Goal: Check status: Check status

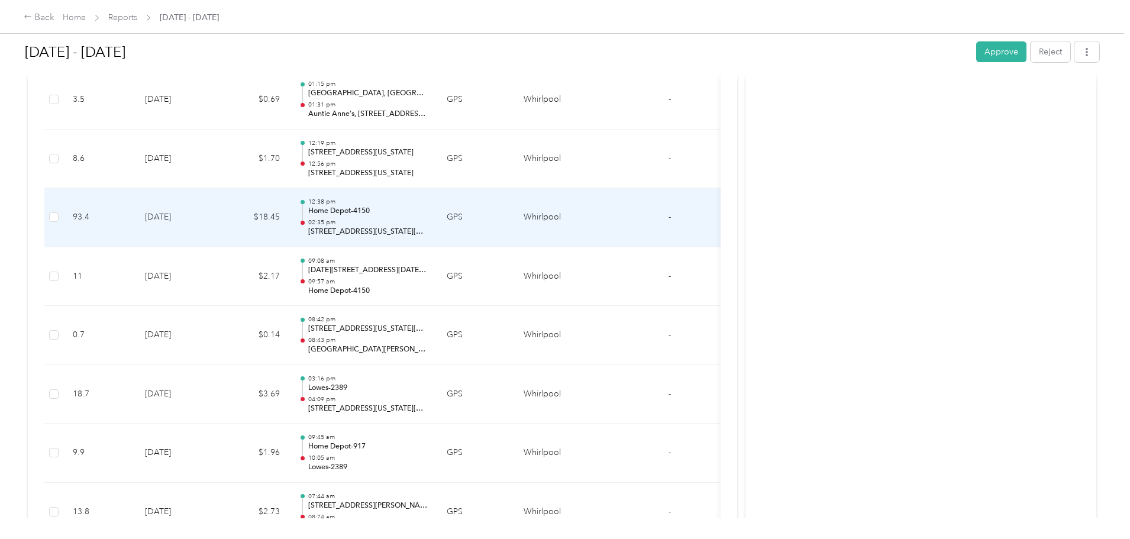
scroll to position [592, 0]
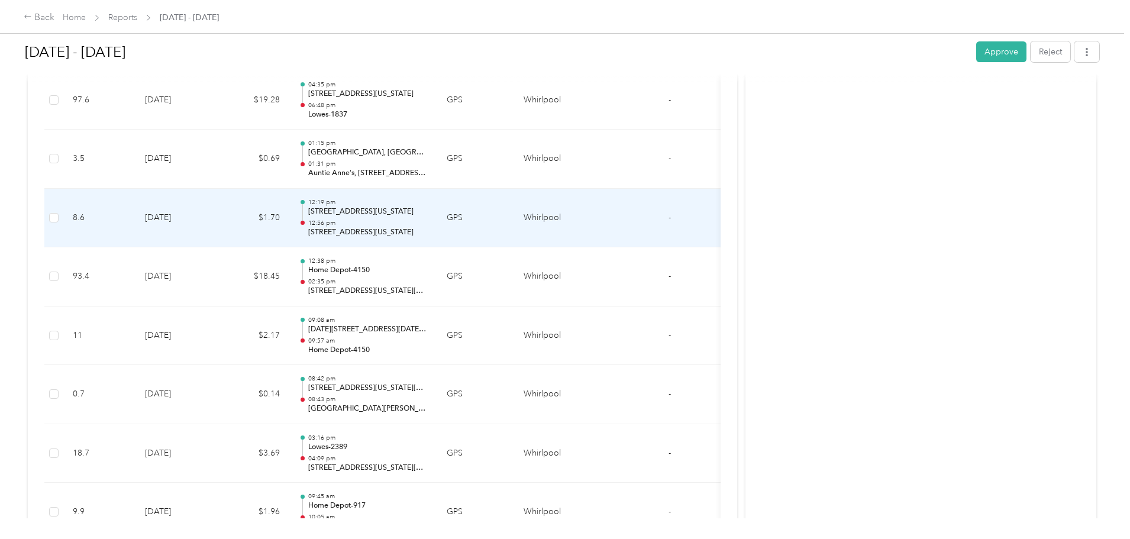
click at [289, 218] on td "$1.70" at bounding box center [253, 218] width 71 height 59
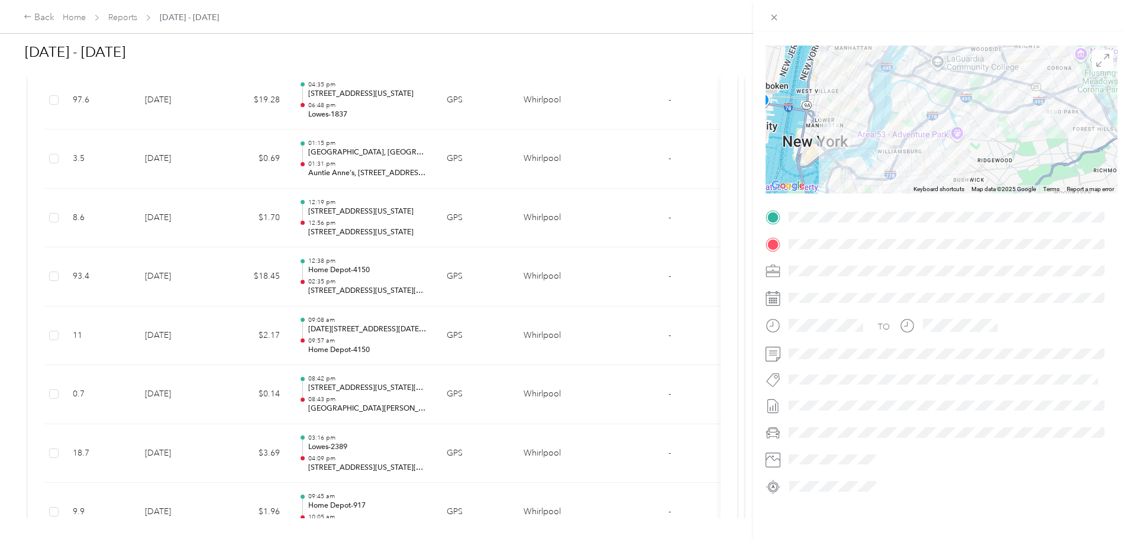
scroll to position [0, 0]
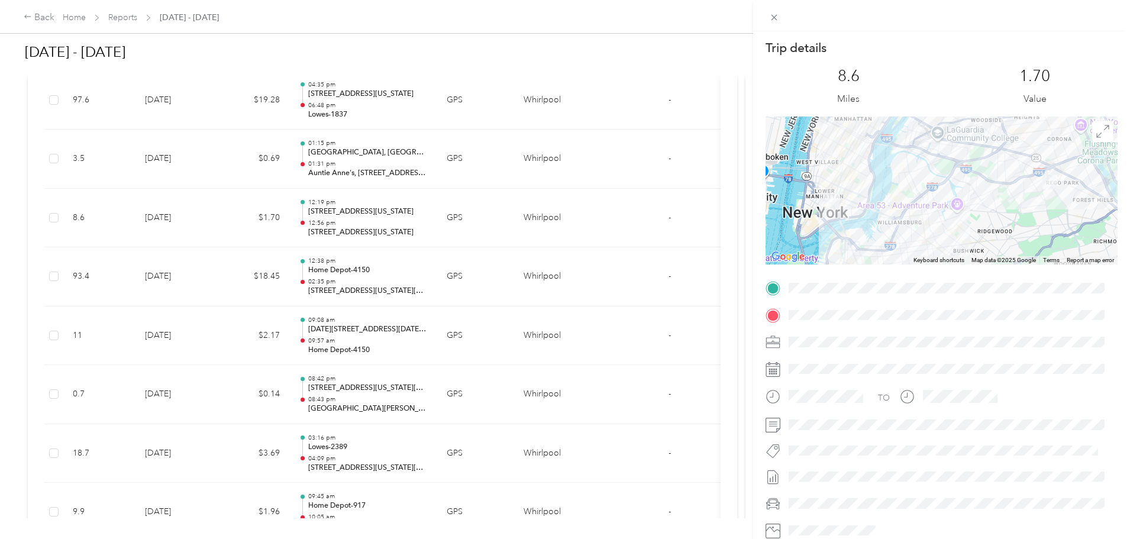
click at [74, 205] on div "Trip details This trip cannot be edited because it is either under review, appr…" at bounding box center [565, 269] width 1130 height 539
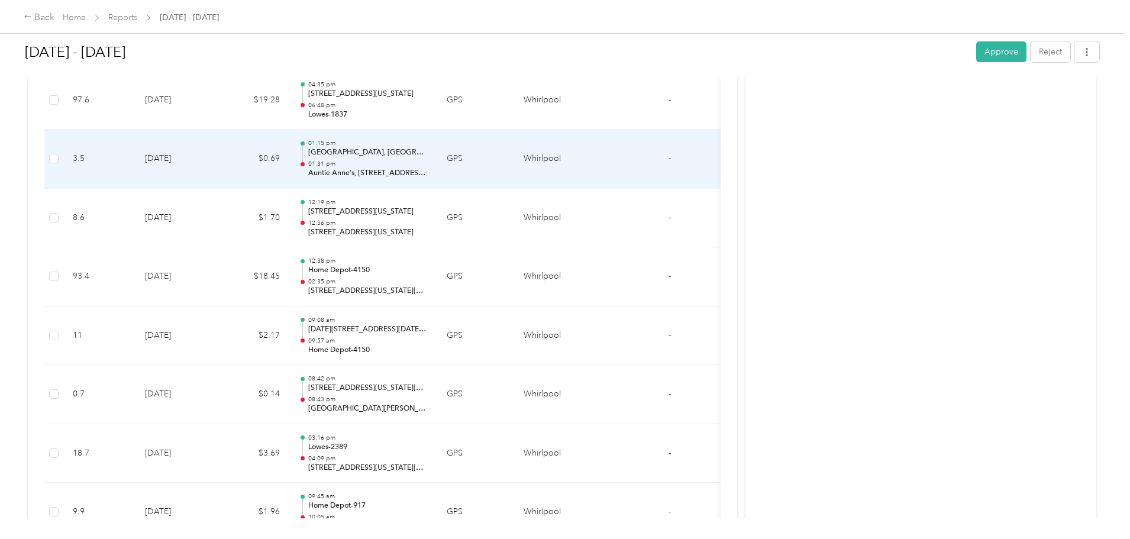
click at [428, 156] on p "[GEOGRAPHIC_DATA], [GEOGRAPHIC_DATA], [GEOGRAPHIC_DATA], [US_STATE], [US_STATE]…" at bounding box center [368, 152] width 120 height 11
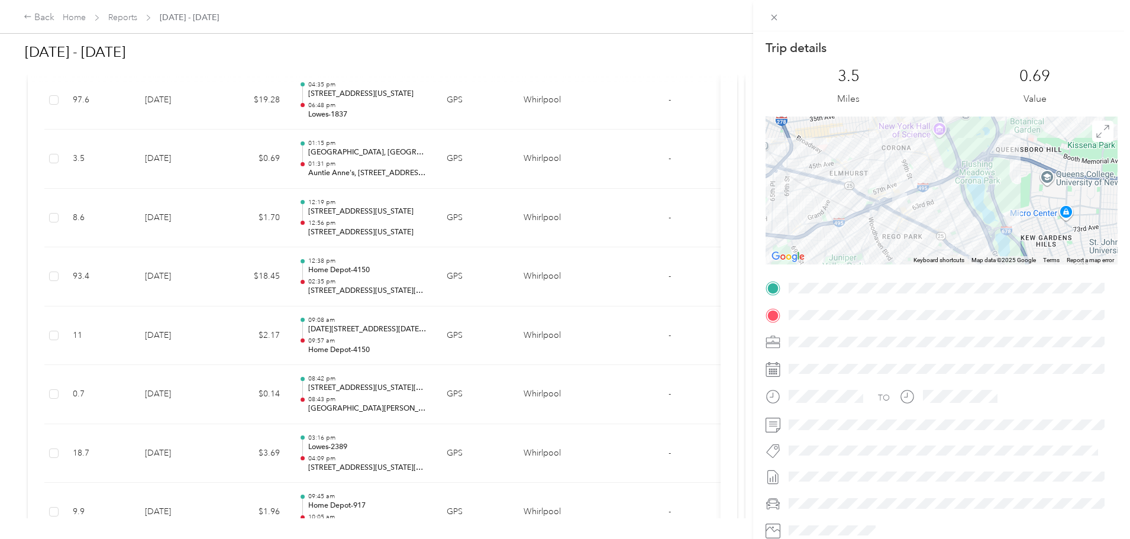
drag, startPoint x: 887, startPoint y: 224, endPoint x: 904, endPoint y: 195, distance: 33.7
click at [904, 195] on div at bounding box center [942, 191] width 352 height 148
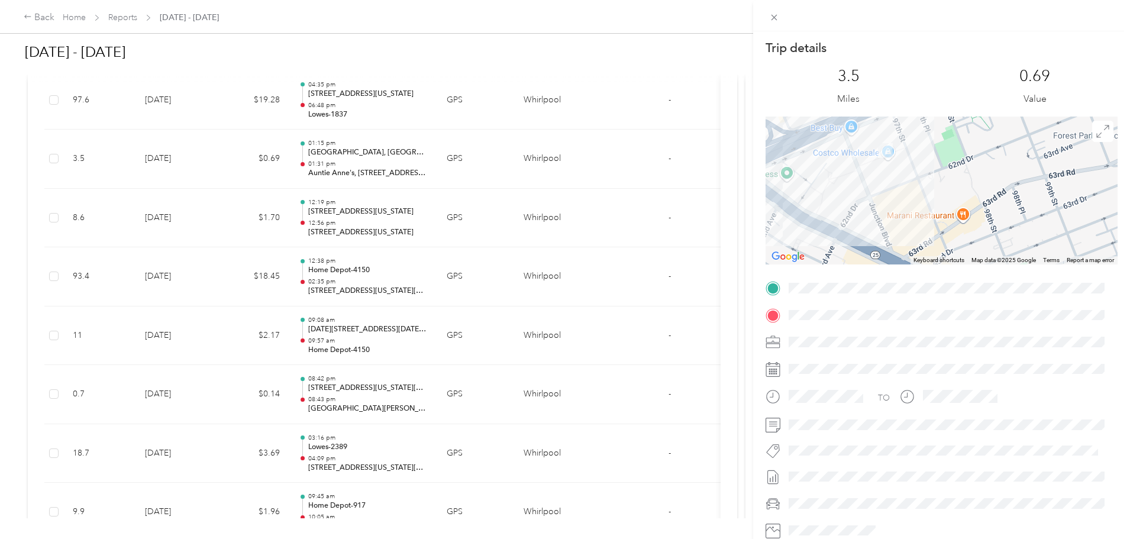
drag, startPoint x: 910, startPoint y: 162, endPoint x: 912, endPoint y: 172, distance: 10.3
click at [912, 172] on div at bounding box center [942, 191] width 352 height 148
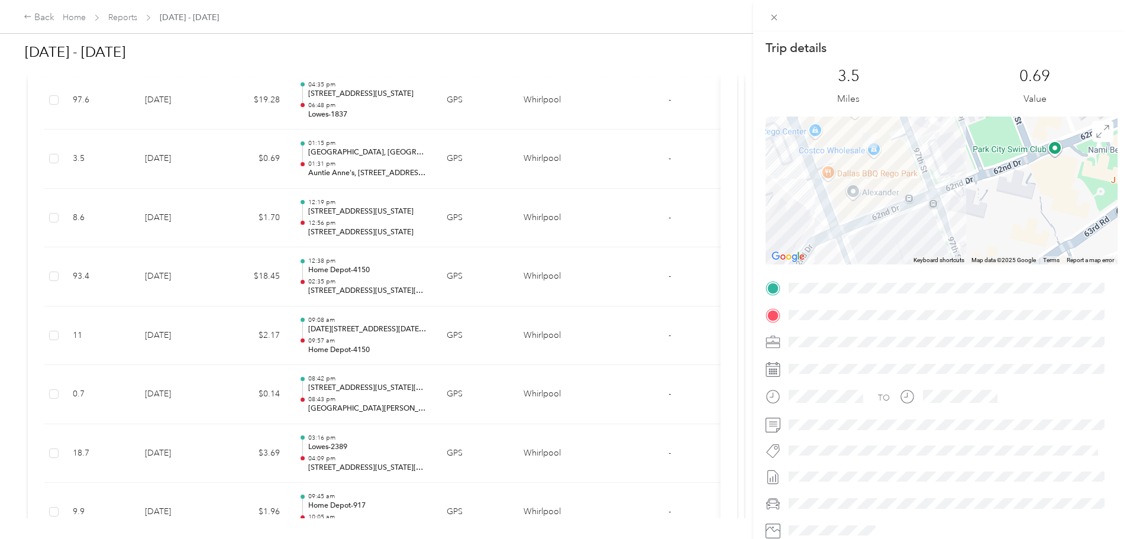
drag, startPoint x: 24, startPoint y: 246, endPoint x: 203, endPoint y: 268, distance: 180.7
click at [28, 246] on div "Trip details This trip cannot be edited because it is either under review, appr…" at bounding box center [565, 269] width 1130 height 539
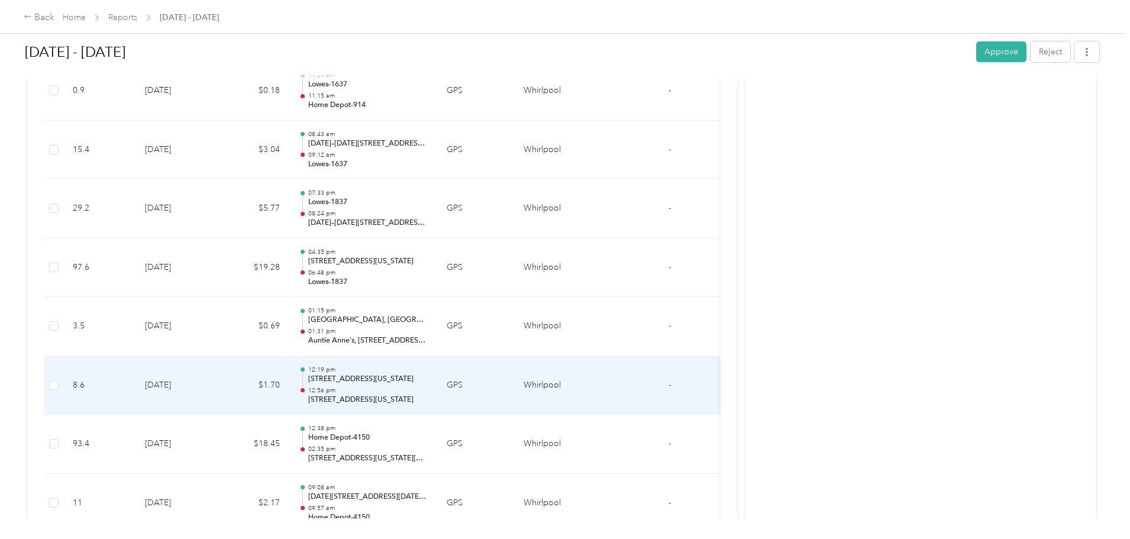
scroll to position [414, 0]
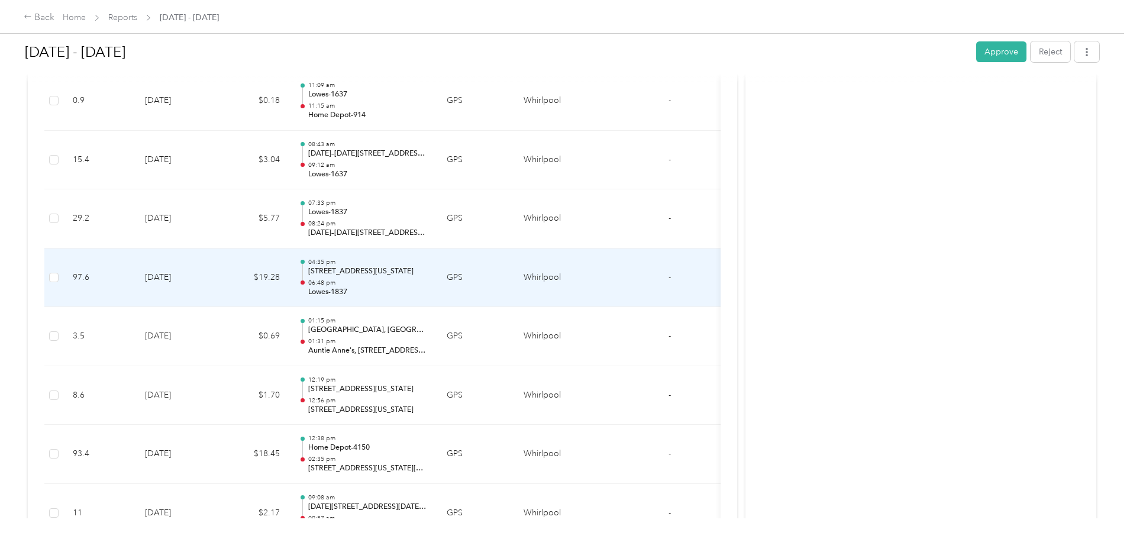
click at [289, 275] on td "$19.28" at bounding box center [253, 278] width 71 height 59
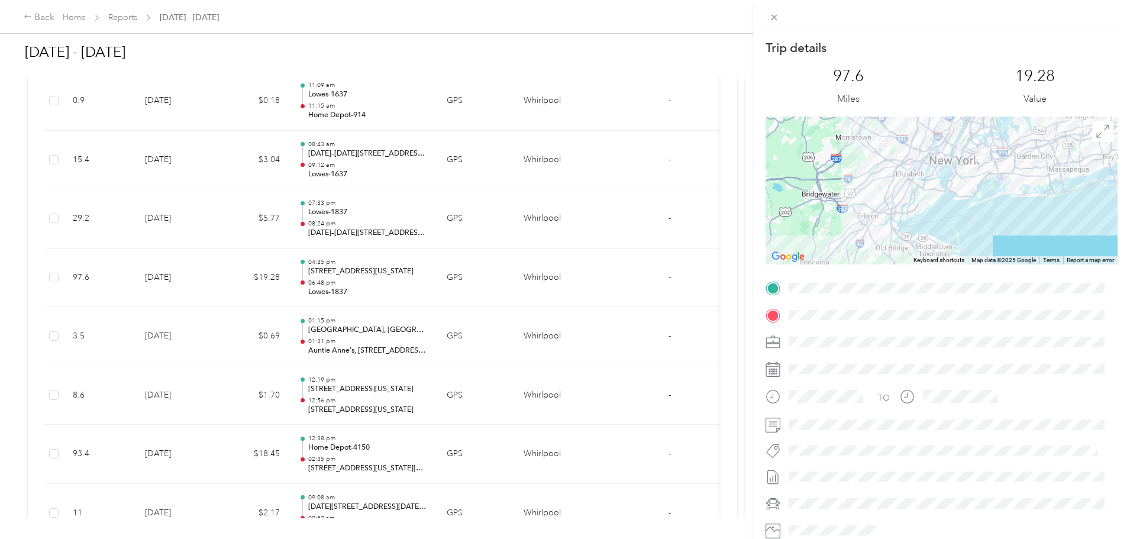
drag, startPoint x: 885, startPoint y: 229, endPoint x: 897, endPoint y: 274, distance: 46.7
click at [897, 274] on div "Trip details This trip cannot be edited because it is either under review, appr…" at bounding box center [942, 303] width 352 height 527
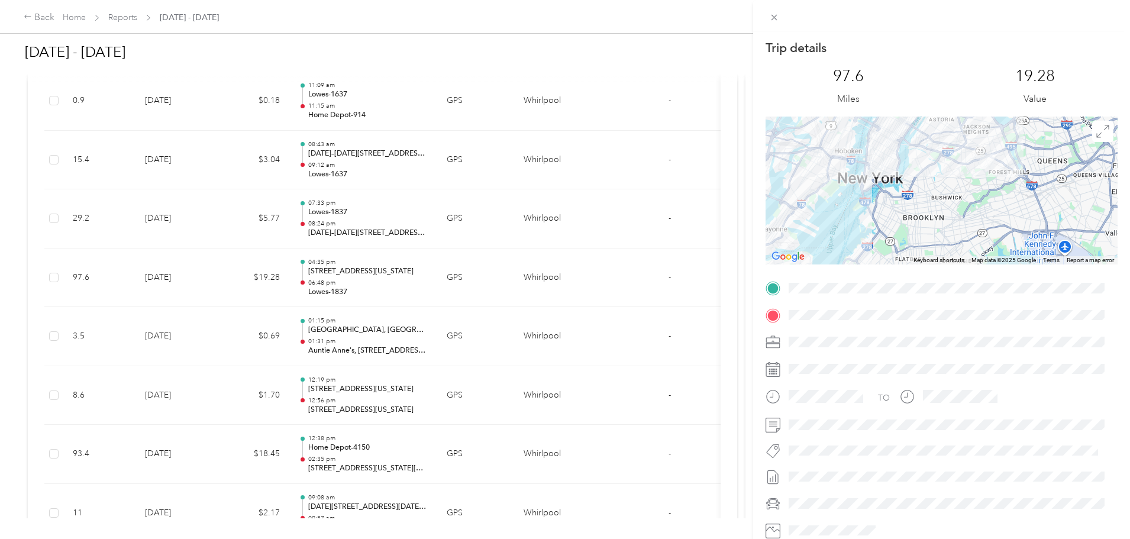
drag, startPoint x: 984, startPoint y: 162, endPoint x: 961, endPoint y: 189, distance: 36.1
click at [961, 189] on div at bounding box center [942, 191] width 352 height 148
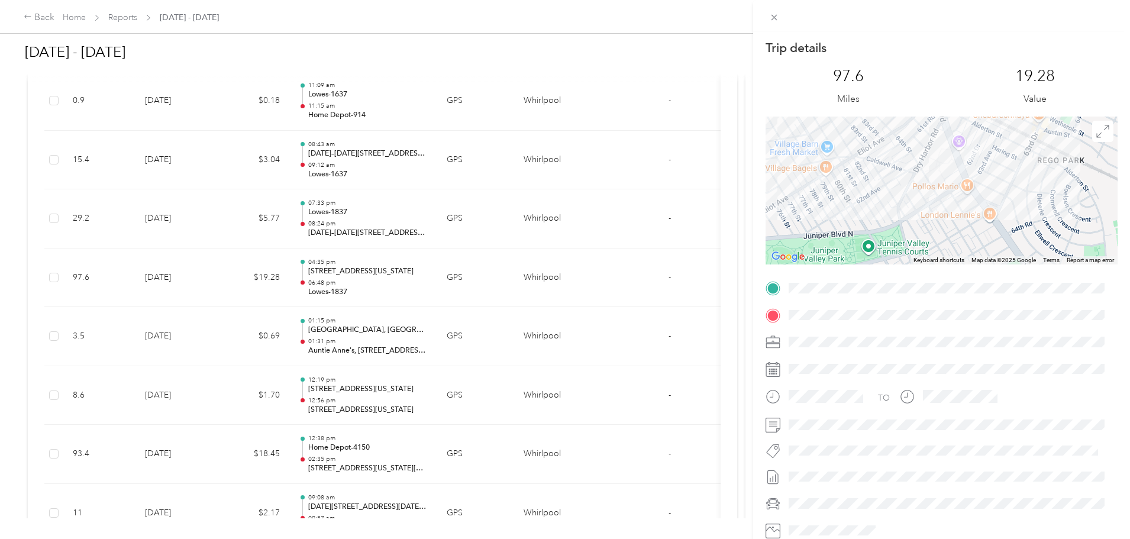
drag, startPoint x: 981, startPoint y: 155, endPoint x: 970, endPoint y: 179, distance: 26.7
click at [970, 179] on div at bounding box center [942, 191] width 352 height 148
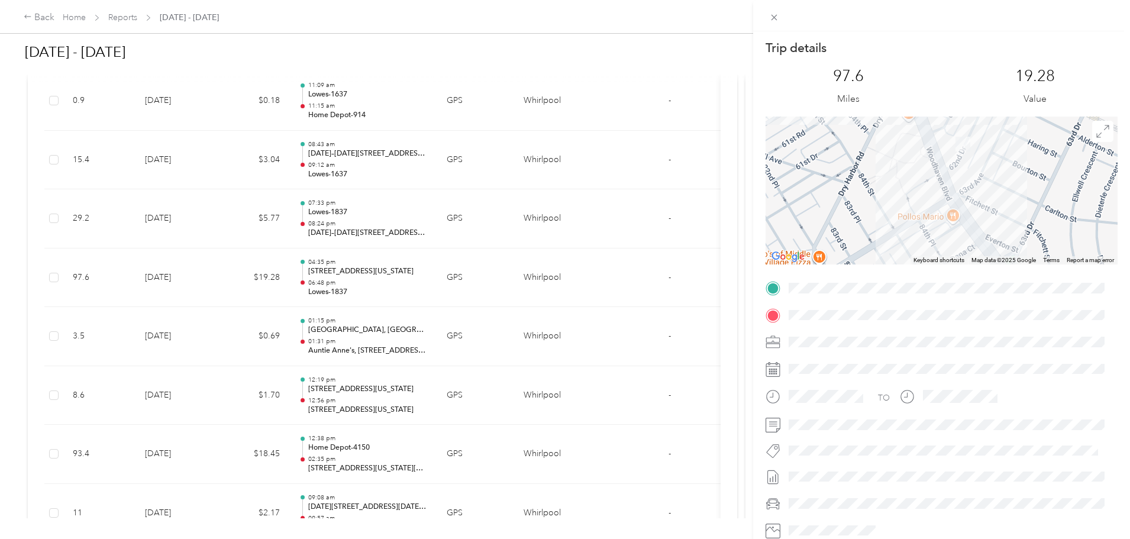
click at [97, 310] on div "Trip details This trip cannot be edited because it is either under review, appr…" at bounding box center [565, 269] width 1130 height 539
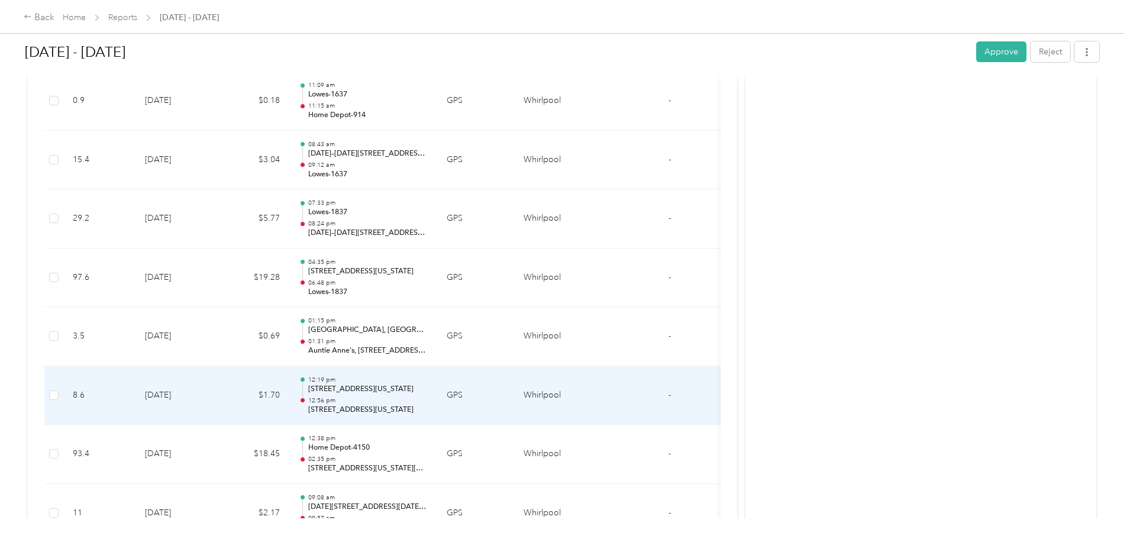
scroll to position [473, 0]
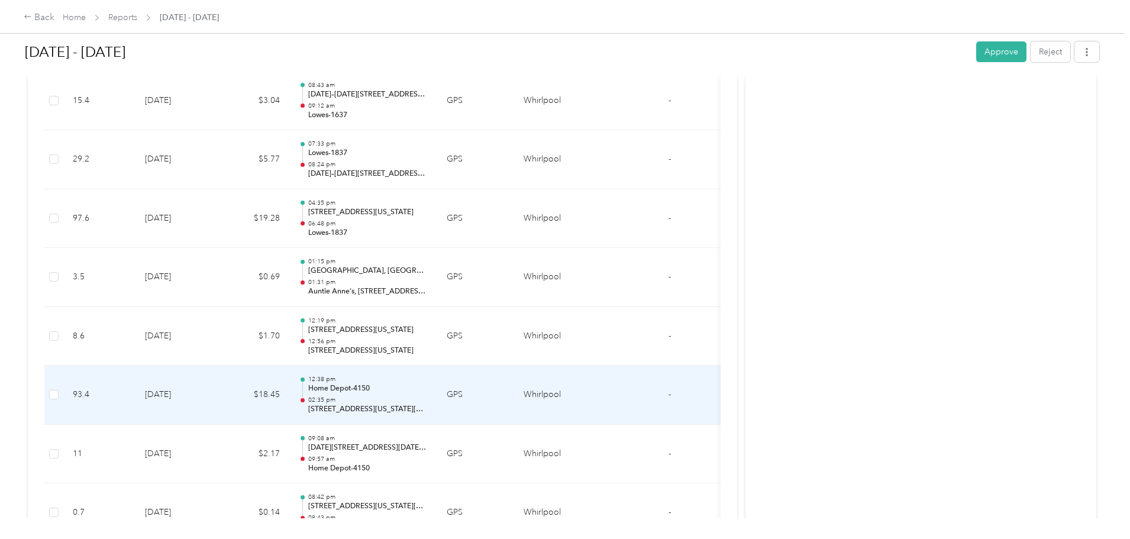
click at [218, 403] on td "[DATE]" at bounding box center [177, 395] width 83 height 59
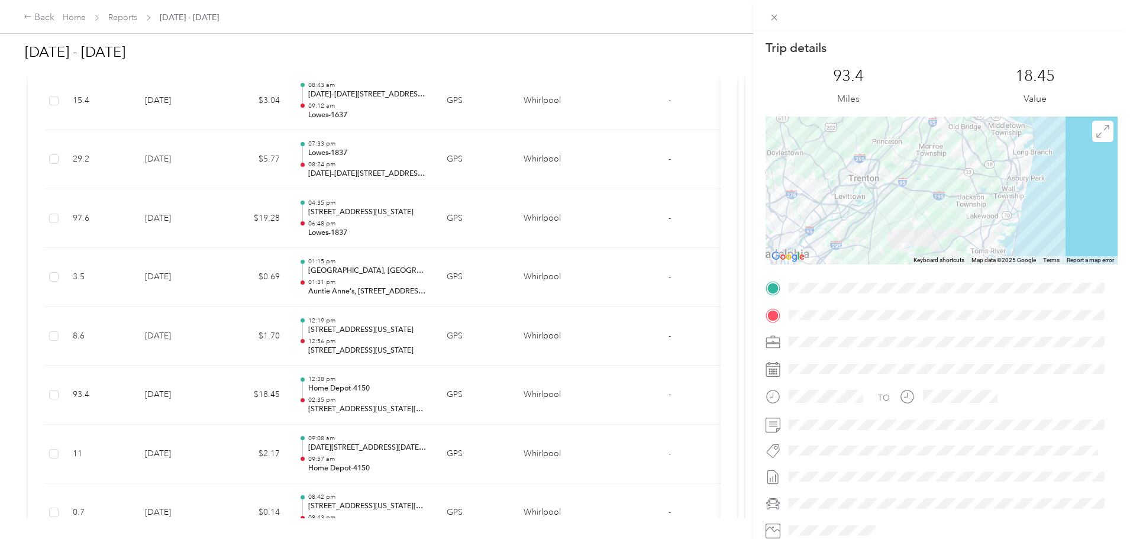
drag, startPoint x: 925, startPoint y: 218, endPoint x: 909, endPoint y: 146, distance: 74.7
click at [909, 147] on div at bounding box center [942, 191] width 352 height 148
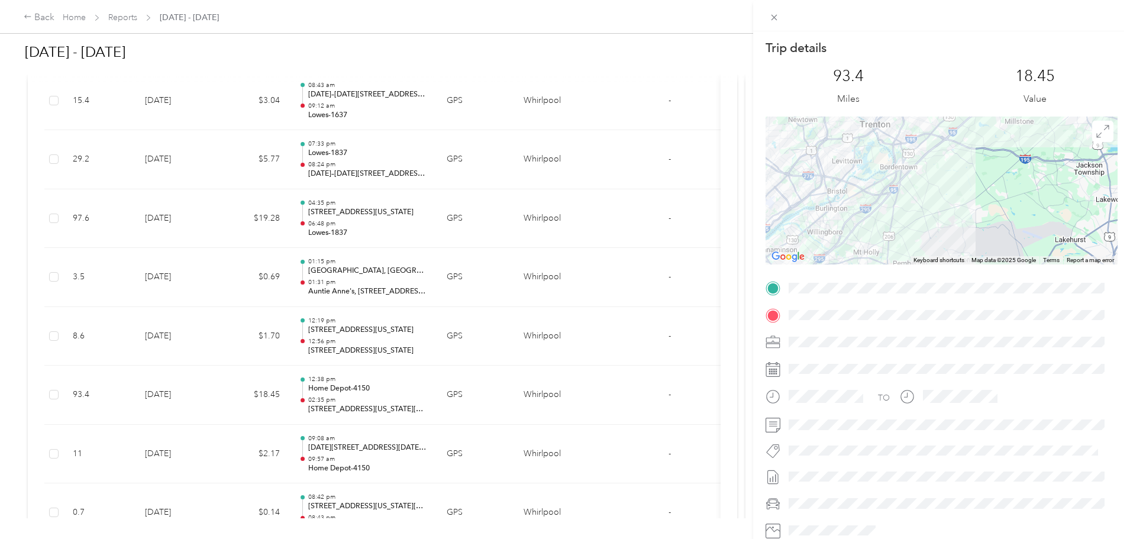
drag, startPoint x: 824, startPoint y: 215, endPoint x: 946, endPoint y: 150, distance: 137.7
click at [946, 150] on div at bounding box center [942, 191] width 352 height 148
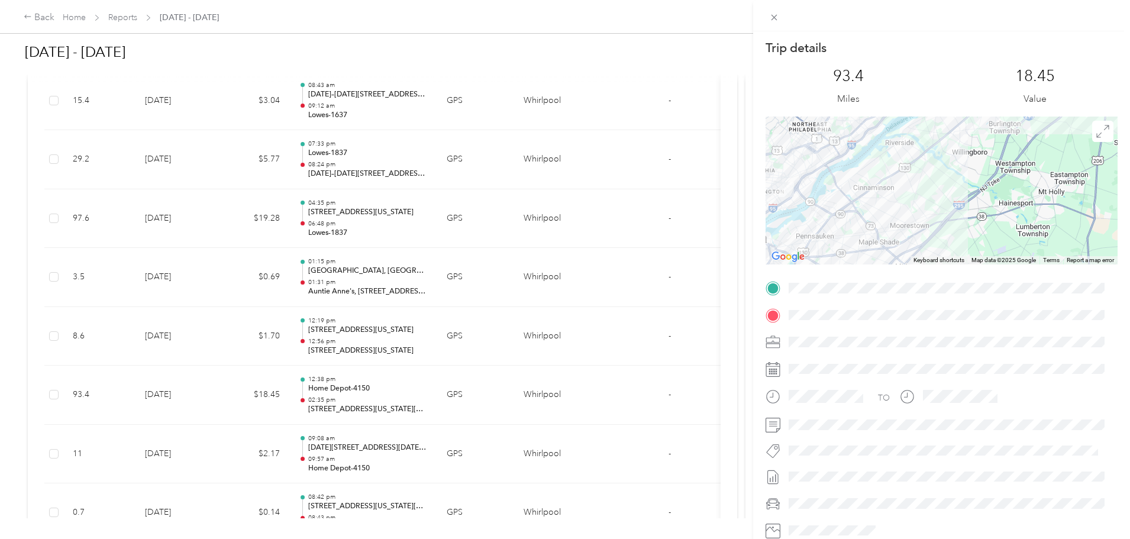
scroll to position [59, 0]
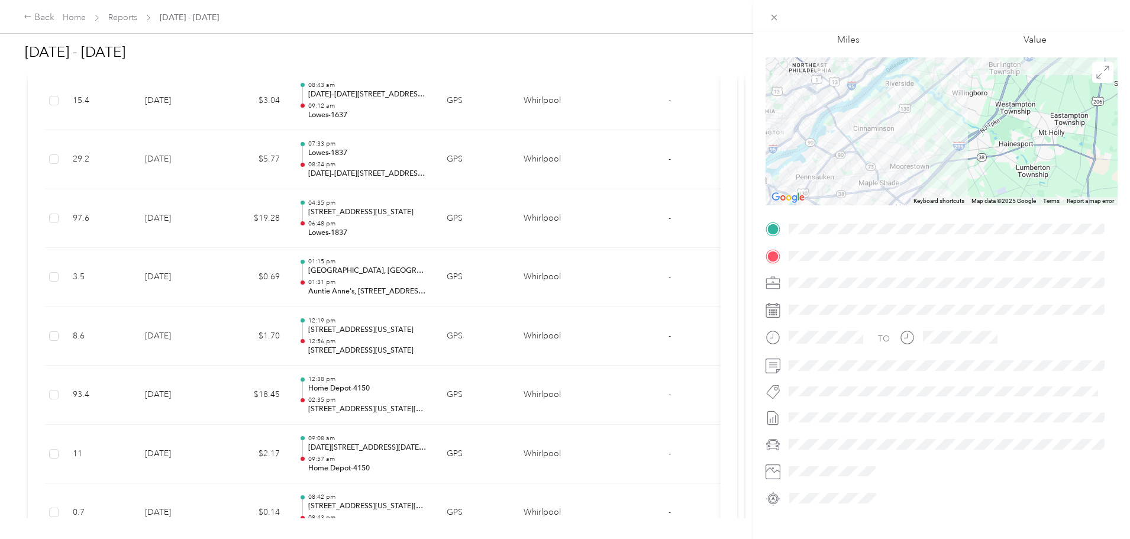
click at [63, 288] on div "Trip details This trip cannot be edited because it is either under review, appr…" at bounding box center [565, 269] width 1130 height 539
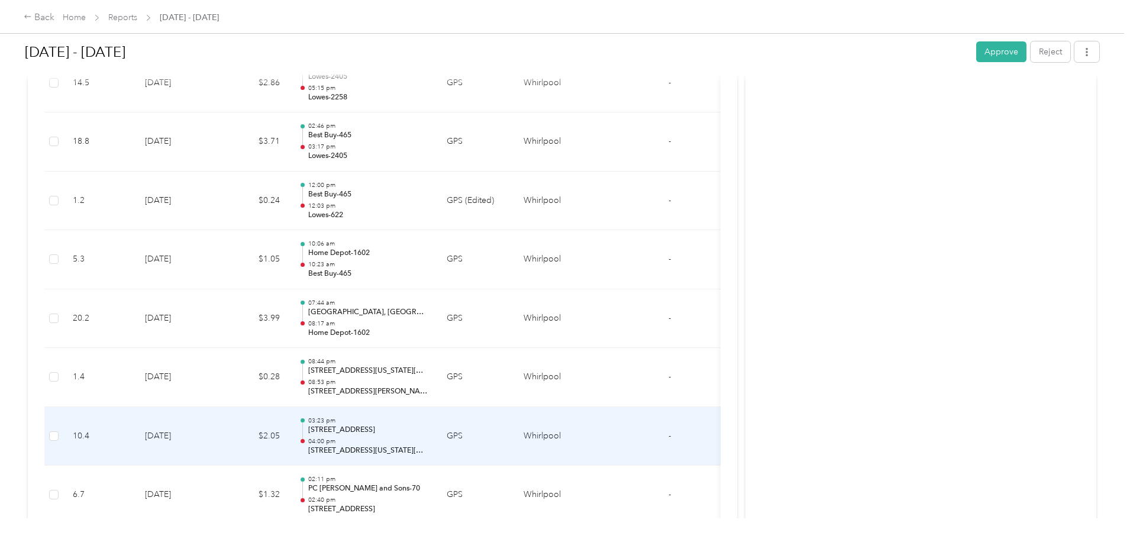
scroll to position [1657, 0]
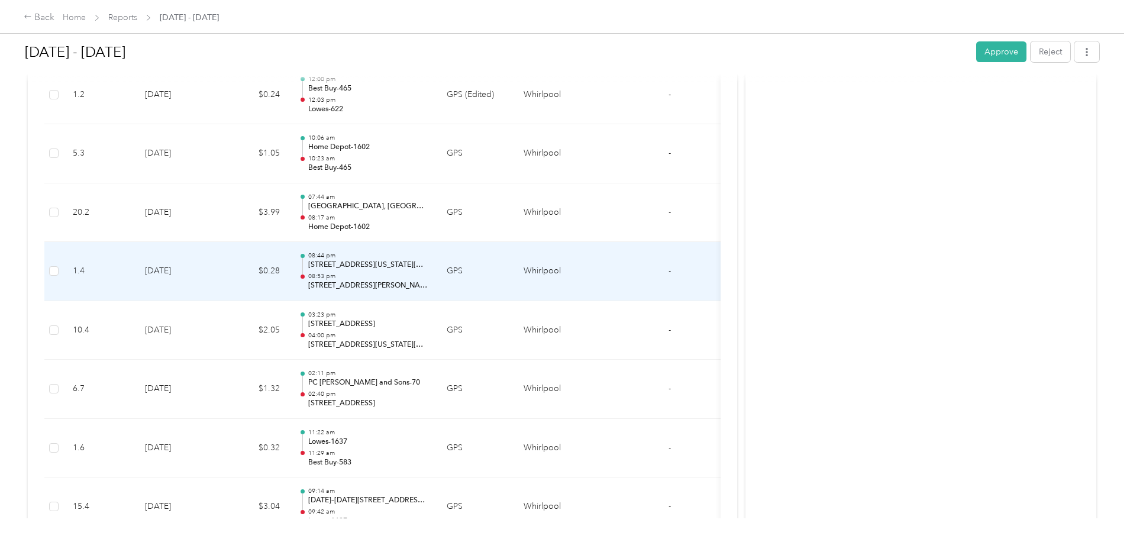
click at [289, 281] on td "$0.28" at bounding box center [253, 271] width 71 height 59
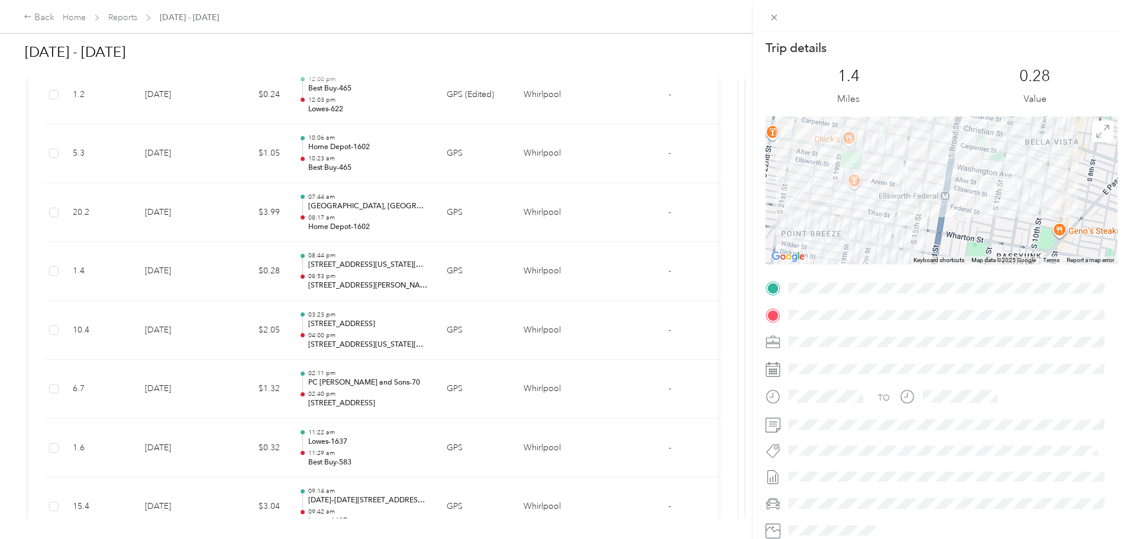
click at [307, 211] on div "Trip details This trip cannot be edited because it is either under review, appr…" at bounding box center [565, 269] width 1130 height 539
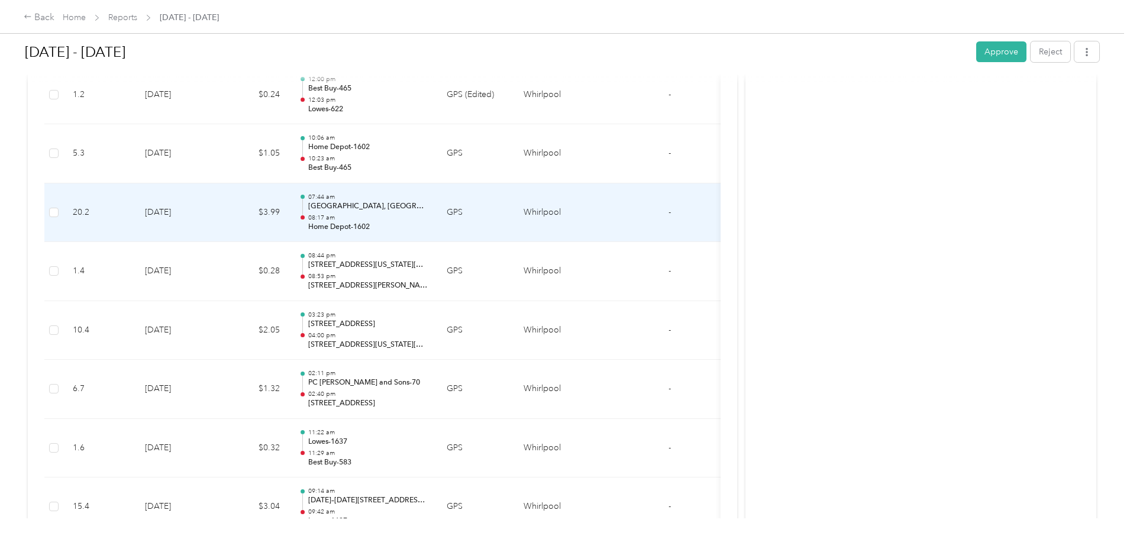
click at [218, 217] on td "[DATE]" at bounding box center [177, 212] width 83 height 59
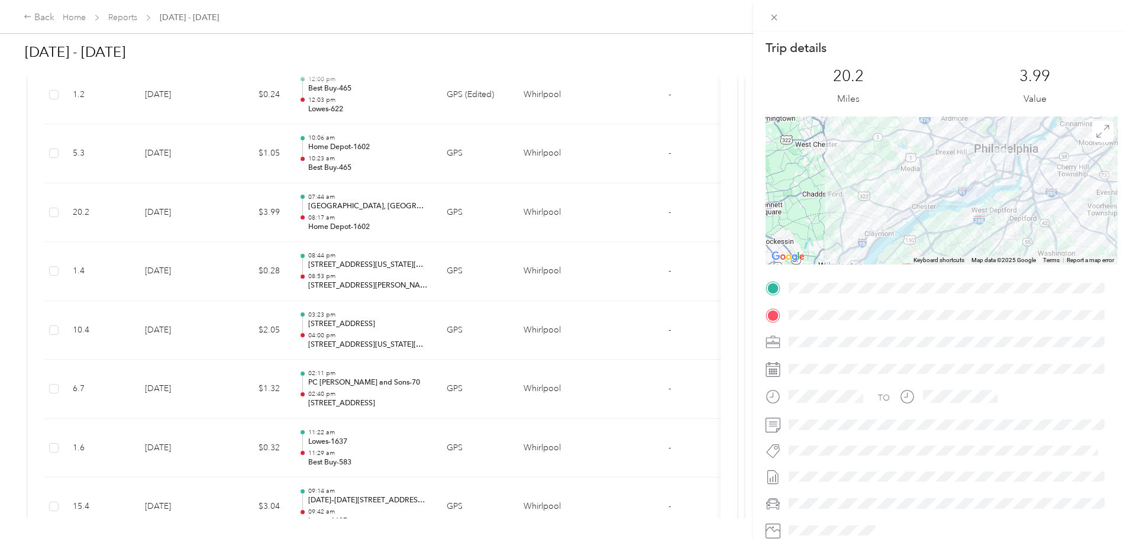
click at [94, 349] on div "Trip details This trip cannot be edited because it is either under review, appr…" at bounding box center [565, 269] width 1130 height 539
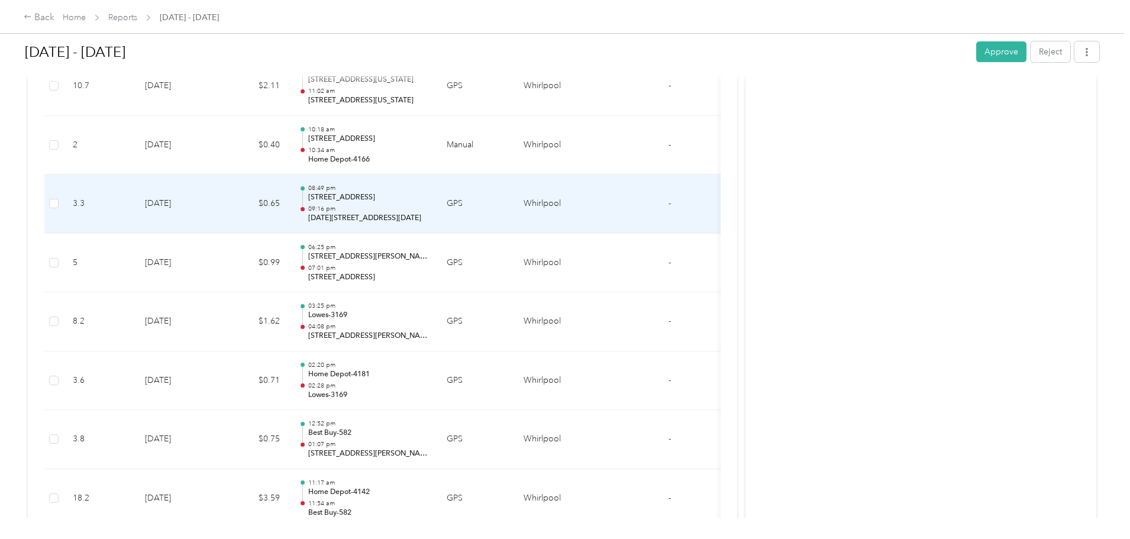
scroll to position [3314, 0]
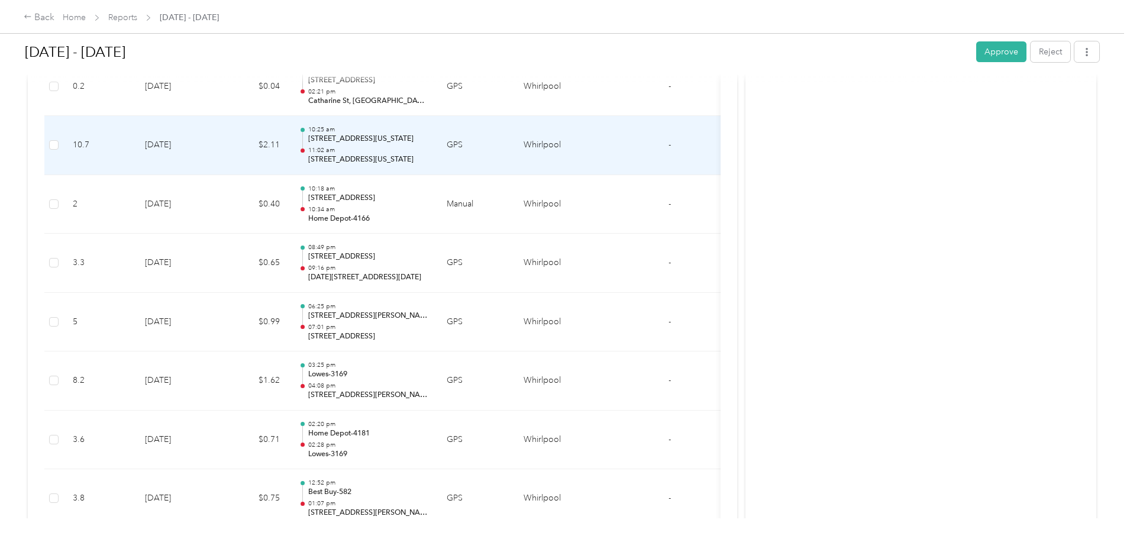
click at [289, 146] on td "$2.11" at bounding box center [253, 145] width 71 height 59
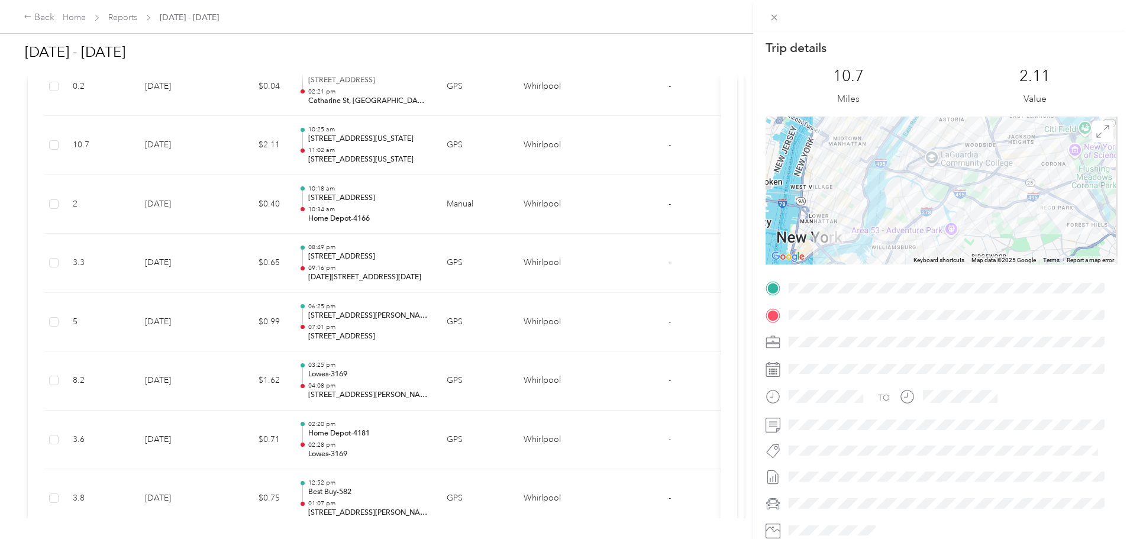
click at [461, 132] on div "Trip details This trip cannot be edited because it is either under review, appr…" at bounding box center [565, 269] width 1130 height 539
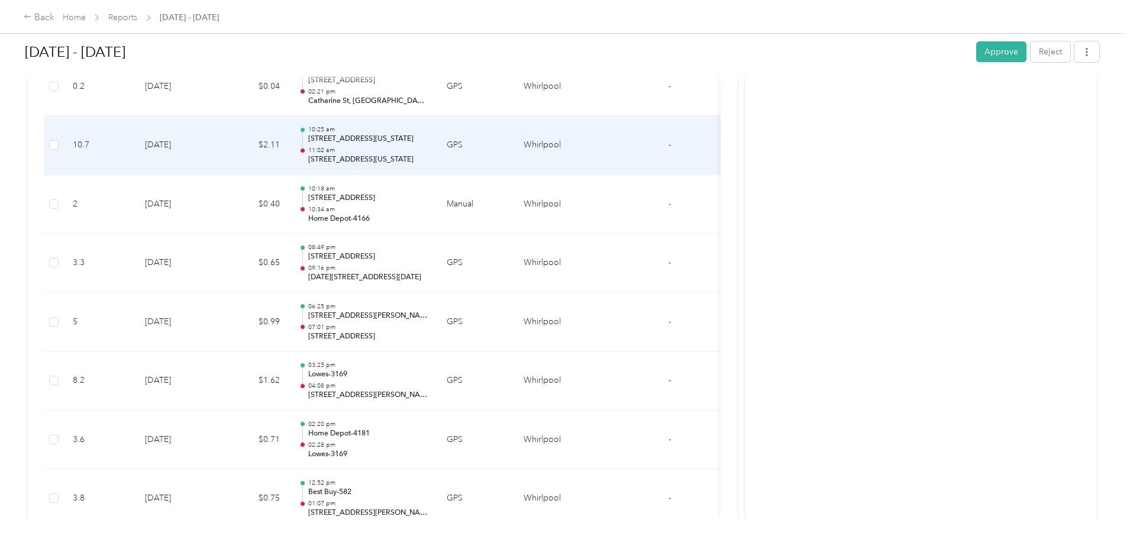
click at [289, 146] on td "$2.11" at bounding box center [253, 145] width 71 height 59
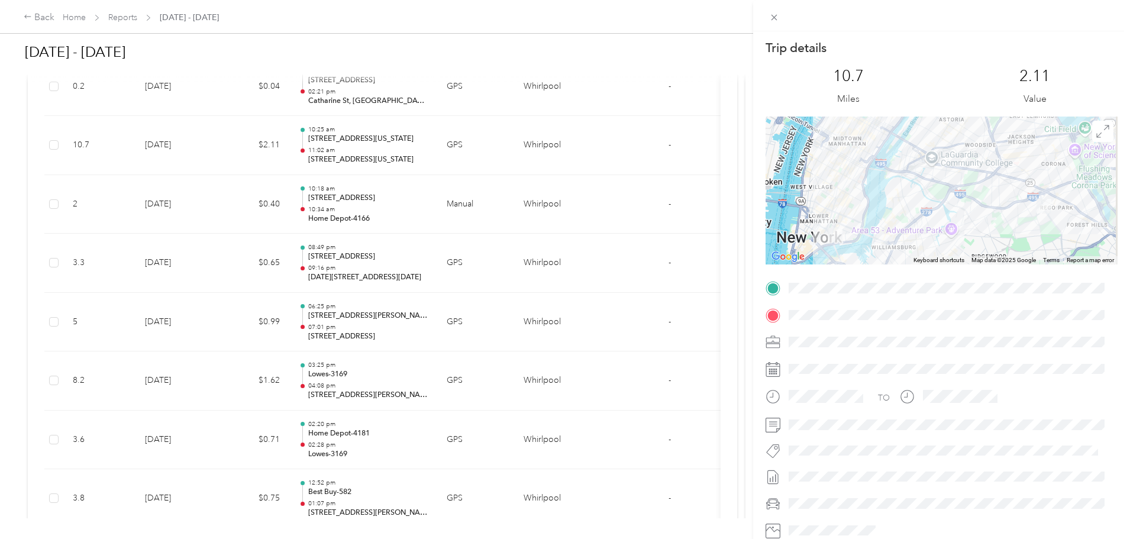
drag, startPoint x: 15, startPoint y: 160, endPoint x: 27, endPoint y: 160, distance: 11.8
click at [14, 160] on div "Trip details This trip cannot be edited because it is either under review, appr…" at bounding box center [565, 269] width 1130 height 539
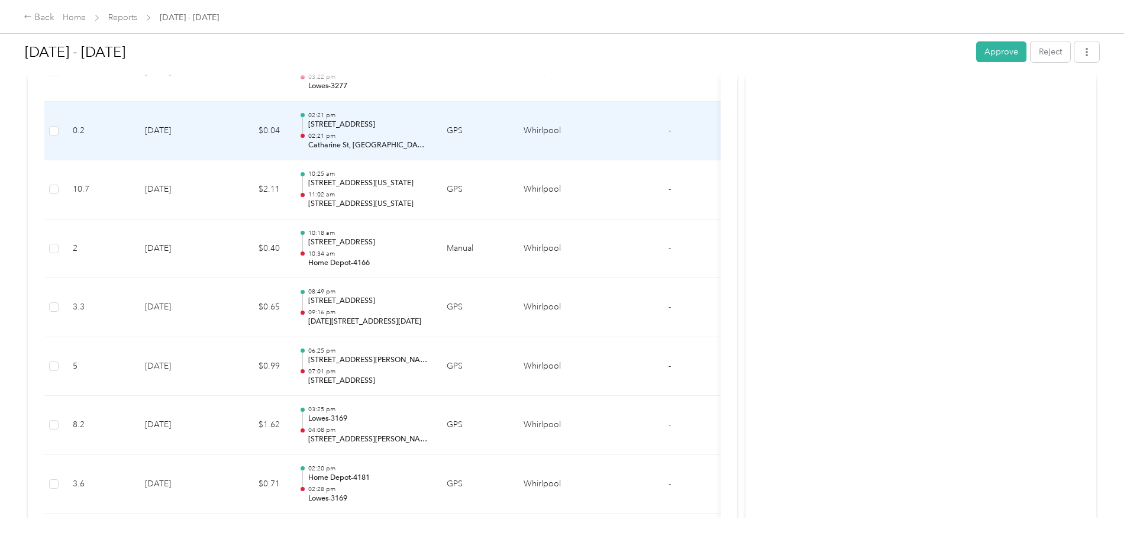
scroll to position [3196, 0]
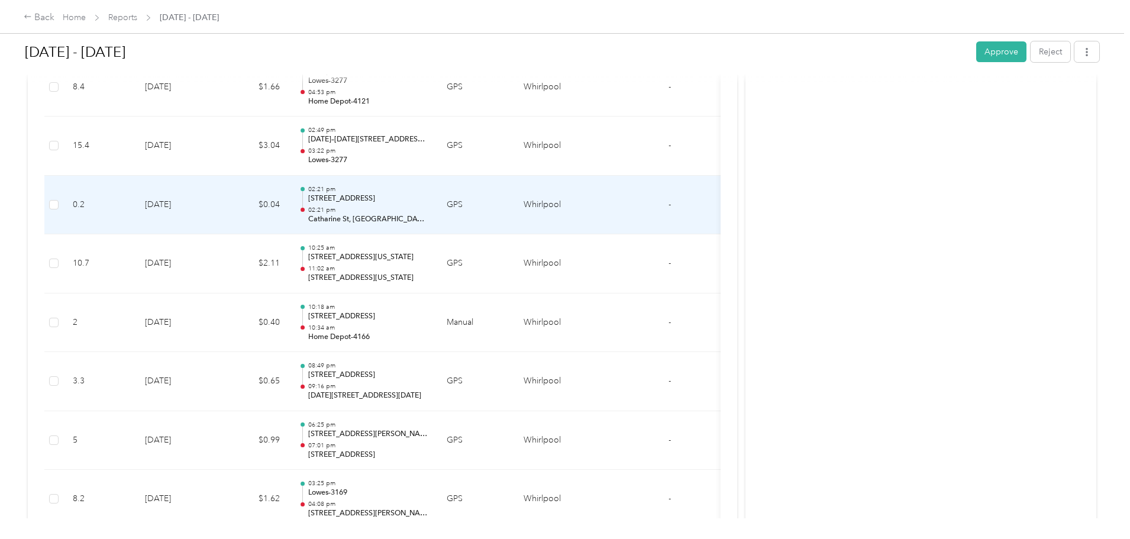
click at [218, 193] on td "[DATE]" at bounding box center [177, 205] width 83 height 59
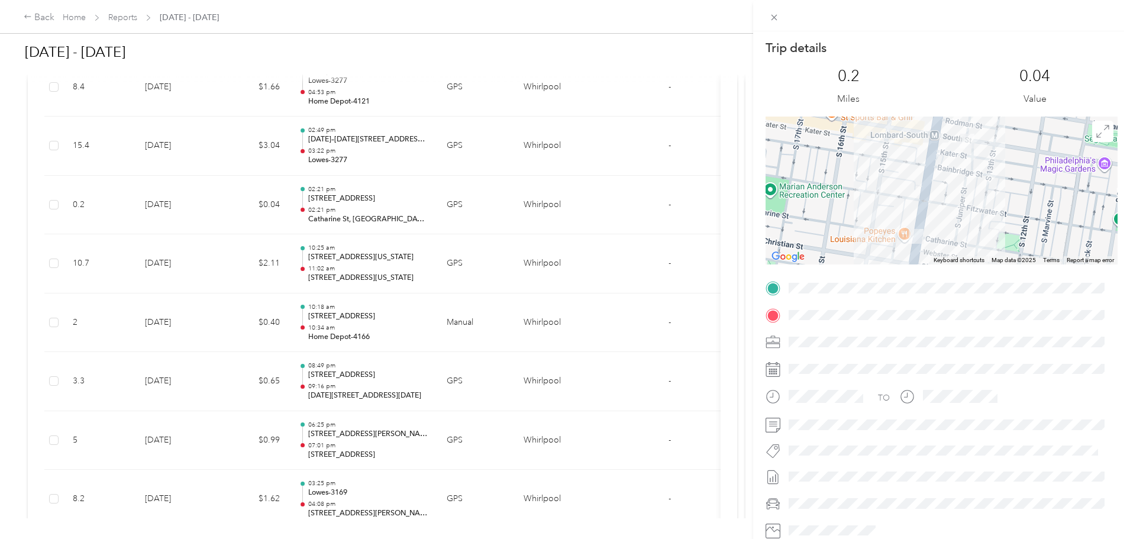
click at [466, 263] on div "Trip details This trip cannot be edited because it is either under review, appr…" at bounding box center [565, 269] width 1130 height 539
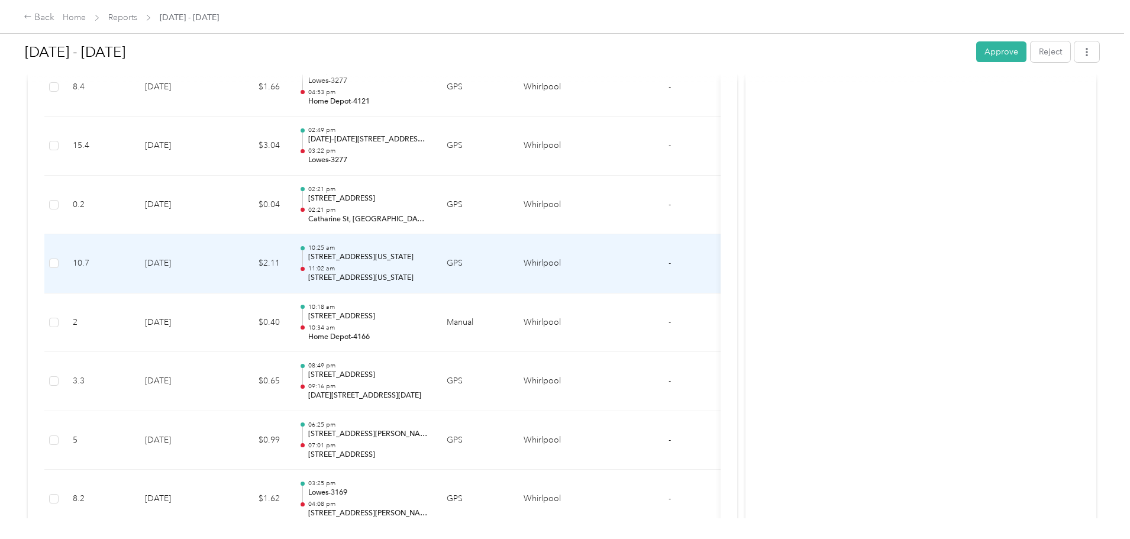
click at [428, 263] on div "10:25 am 88-[STREET_ADDRESS][US_STATE] 11:02 am [STREET_ADDRESS][US_STATE]" at bounding box center [368, 264] width 120 height 40
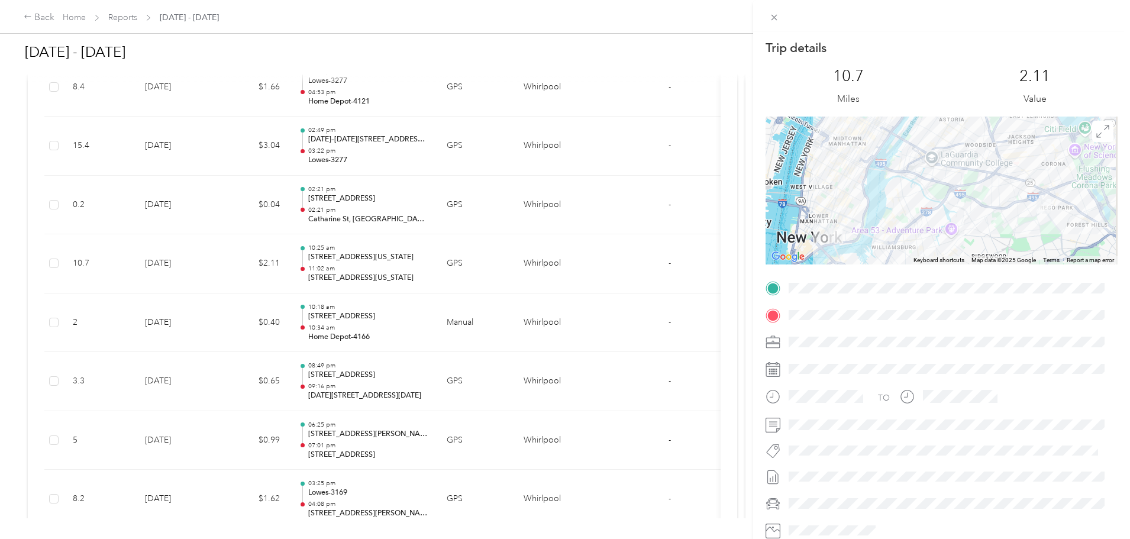
drag, startPoint x: 53, startPoint y: 234, endPoint x: 233, endPoint y: 258, distance: 181.0
click at [54, 234] on div "Trip details This trip cannot be edited because it is either under review, appr…" at bounding box center [565, 269] width 1130 height 539
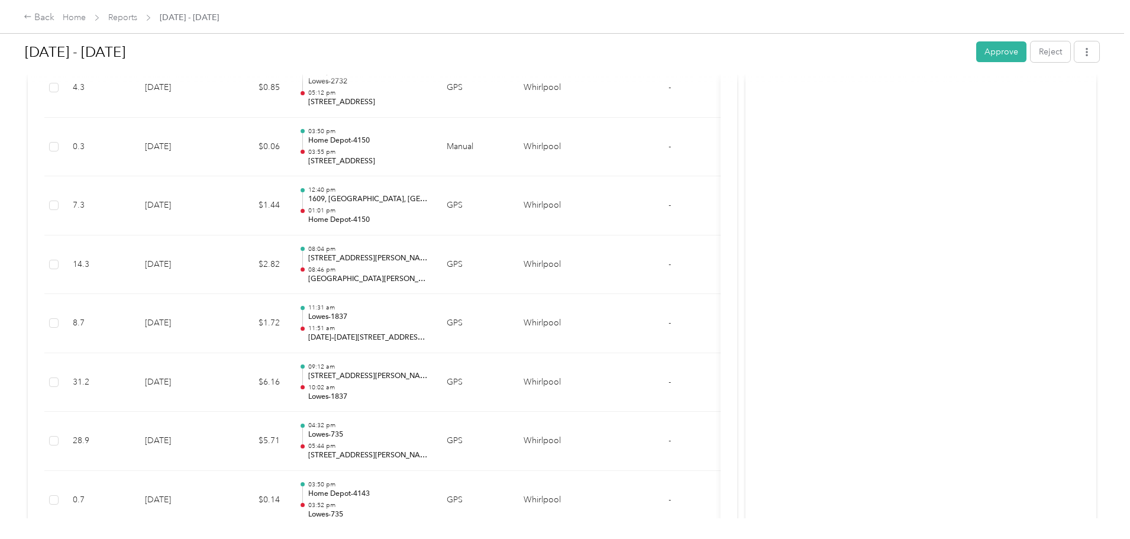
scroll to position [4298, 0]
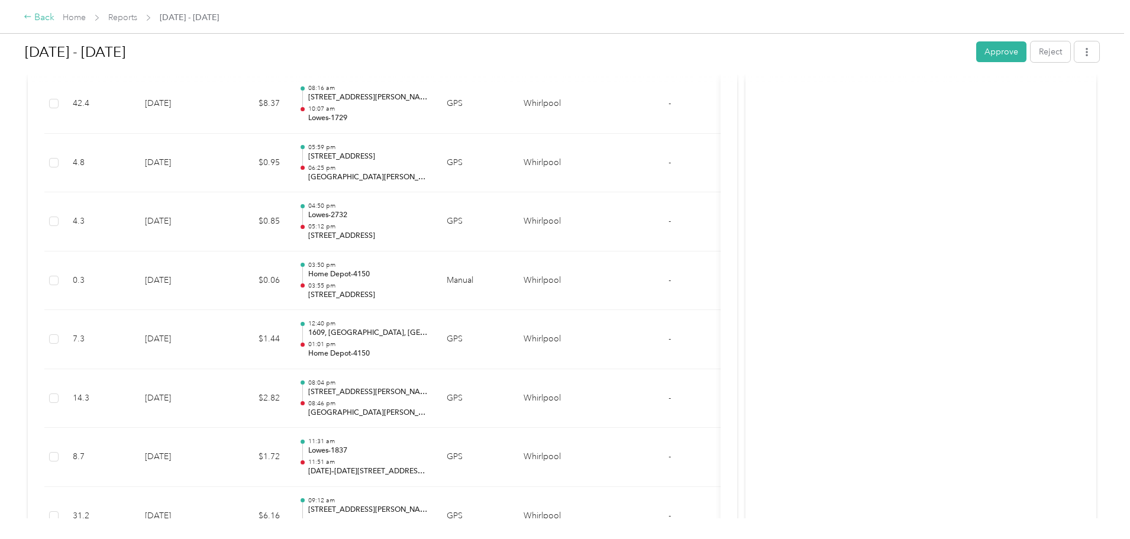
click at [54, 17] on div "Back" at bounding box center [39, 18] width 31 height 14
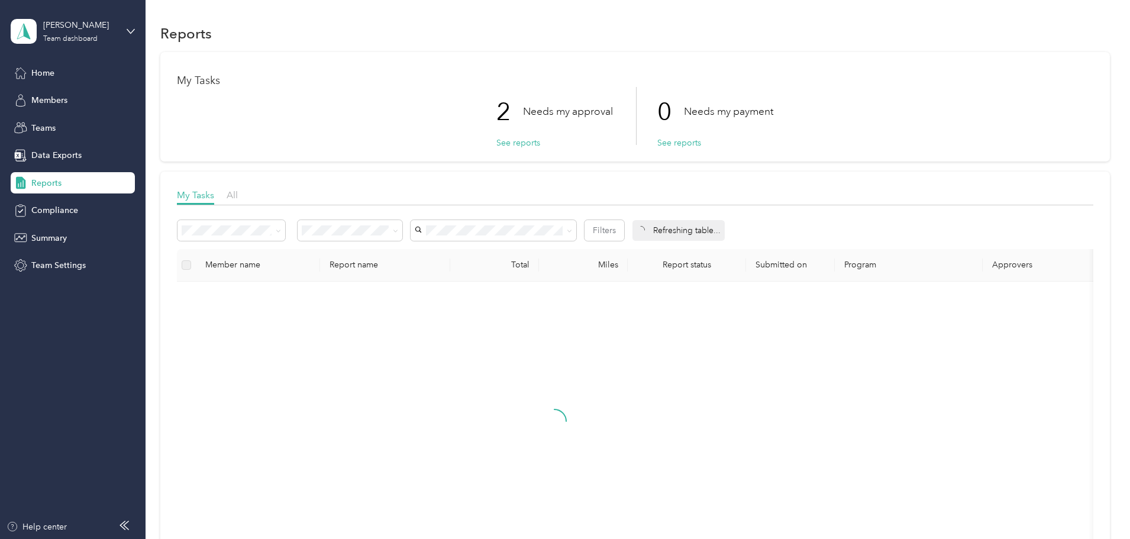
click at [116, 189] on div "Reports" at bounding box center [73, 182] width 124 height 21
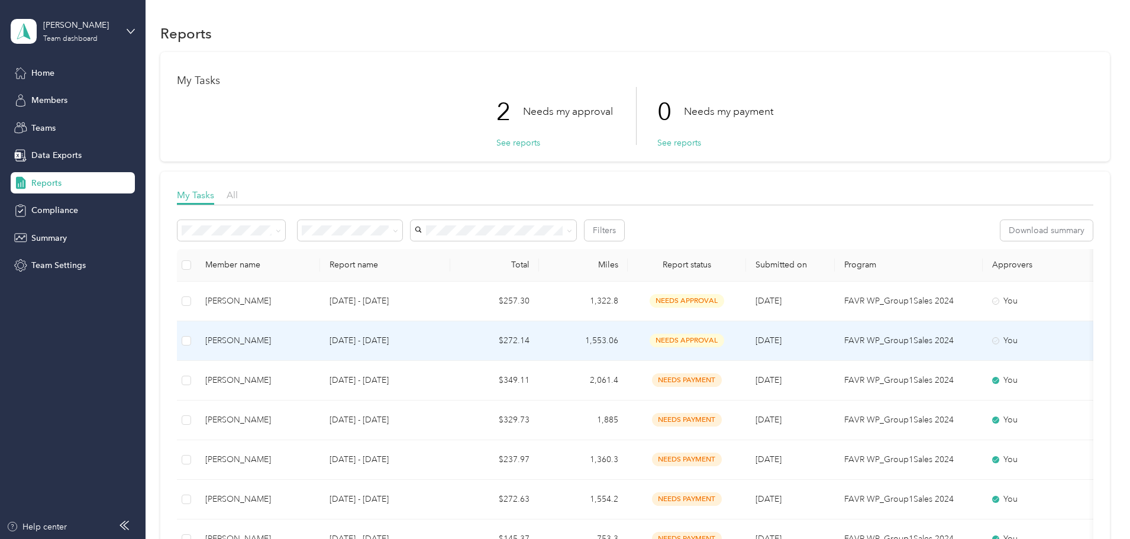
click at [533, 339] on td "$272.14" at bounding box center [494, 341] width 89 height 40
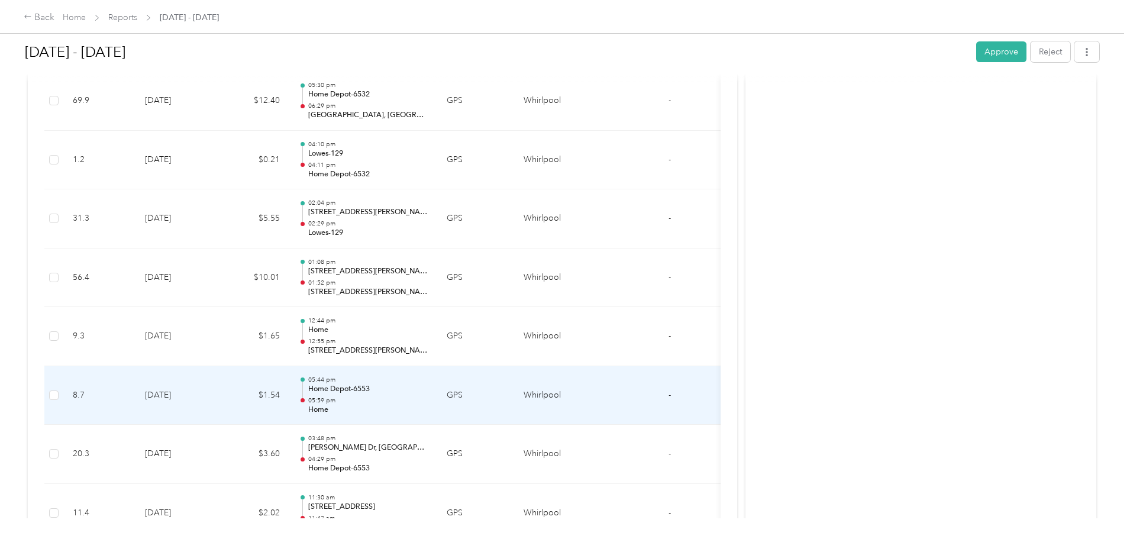
scroll to position [533, 0]
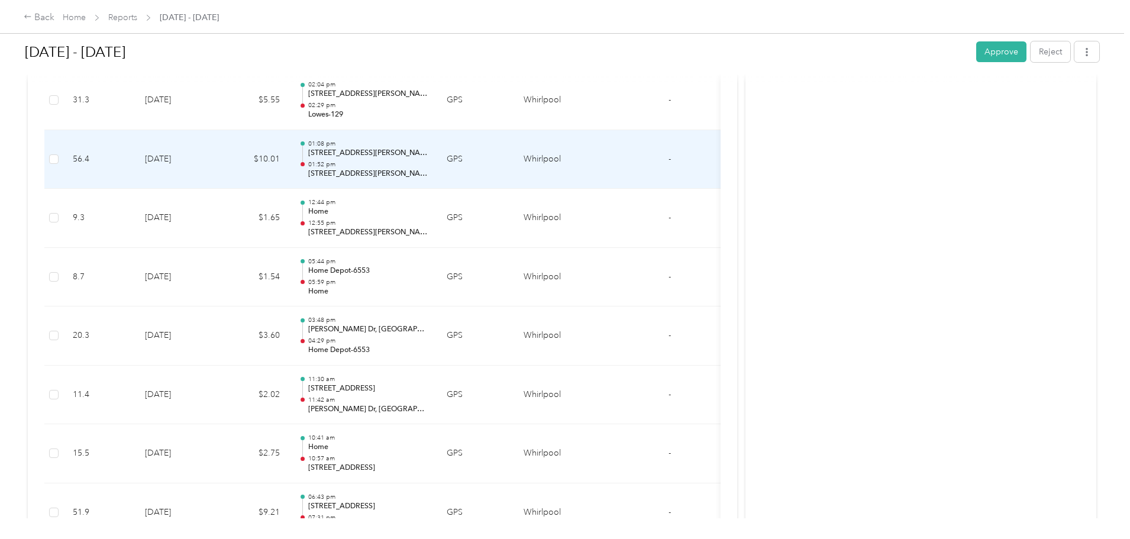
click at [218, 165] on td "[DATE]" at bounding box center [177, 159] width 83 height 59
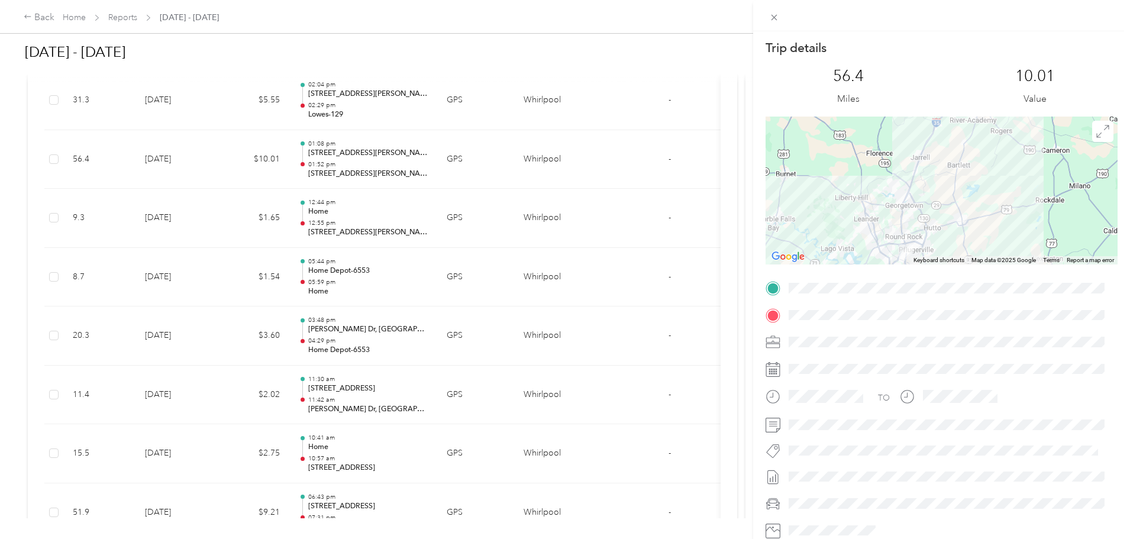
drag, startPoint x: 918, startPoint y: 227, endPoint x: 926, endPoint y: 145, distance: 82.6
click at [926, 145] on div at bounding box center [942, 191] width 352 height 148
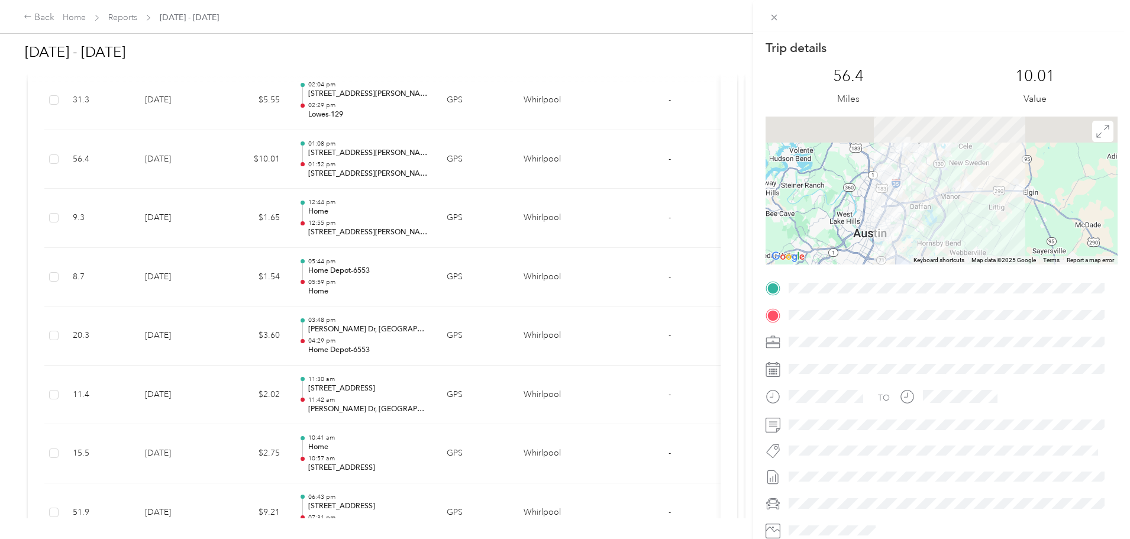
drag, startPoint x: 911, startPoint y: 194, endPoint x: 918, endPoint y: 224, distance: 31.5
click at [918, 224] on div at bounding box center [942, 191] width 352 height 148
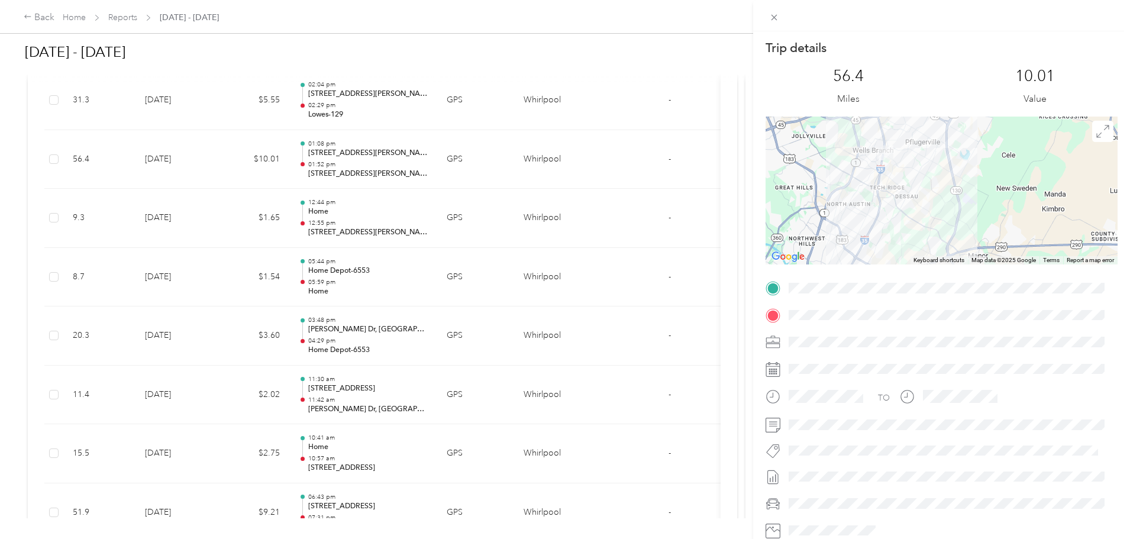
drag, startPoint x: 897, startPoint y: 186, endPoint x: 893, endPoint y: 214, distance: 28.1
click at [895, 214] on div at bounding box center [942, 191] width 352 height 148
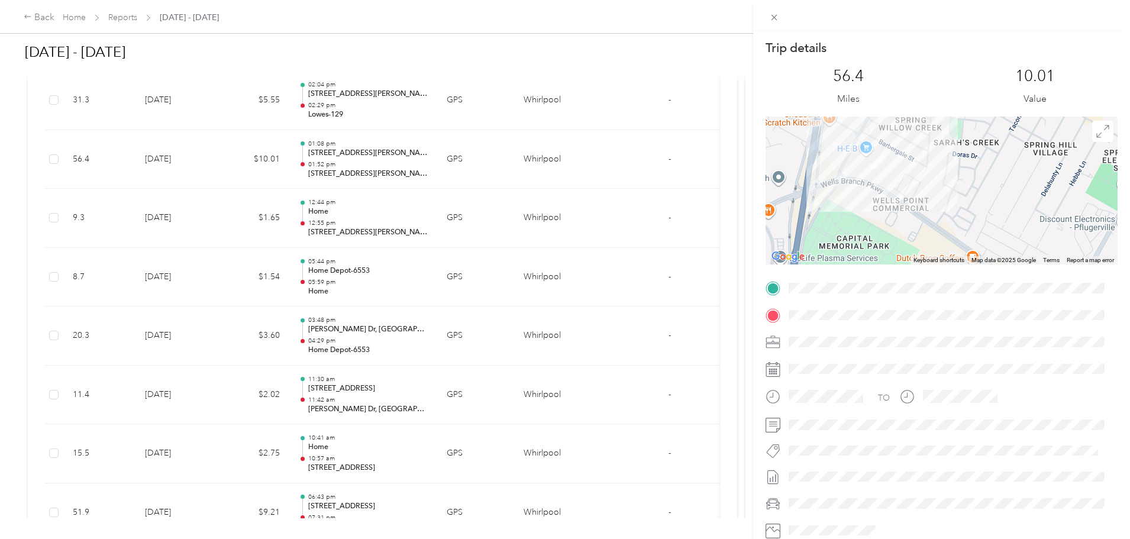
drag, startPoint x: 857, startPoint y: 165, endPoint x: 935, endPoint y: 177, distance: 79.0
click at [936, 177] on div at bounding box center [942, 191] width 352 height 148
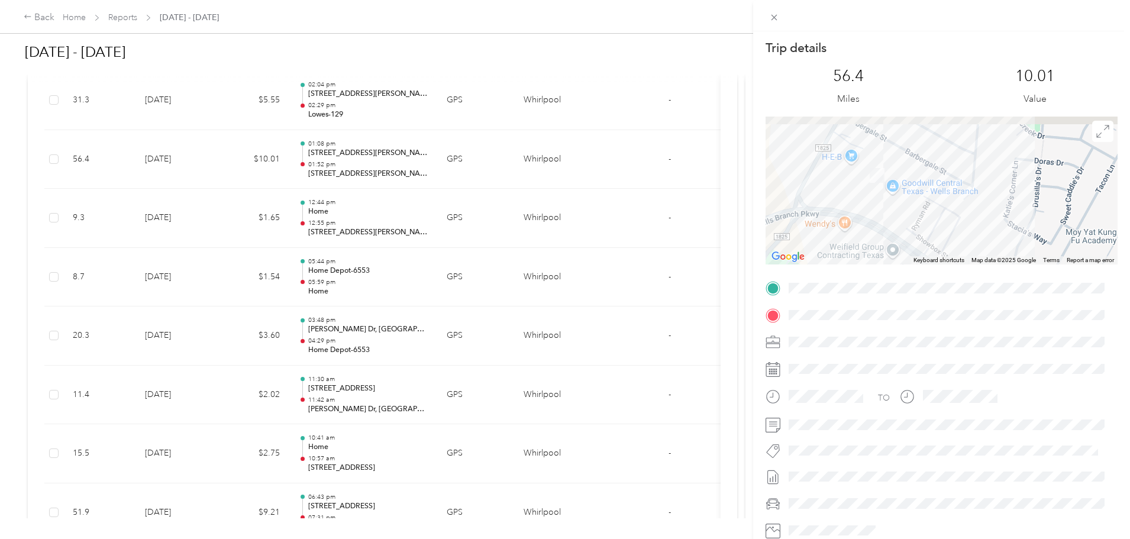
drag, startPoint x: 865, startPoint y: 194, endPoint x: 917, endPoint y: 223, distance: 59.8
click at [917, 223] on div at bounding box center [942, 191] width 352 height 148
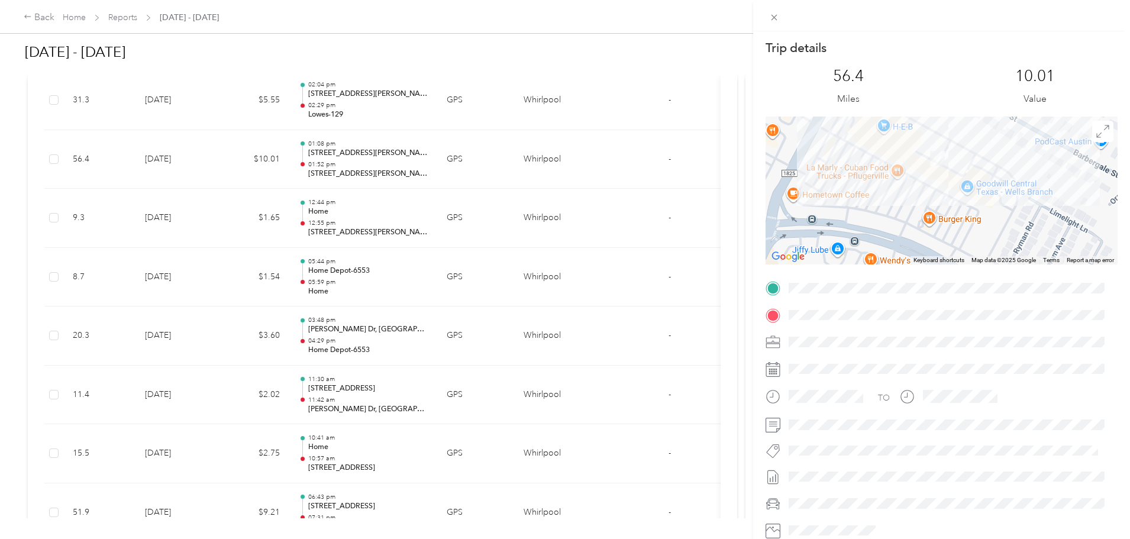
drag, startPoint x: 824, startPoint y: 198, endPoint x: 906, endPoint y: 223, distance: 86.1
click at [906, 223] on div at bounding box center [942, 191] width 352 height 148
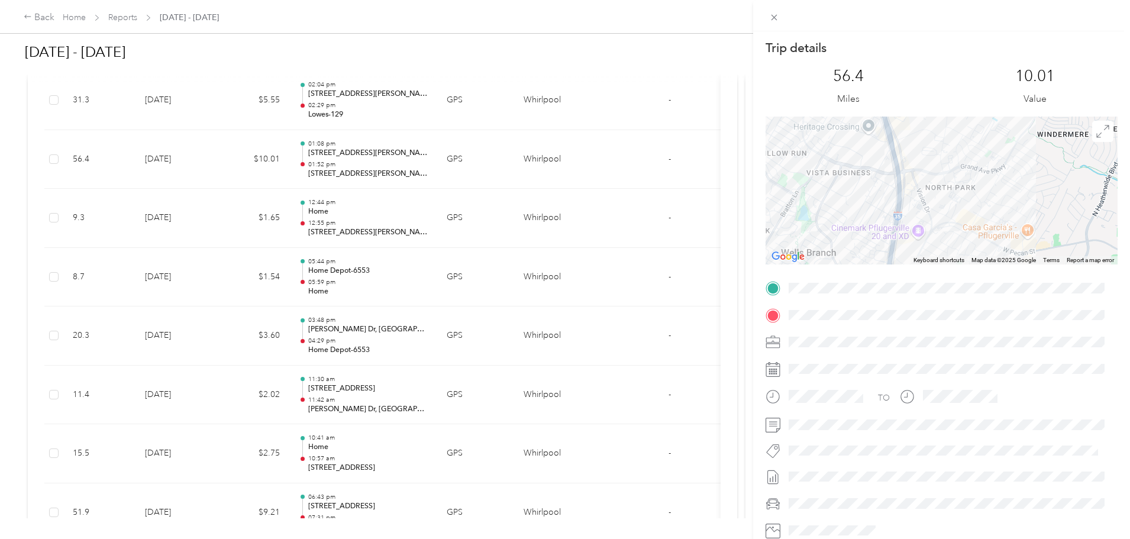
drag, startPoint x: 952, startPoint y: 151, endPoint x: 928, endPoint y: 245, distance: 97.0
click at [928, 245] on div at bounding box center [942, 191] width 352 height 148
drag, startPoint x: 917, startPoint y: 144, endPoint x: 951, endPoint y: 250, distance: 111.2
click at [950, 250] on div at bounding box center [942, 191] width 352 height 148
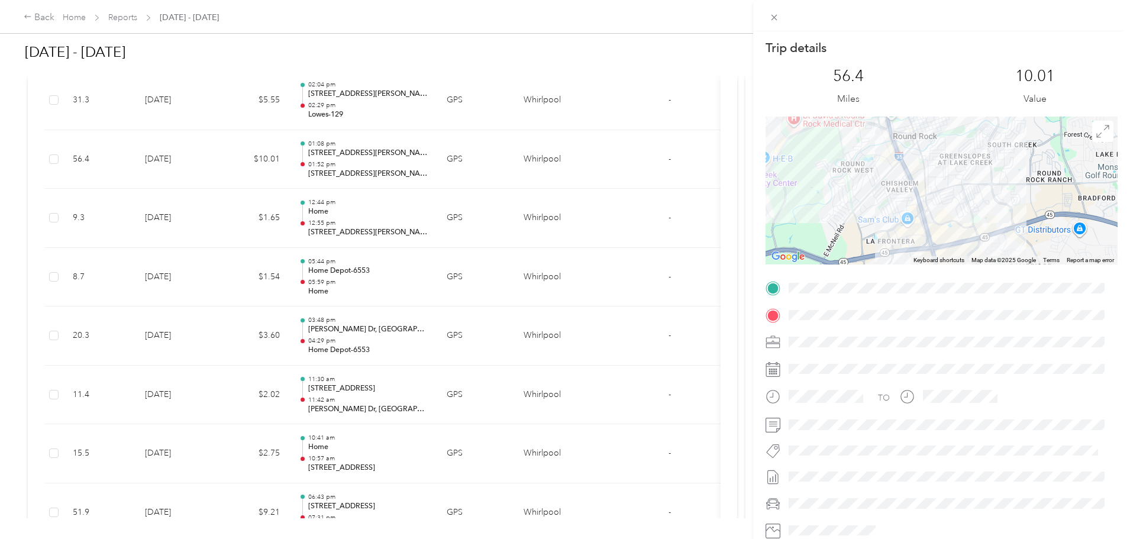
drag, startPoint x: 908, startPoint y: 205, endPoint x: 916, endPoint y: 231, distance: 27.2
click at [916, 231] on div at bounding box center [942, 191] width 352 height 148
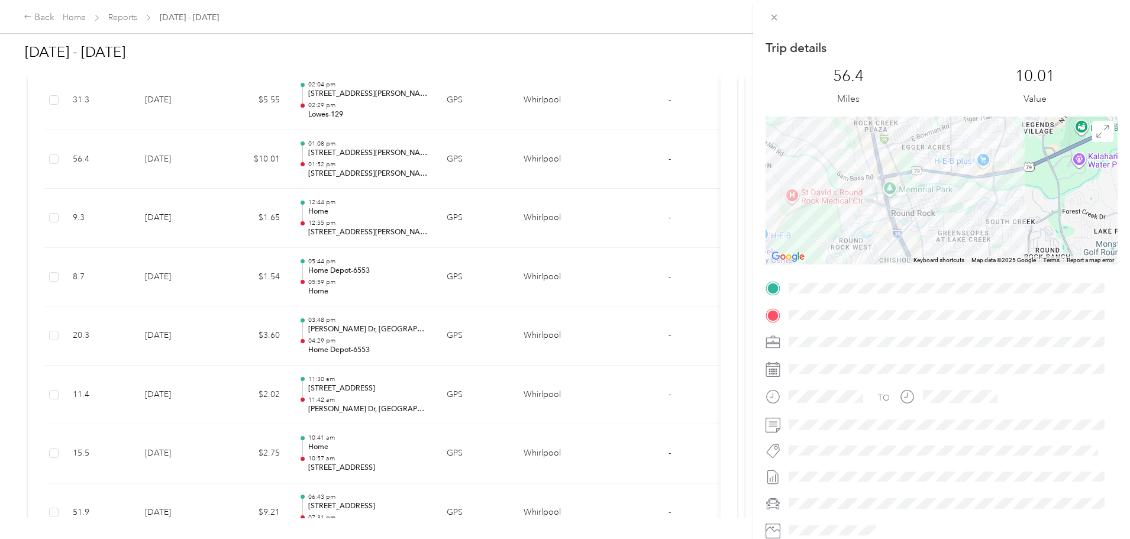
drag, startPoint x: 885, startPoint y: 135, endPoint x: 881, endPoint y: 214, distance: 78.9
click at [881, 214] on div at bounding box center [942, 191] width 352 height 148
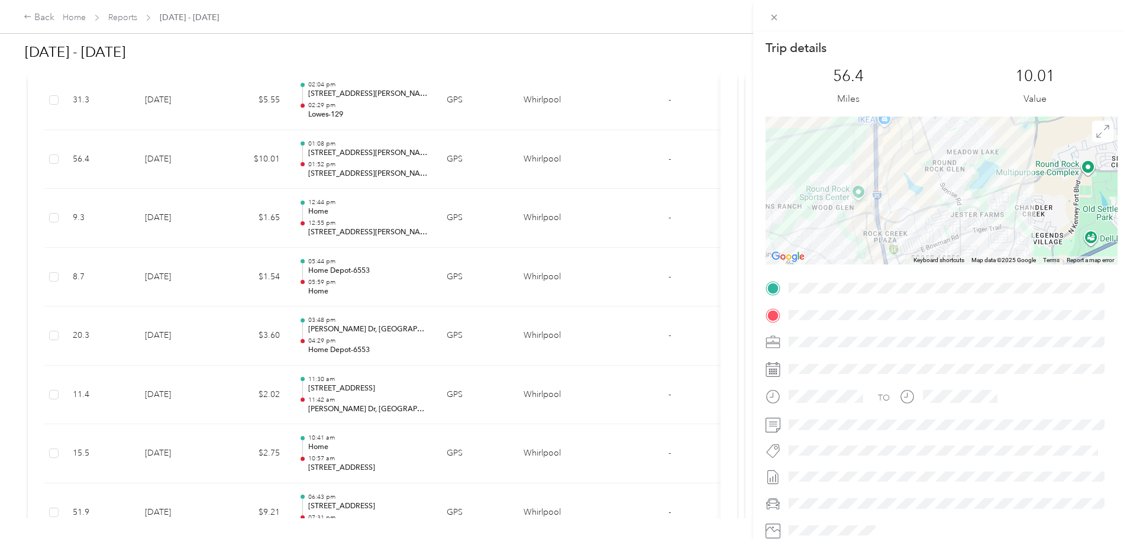
drag, startPoint x: 844, startPoint y: 139, endPoint x: 859, endPoint y: 239, distance: 101.2
click at [856, 254] on div at bounding box center [942, 191] width 352 height 148
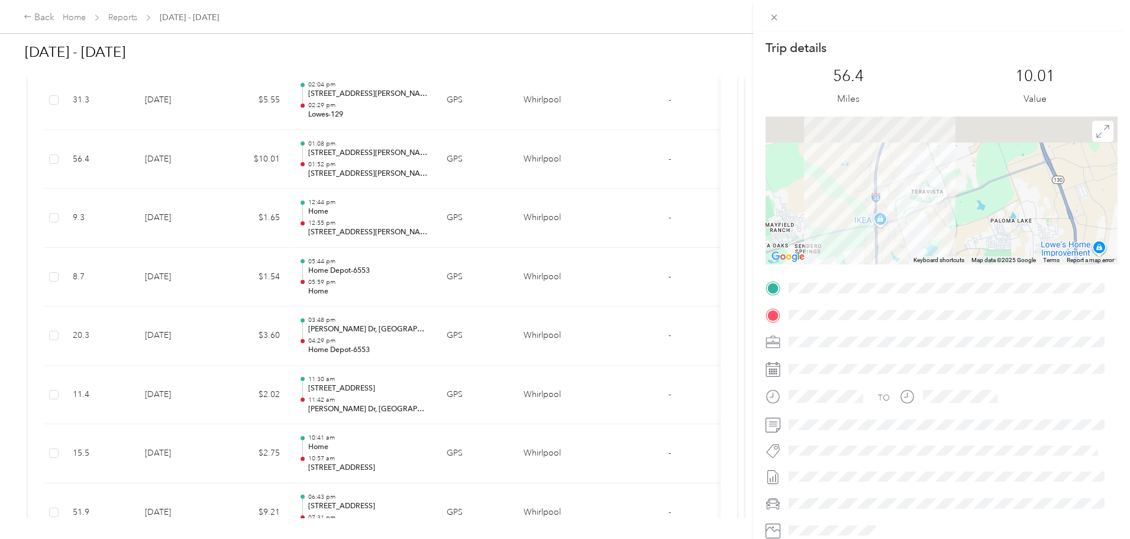
drag, startPoint x: 869, startPoint y: 173, endPoint x: 869, endPoint y: 295, distance: 121.9
click at [869, 295] on div "Trip details This trip cannot be edited because it is either under review, appr…" at bounding box center [942, 303] width 352 height 527
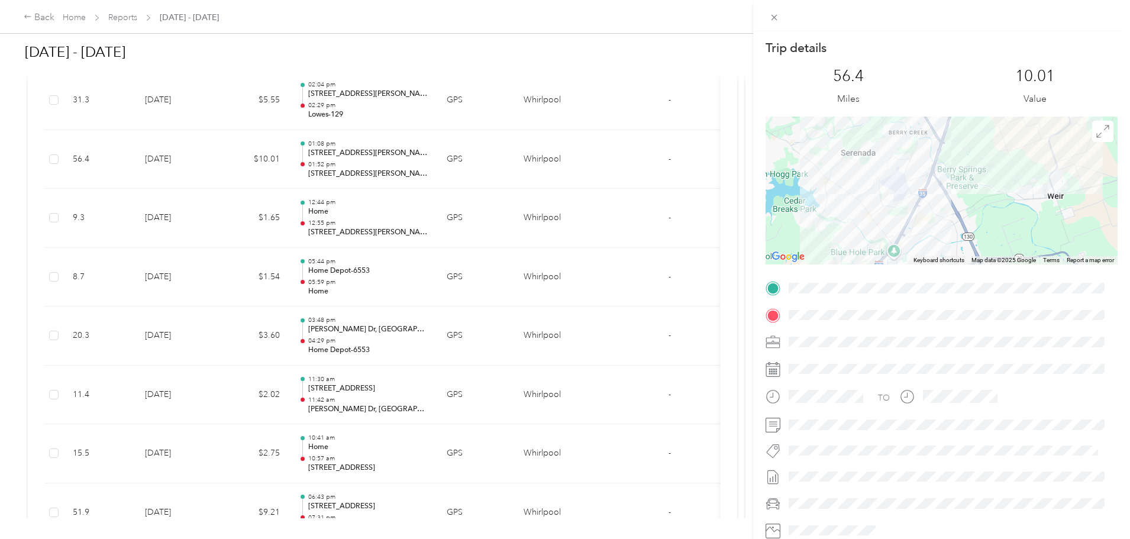
click at [843, 288] on div "Trip details This trip cannot be edited because it is either under review, appr…" at bounding box center [942, 303] width 352 height 527
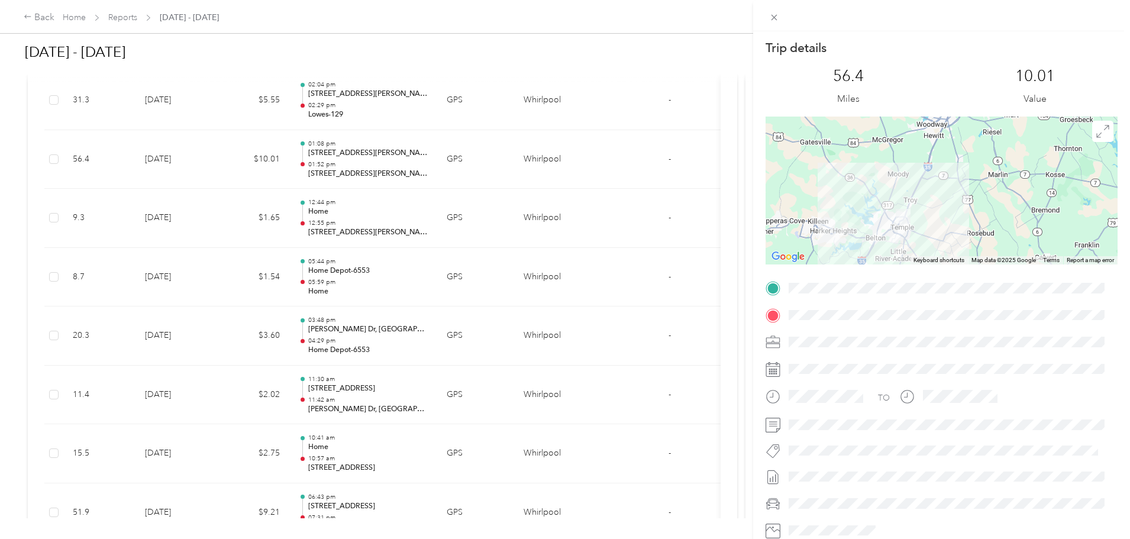
drag, startPoint x: 962, startPoint y: 183, endPoint x: 907, endPoint y: 236, distance: 76.2
click at [907, 236] on div at bounding box center [942, 191] width 352 height 148
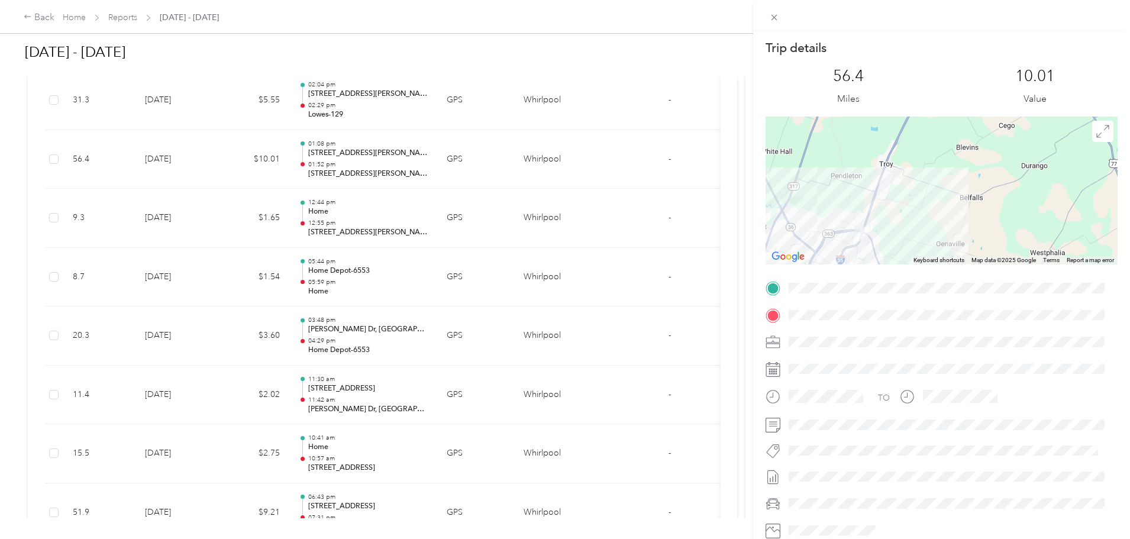
drag, startPoint x: 911, startPoint y: 207, endPoint x: 947, endPoint y: 173, distance: 49.4
click at [944, 175] on div at bounding box center [942, 191] width 352 height 148
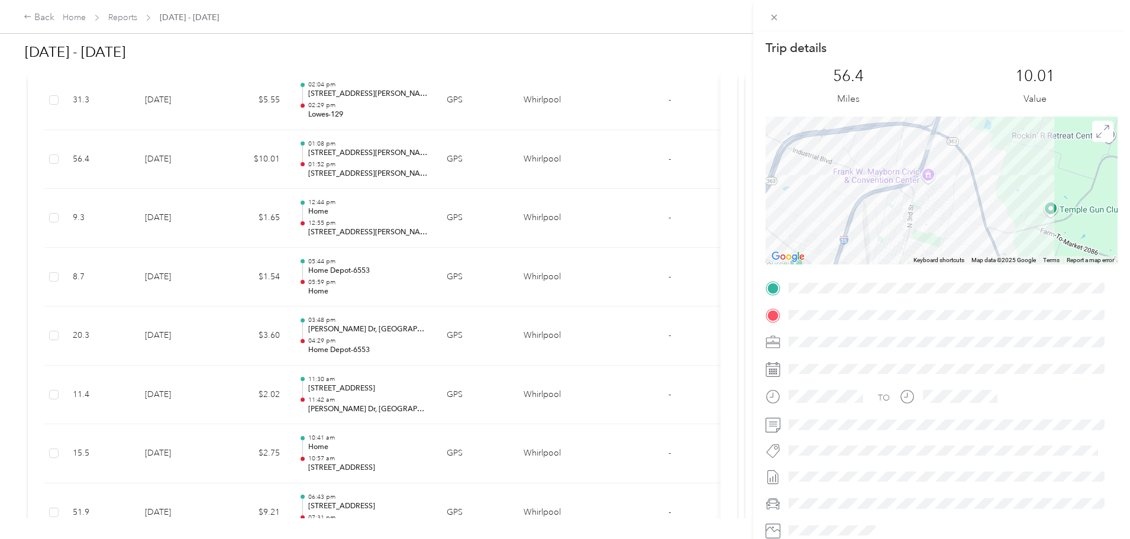
drag, startPoint x: 939, startPoint y: 171, endPoint x: 913, endPoint y: 220, distance: 55.1
click at [913, 220] on div at bounding box center [942, 191] width 352 height 148
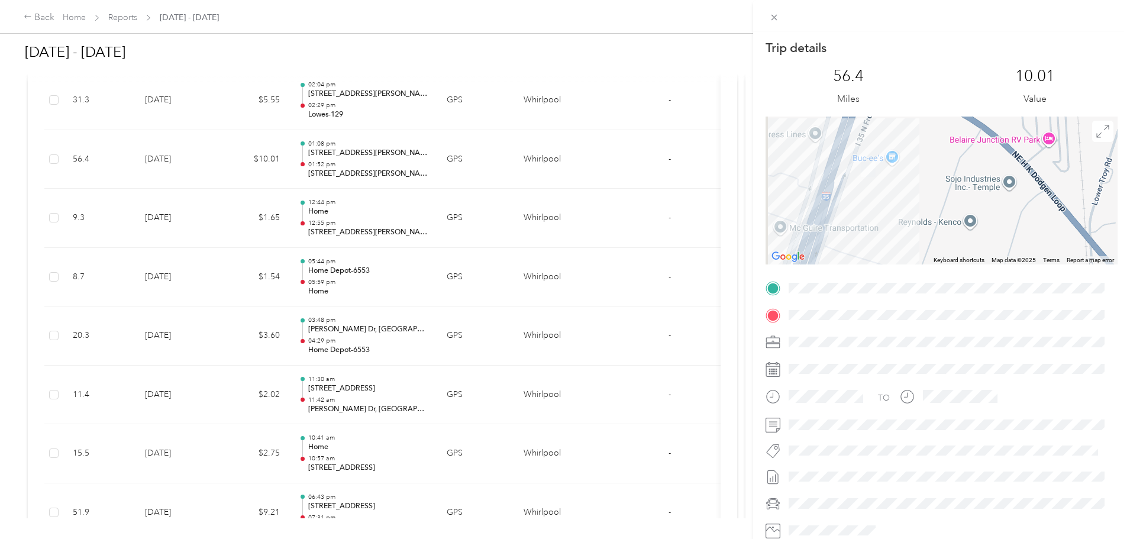
drag, startPoint x: 878, startPoint y: 187, endPoint x: 908, endPoint y: 186, distance: 30.2
click at [907, 186] on div at bounding box center [942, 191] width 352 height 148
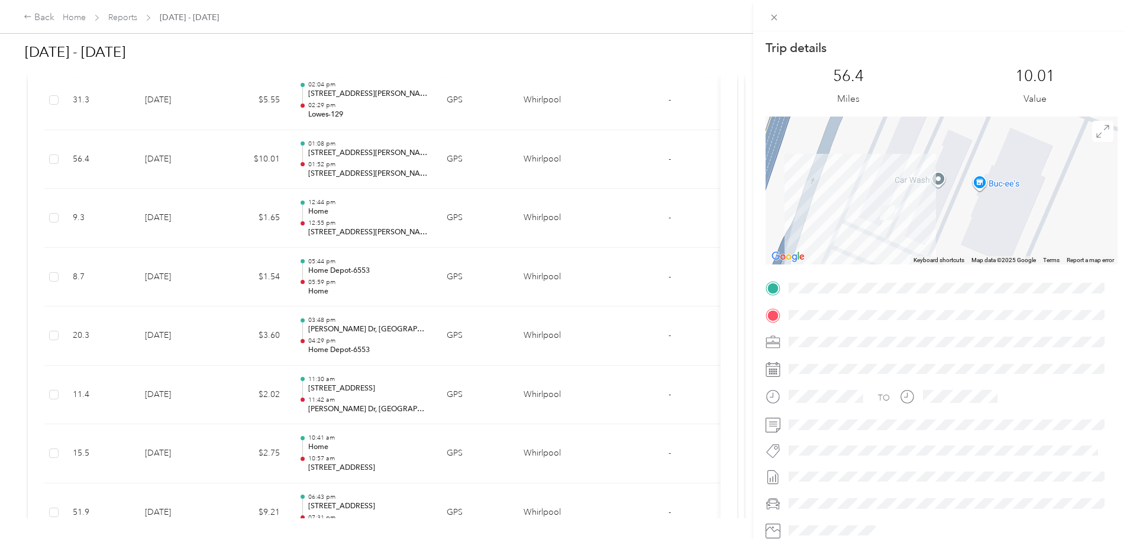
drag, startPoint x: 924, startPoint y: 155, endPoint x: 915, endPoint y: 221, distance: 66.3
click at [915, 221] on div at bounding box center [942, 191] width 352 height 148
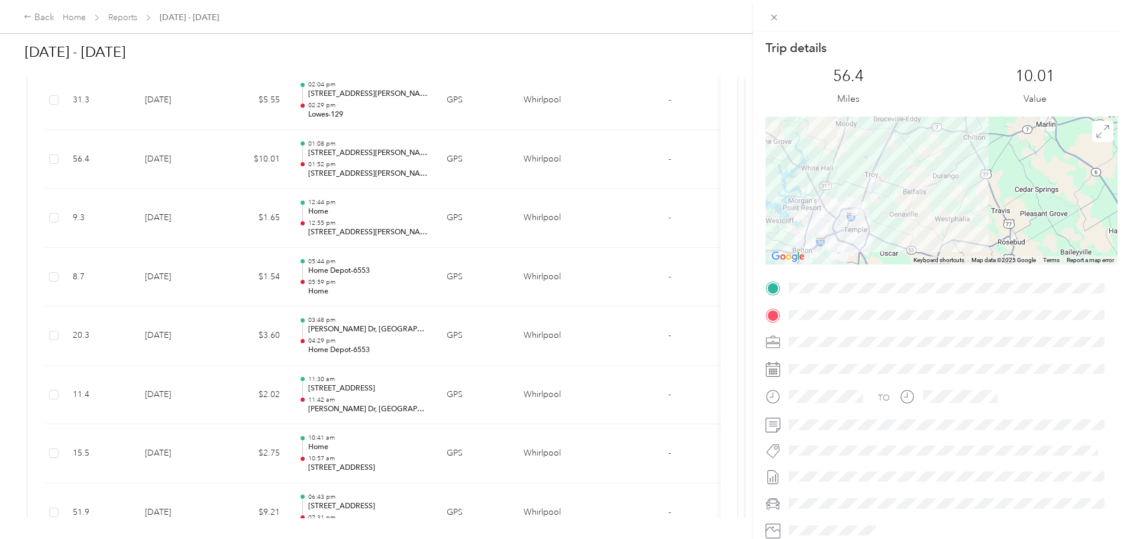
click at [481, 110] on div "Trip details This trip cannot be edited because it is either under review, appr…" at bounding box center [565, 269] width 1130 height 539
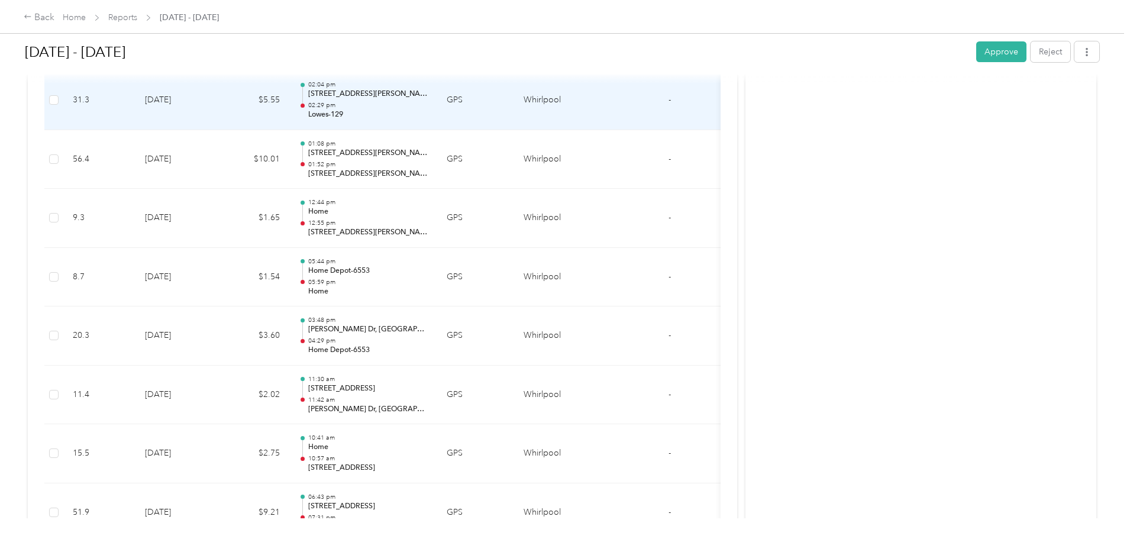
click at [428, 104] on p "02:29 pm" at bounding box center [368, 105] width 120 height 8
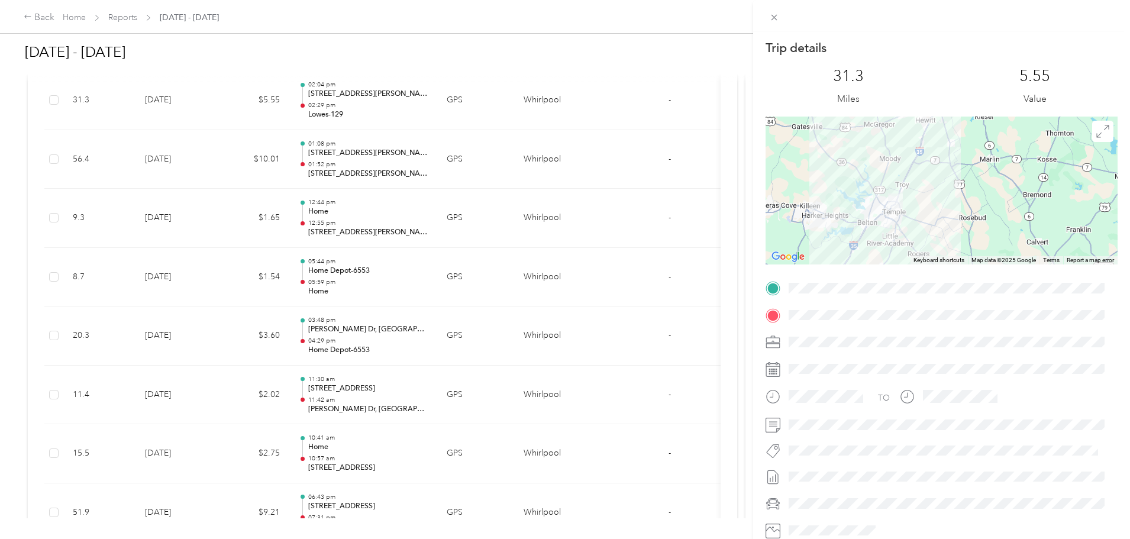
drag, startPoint x: 884, startPoint y: 207, endPoint x: 856, endPoint y: 166, distance: 48.6
click at [856, 166] on div at bounding box center [942, 191] width 352 height 148
click at [96, 163] on div "Trip details This trip cannot be edited because it is either under review, appr…" at bounding box center [565, 269] width 1130 height 539
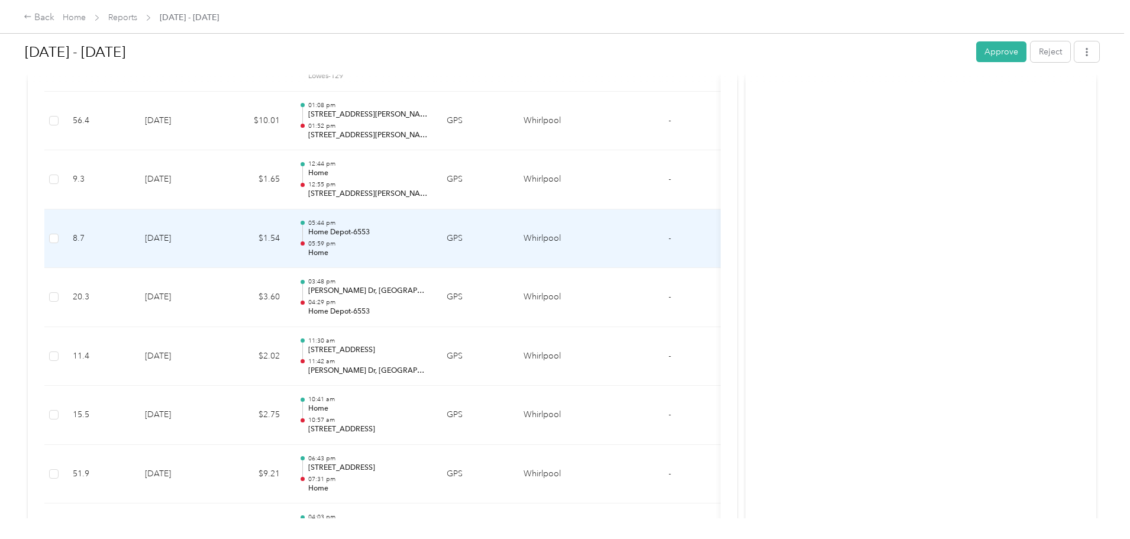
scroll to position [592, 0]
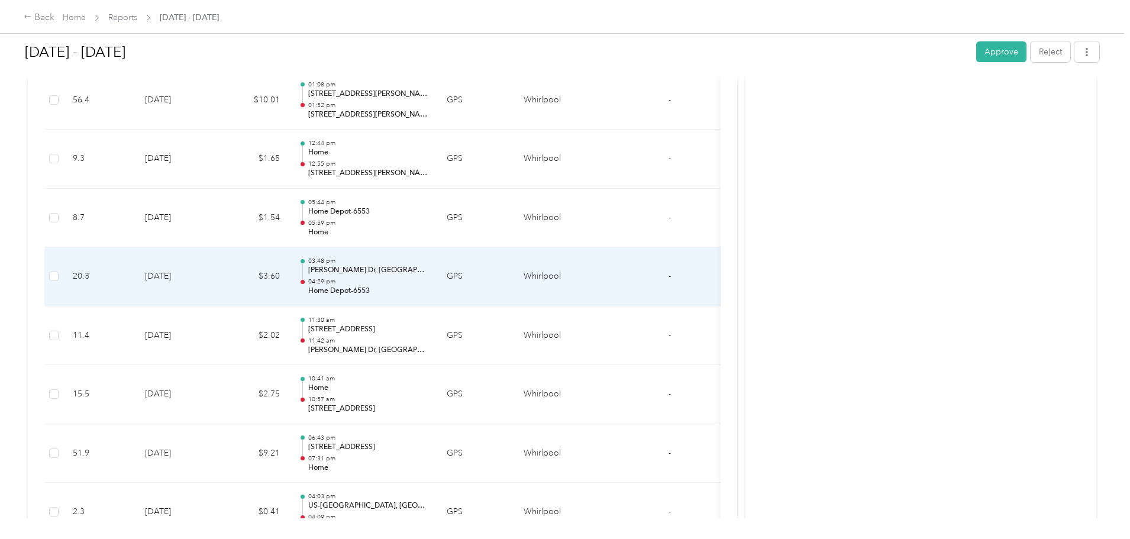
click at [428, 278] on p "04:29 pm" at bounding box center [368, 282] width 120 height 8
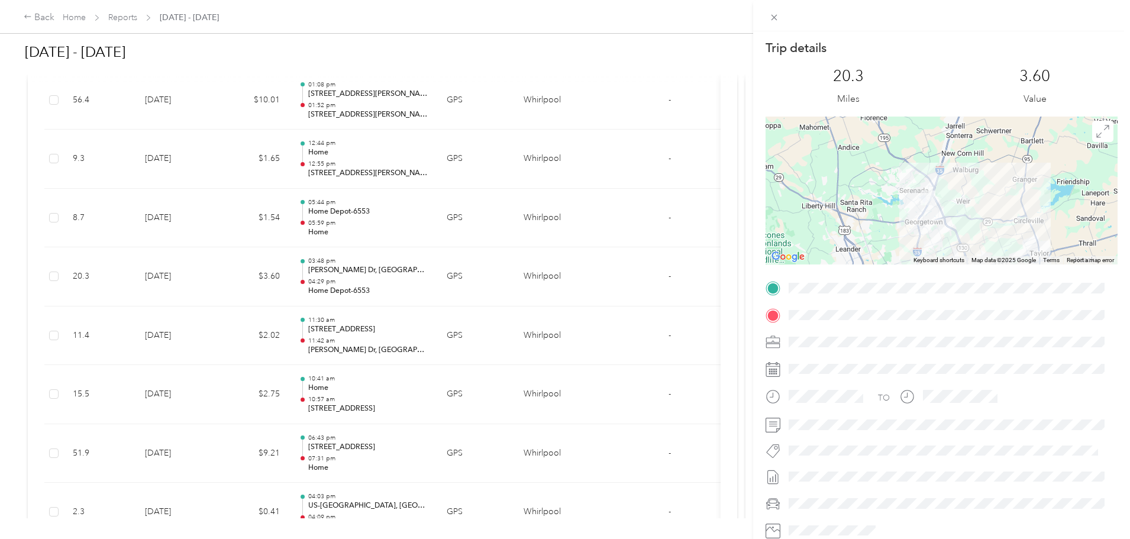
drag, startPoint x: 923, startPoint y: 161, endPoint x: 883, endPoint y: 259, distance: 105.6
click at [883, 259] on div at bounding box center [942, 191] width 352 height 148
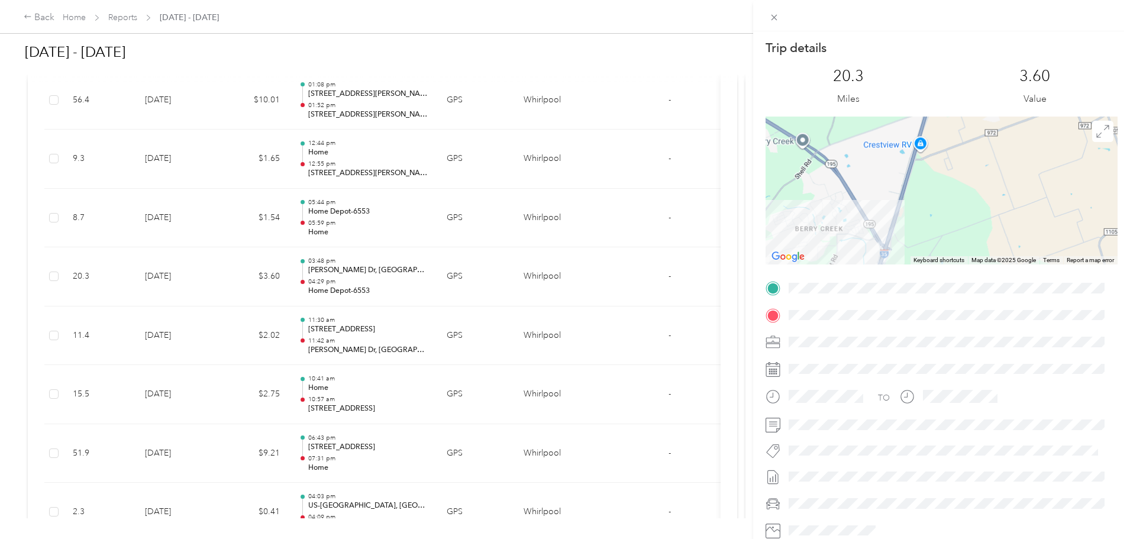
drag, startPoint x: 874, startPoint y: 232, endPoint x: 886, endPoint y: 78, distance: 154.3
click at [886, 77] on div "Trip details This trip cannot be edited because it is either under review, appr…" at bounding box center [942, 303] width 352 height 527
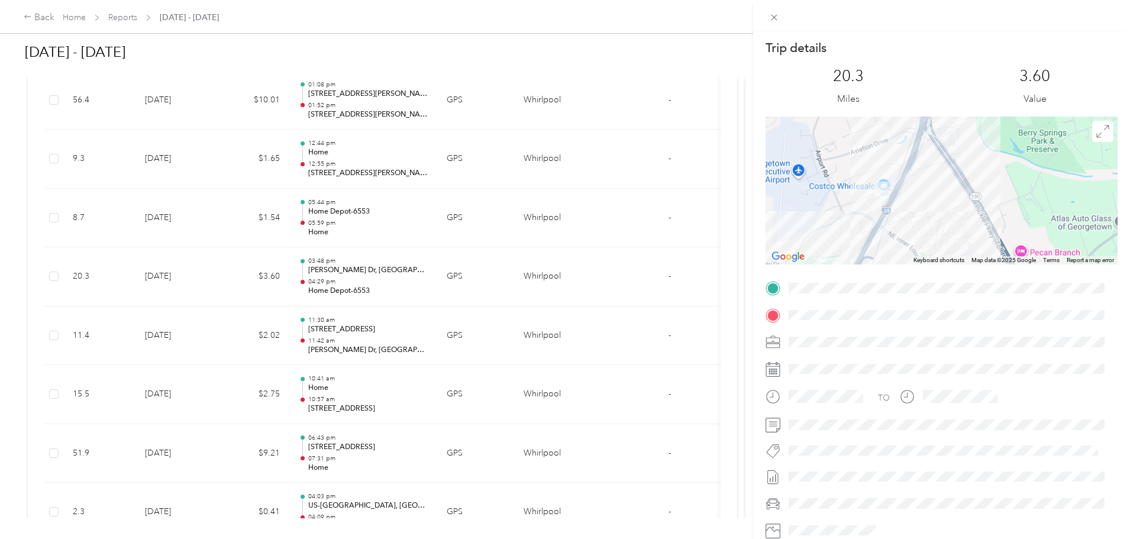
drag, startPoint x: 845, startPoint y: 170, endPoint x: 835, endPoint y: 244, distance: 74.7
click at [835, 244] on div at bounding box center [942, 191] width 352 height 148
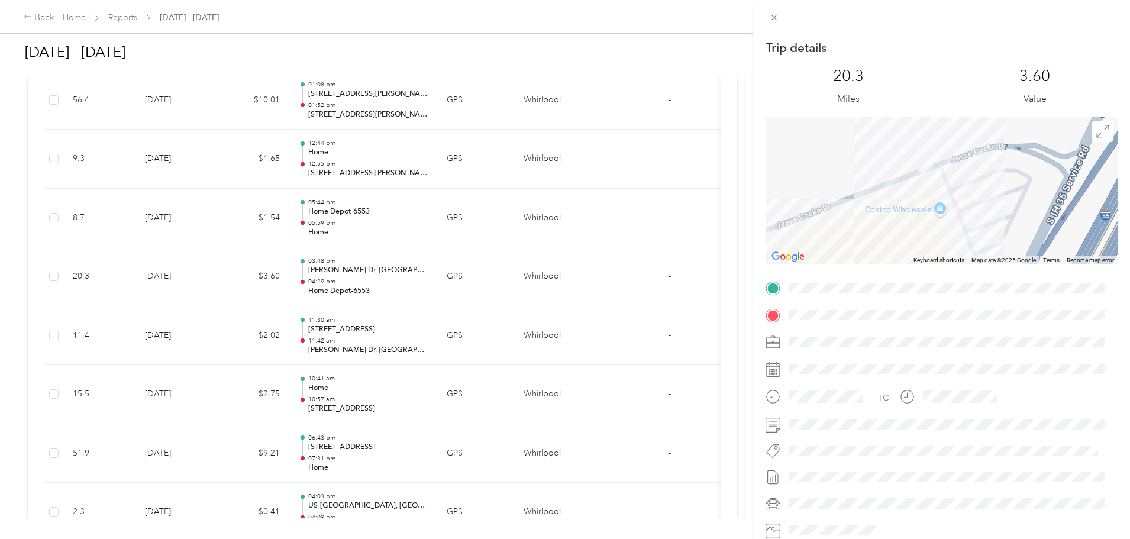
click at [487, 337] on div "Trip details This trip cannot be edited because it is either under review, appr…" at bounding box center [565, 269] width 1130 height 539
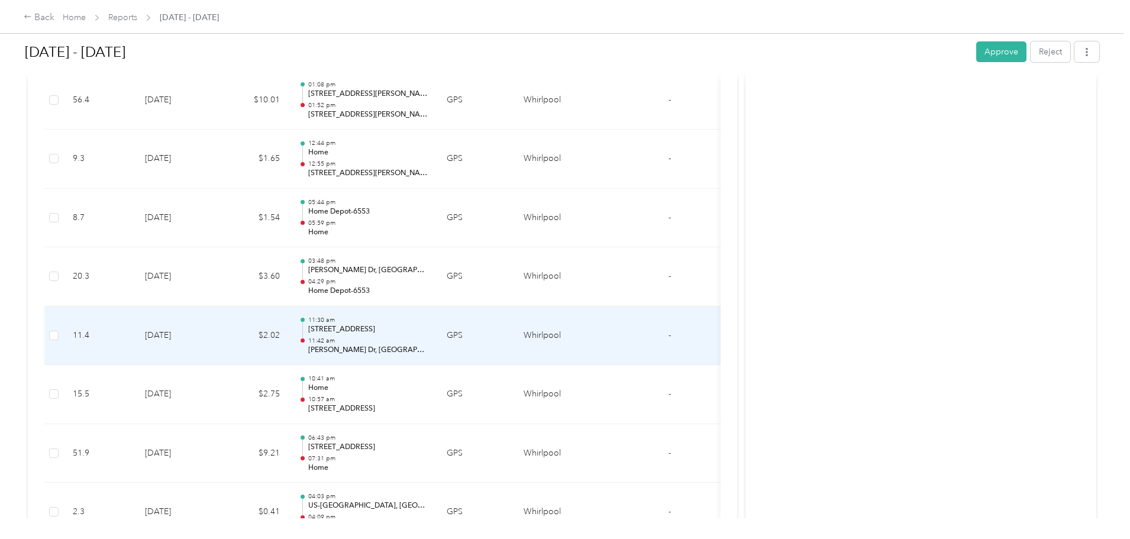
click at [428, 337] on p "11:42 am" at bounding box center [368, 341] width 120 height 8
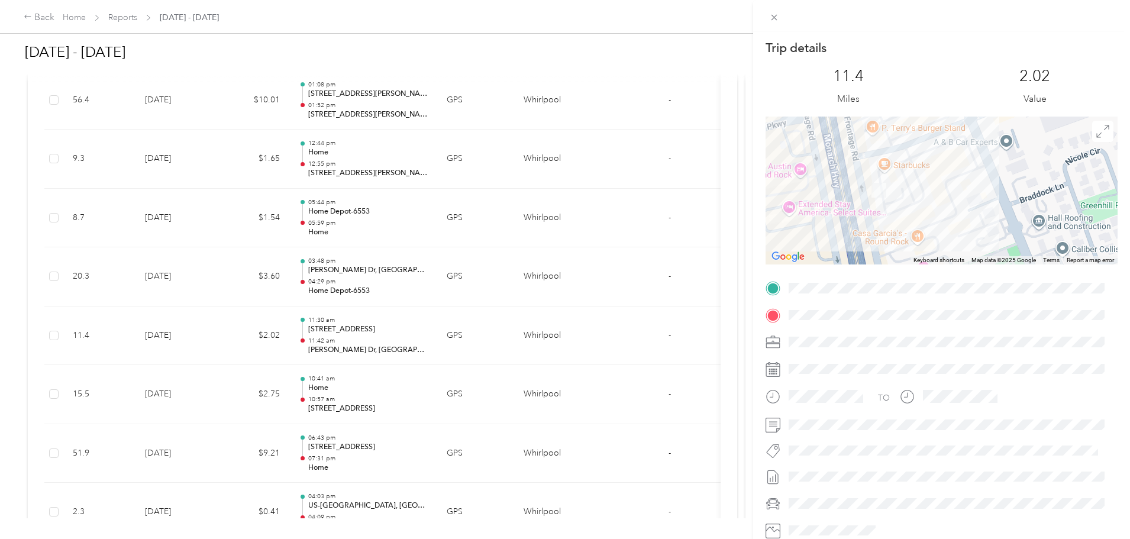
drag, startPoint x: 868, startPoint y: 190, endPoint x: 917, endPoint y: 200, distance: 50.7
click at [919, 200] on div at bounding box center [942, 191] width 352 height 148
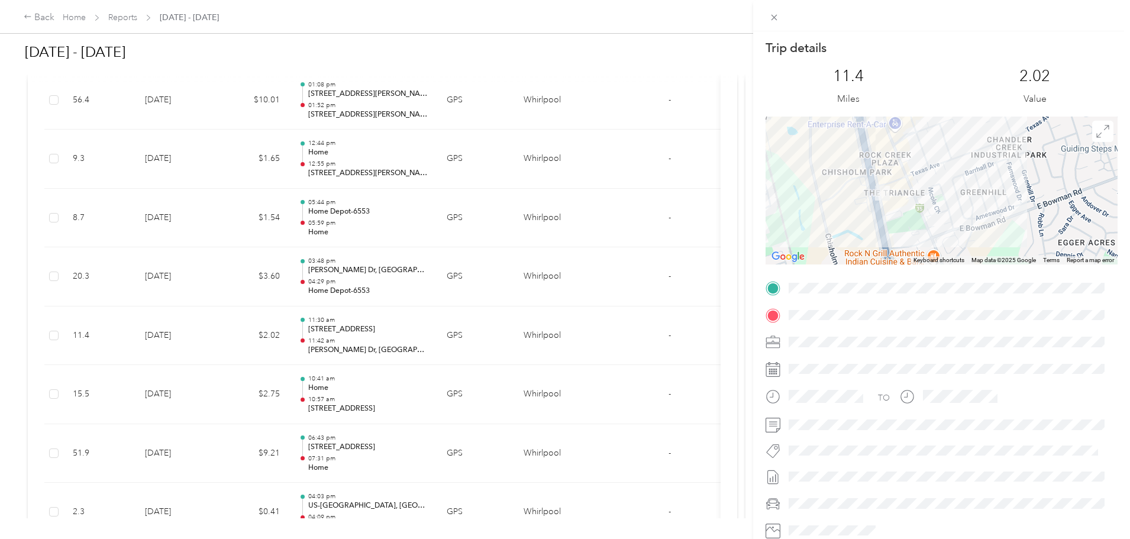
click at [474, 214] on div "Trip details This trip cannot be edited because it is either under review, appr…" at bounding box center [565, 269] width 1130 height 539
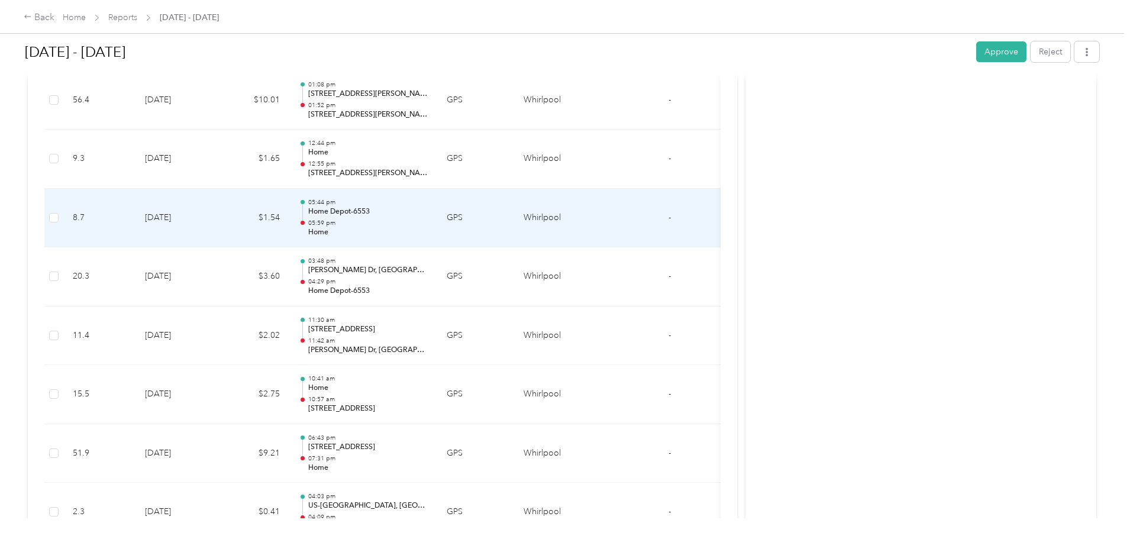
click at [428, 212] on p "Home Depot-6553" at bounding box center [368, 212] width 120 height 11
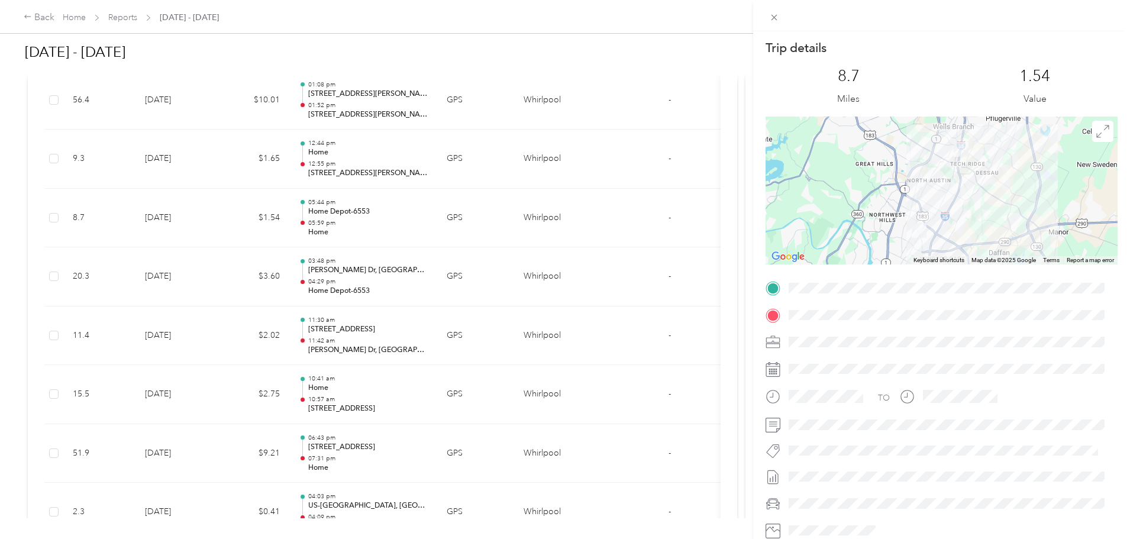
click at [482, 391] on div "Trip details This trip cannot be edited because it is either under review, appr…" at bounding box center [565, 269] width 1130 height 539
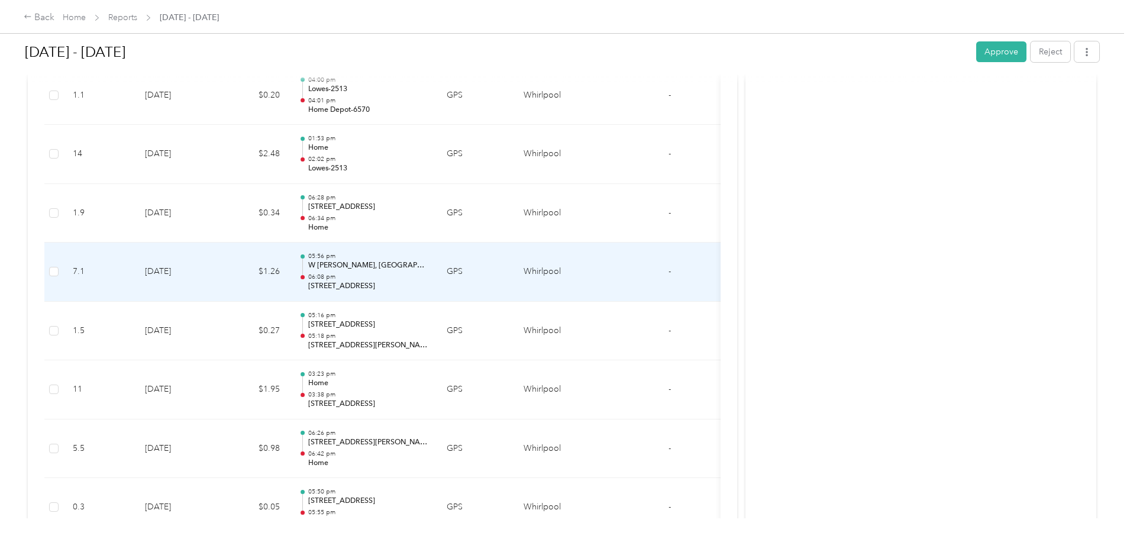
scroll to position [1480, 0]
click at [428, 275] on p "06:34 pm" at bounding box center [368, 277] width 120 height 8
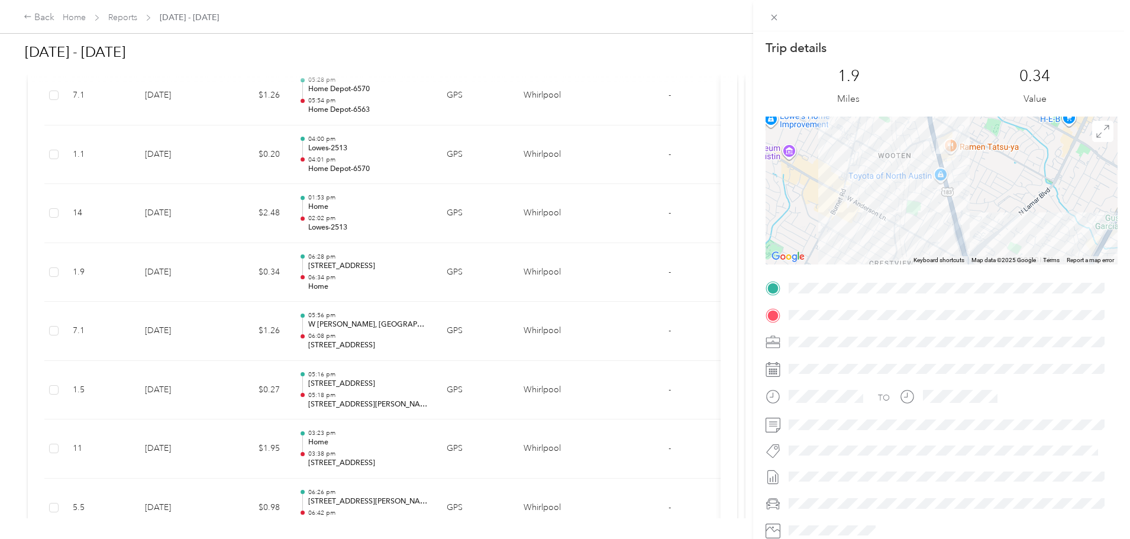
drag, startPoint x: 897, startPoint y: 152, endPoint x: 886, endPoint y: 196, distance: 45.8
click at [886, 196] on div at bounding box center [942, 191] width 352 height 148
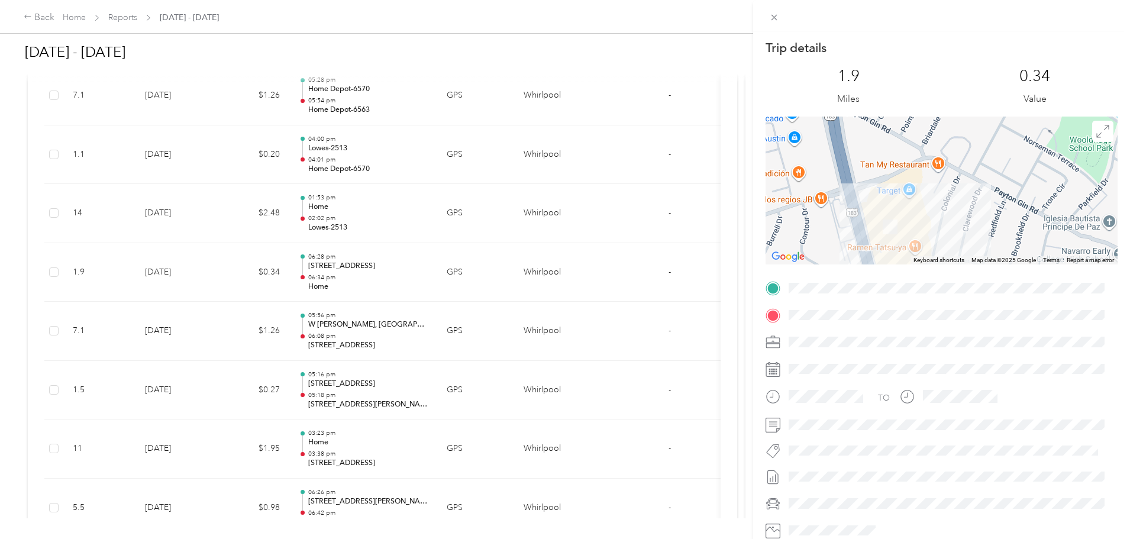
drag, startPoint x: 901, startPoint y: 214, endPoint x: 901, endPoint y: 186, distance: 27.8
click at [901, 186] on div at bounding box center [942, 191] width 352 height 148
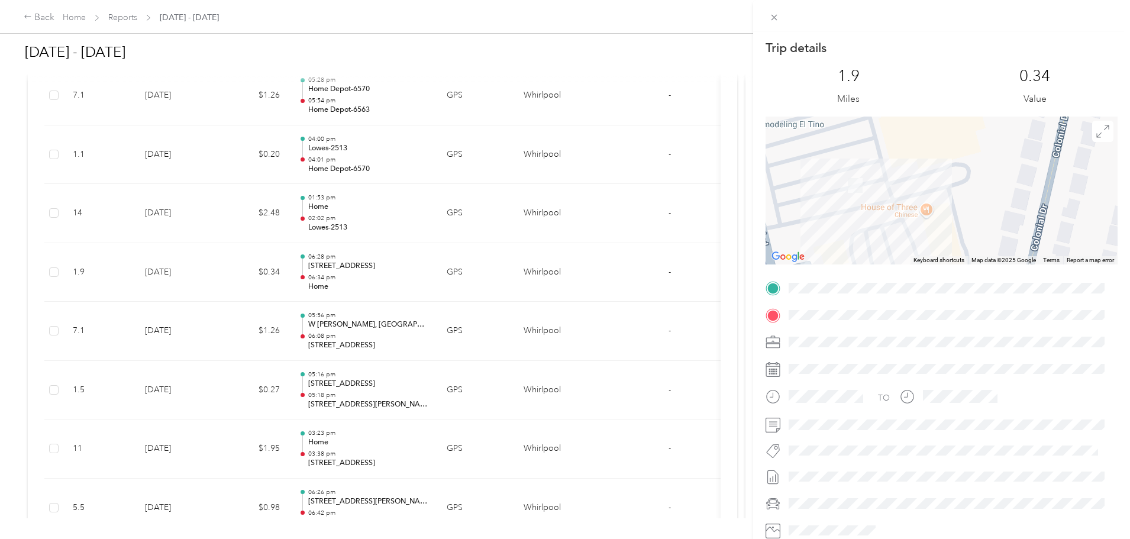
click at [445, 335] on div "Trip details This trip cannot be edited because it is either under review, appr…" at bounding box center [565, 269] width 1130 height 539
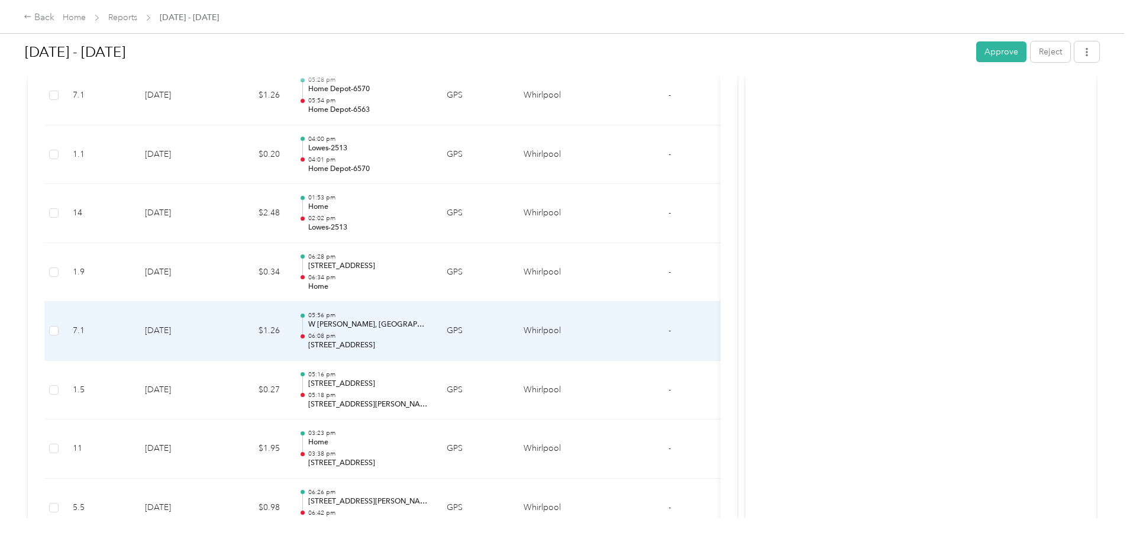
click at [428, 330] on p "W [PERSON_NAME], [GEOGRAPHIC_DATA], [GEOGRAPHIC_DATA], [GEOGRAPHIC_DATA]" at bounding box center [368, 325] width 120 height 11
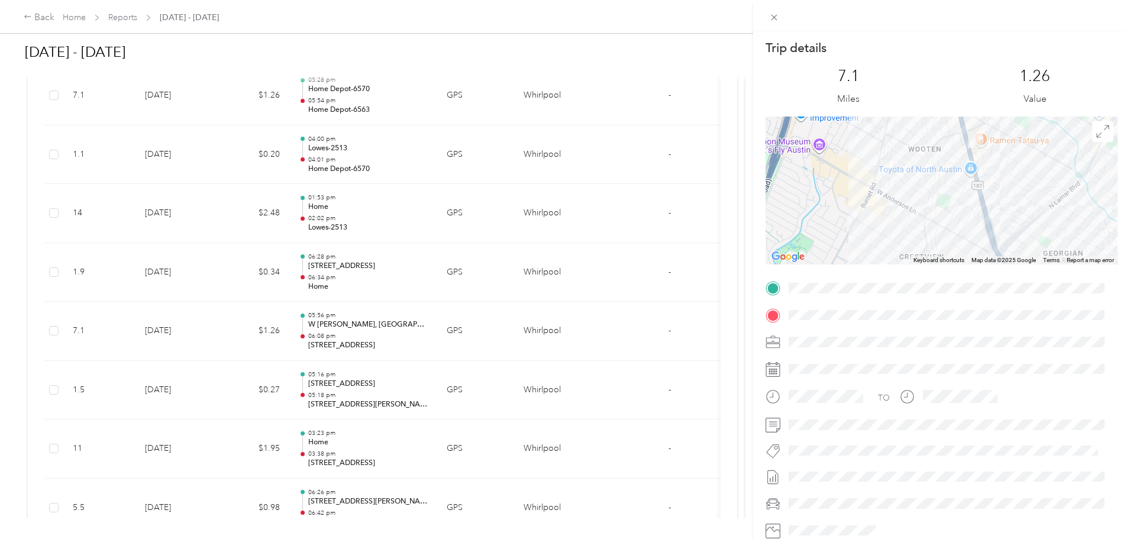
drag, startPoint x: 949, startPoint y: 155, endPoint x: 924, endPoint y: 175, distance: 32.0
click at [926, 175] on div at bounding box center [942, 191] width 352 height 148
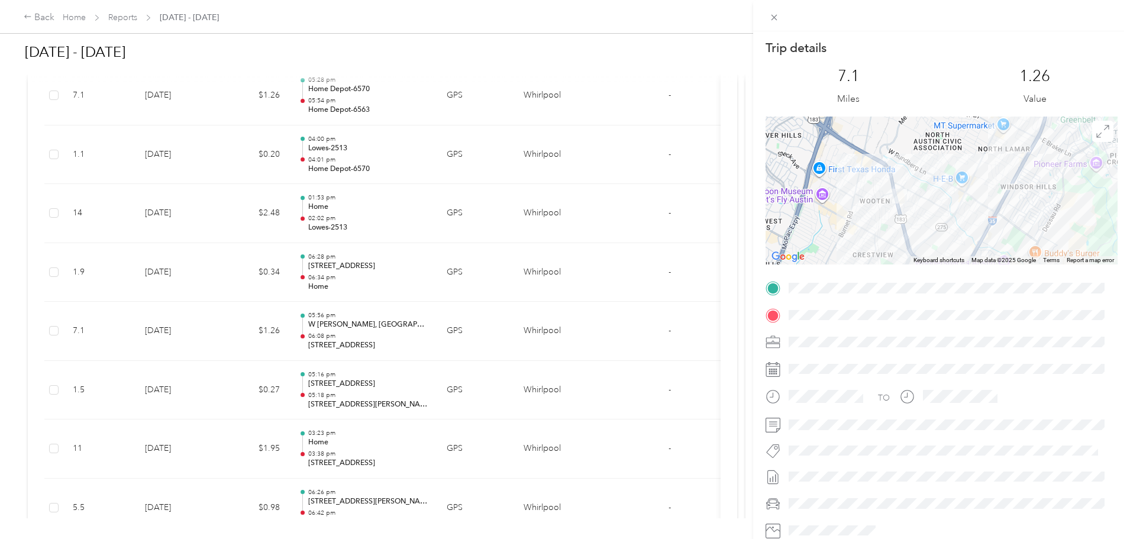
drag, startPoint x: 996, startPoint y: 166, endPoint x: 840, endPoint y: 230, distance: 167.7
click at [840, 230] on div at bounding box center [942, 191] width 352 height 148
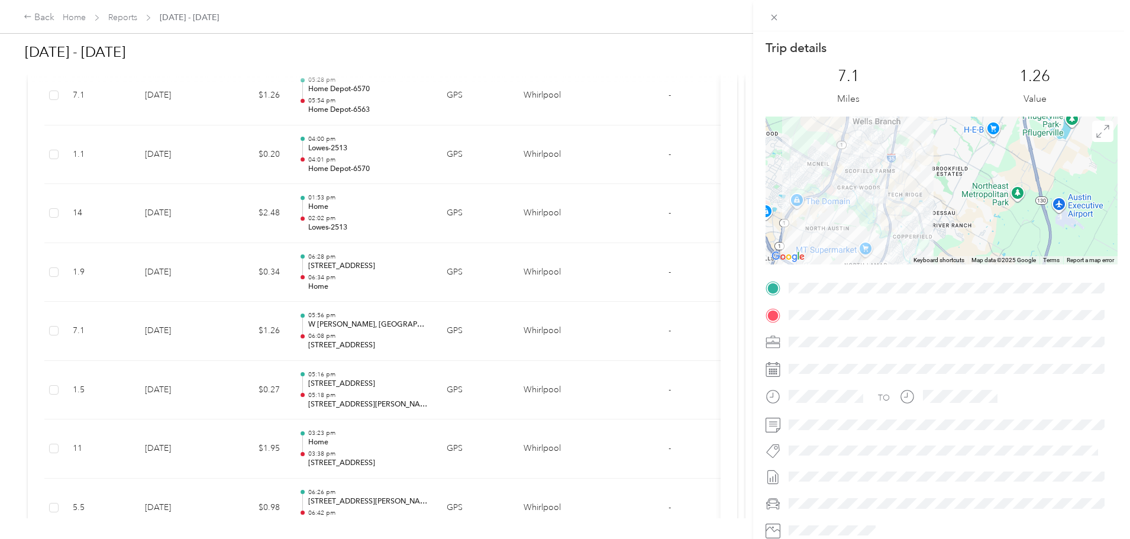
drag, startPoint x: 813, startPoint y: 172, endPoint x: 917, endPoint y: 198, distance: 106.7
click at [917, 198] on div at bounding box center [942, 191] width 352 height 148
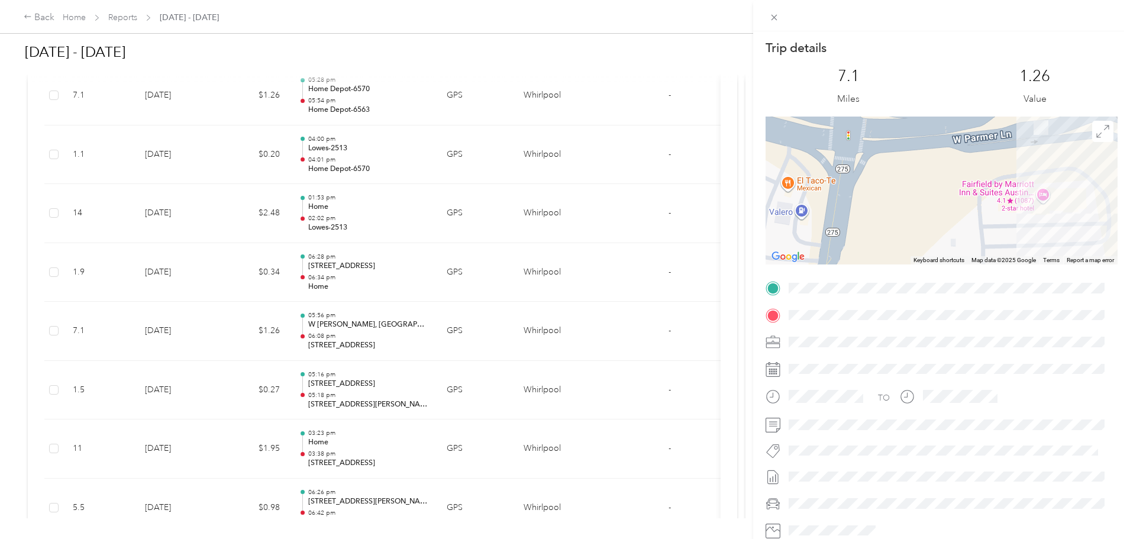
click at [107, 369] on div "Trip details This trip cannot be edited because it is either under review, appr…" at bounding box center [565, 269] width 1130 height 539
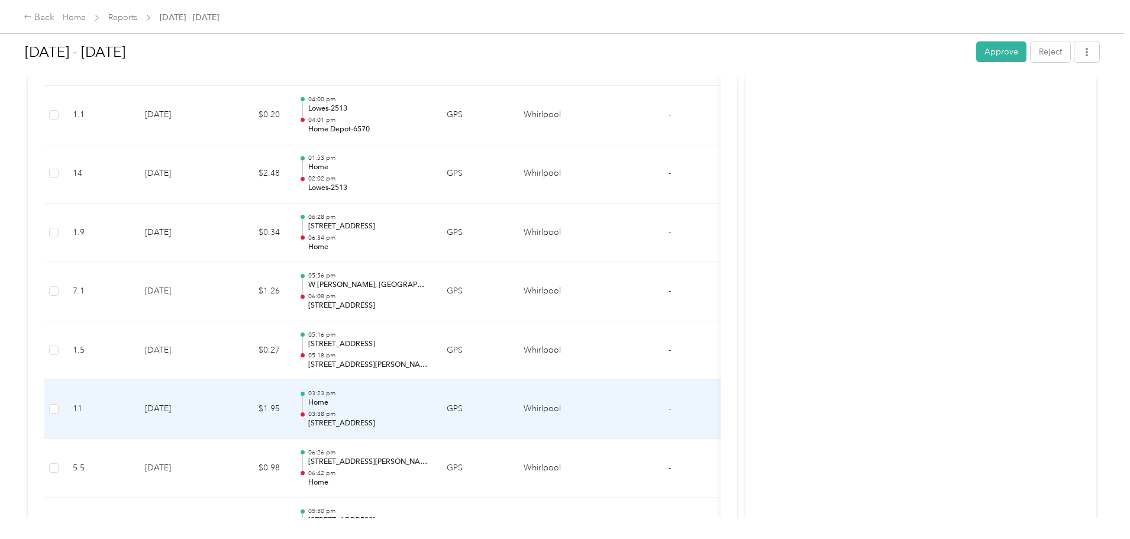
scroll to position [1539, 0]
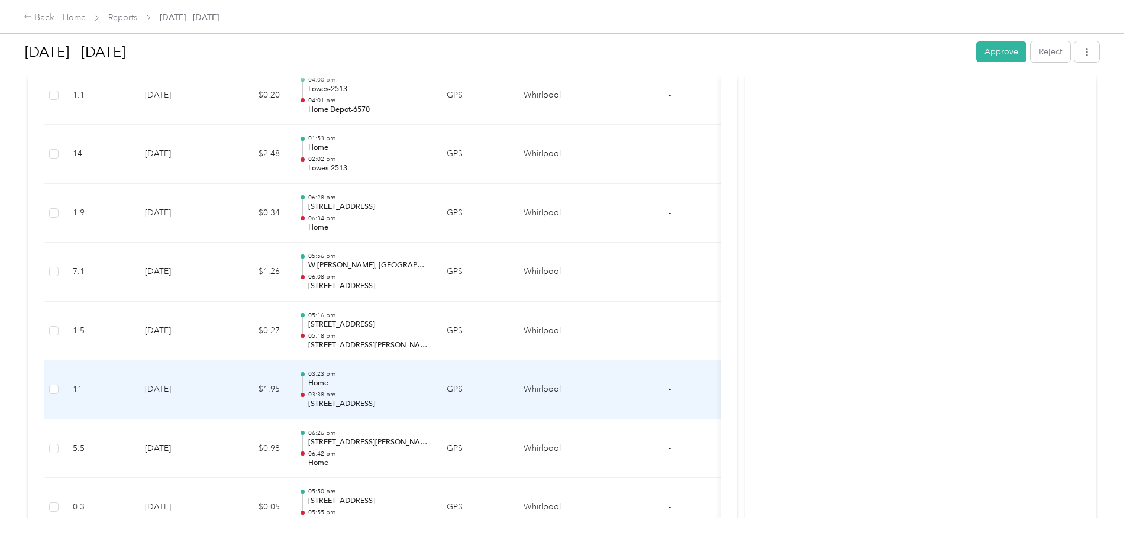
click at [428, 382] on p "Home" at bounding box center [368, 383] width 120 height 11
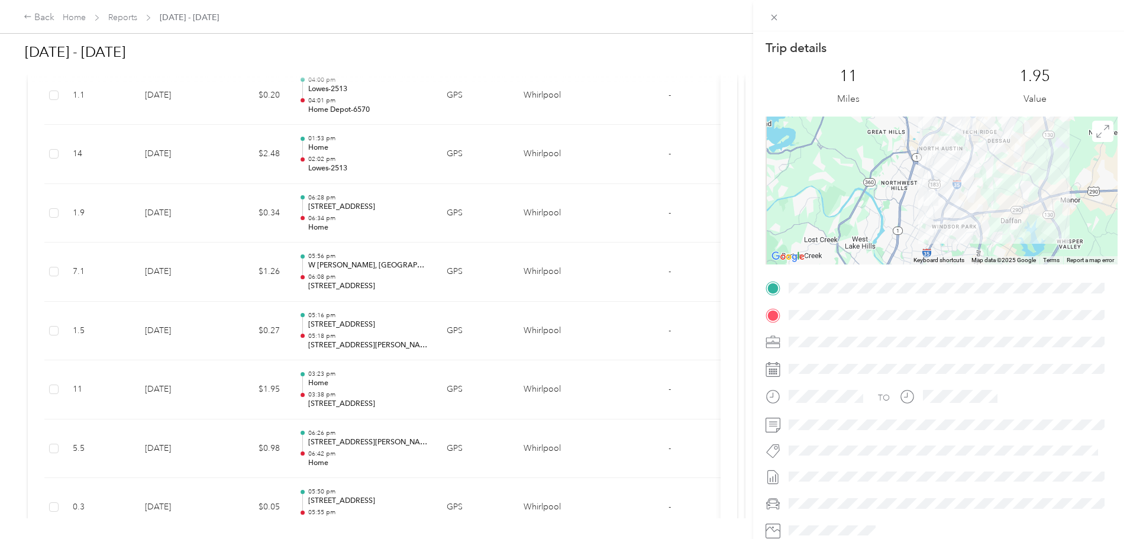
drag, startPoint x: 941, startPoint y: 228, endPoint x: 951, endPoint y: 198, distance: 32.2
click at [951, 198] on div at bounding box center [942, 191] width 352 height 148
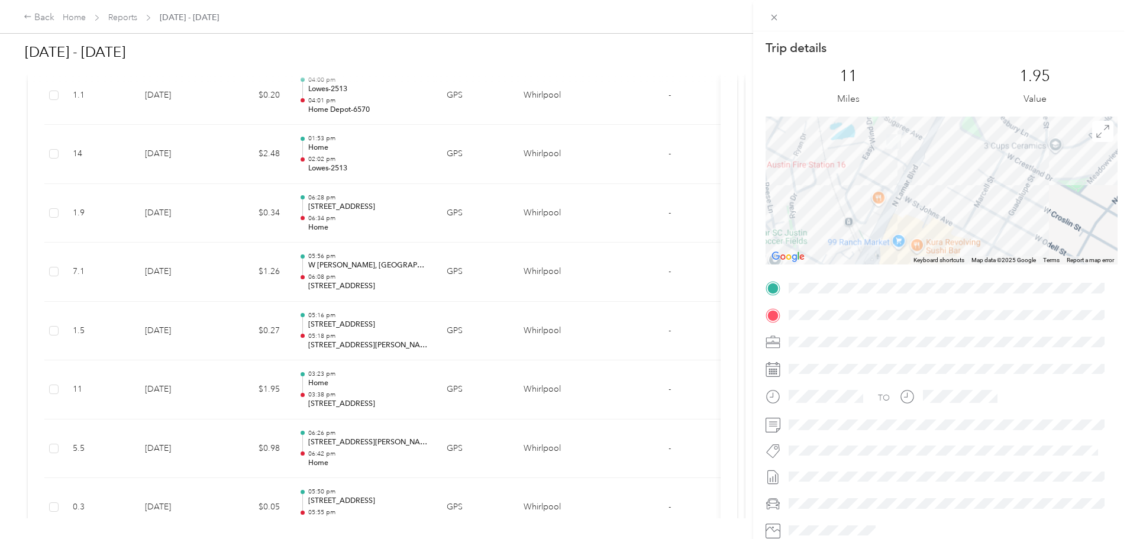
drag, startPoint x: 884, startPoint y: 170, endPoint x: 898, endPoint y: 227, distance: 58.4
click at [898, 227] on div at bounding box center [942, 191] width 352 height 148
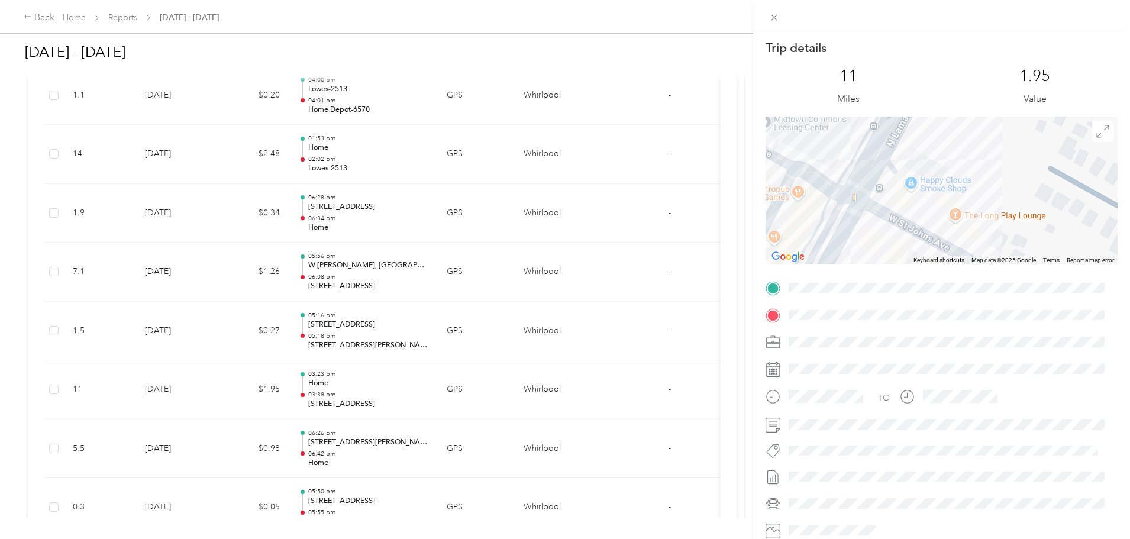
drag, startPoint x: 930, startPoint y: 164, endPoint x: 930, endPoint y: 234, distance: 69.8
click at [930, 234] on div at bounding box center [942, 191] width 352 height 148
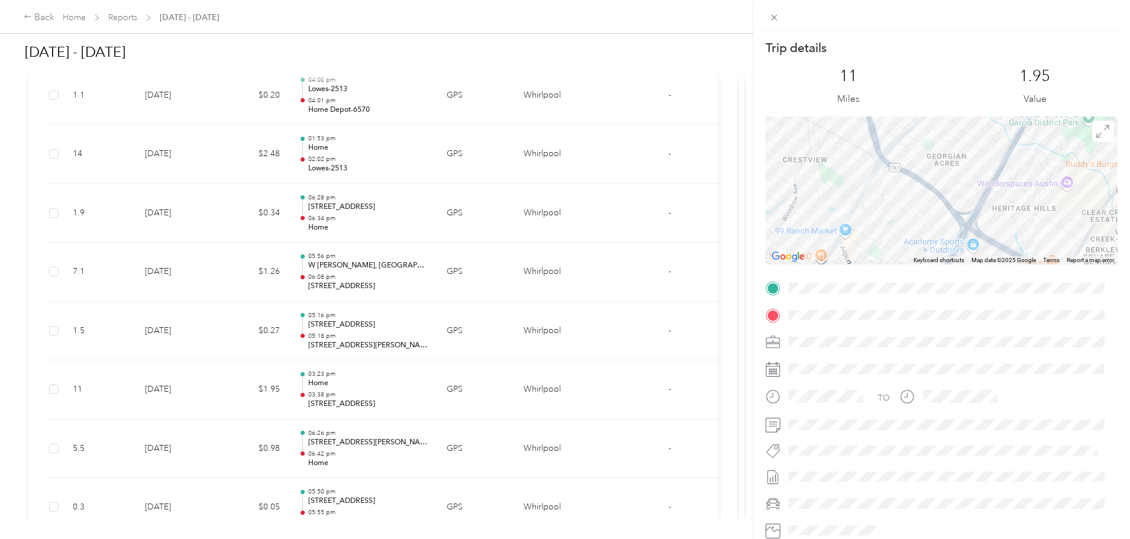
drag, startPoint x: 958, startPoint y: 174, endPoint x: 859, endPoint y: 189, distance: 99.9
click at [825, 204] on div at bounding box center [942, 191] width 352 height 148
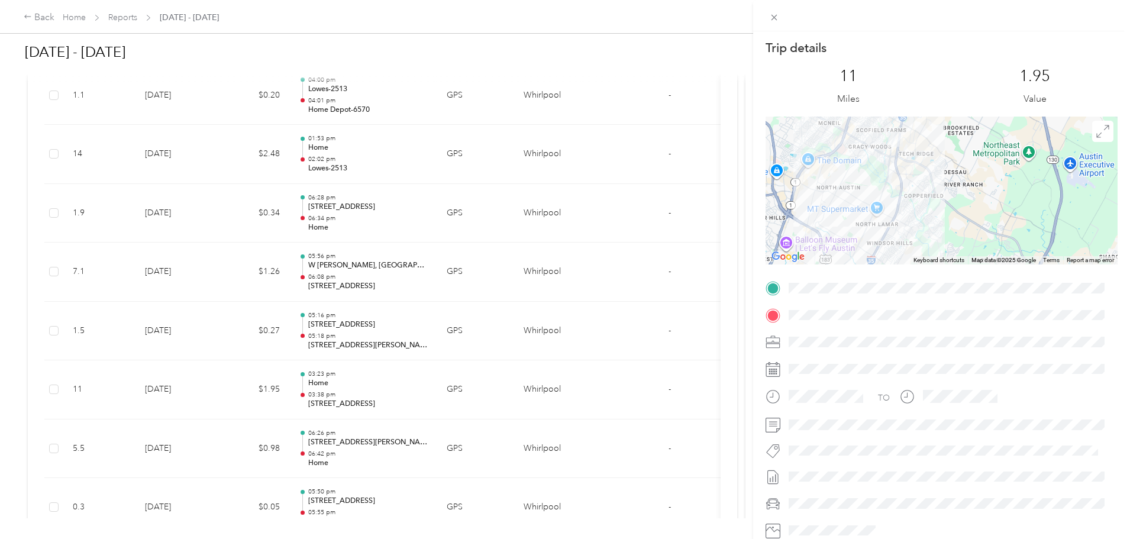
drag, startPoint x: 931, startPoint y: 166, endPoint x: 887, endPoint y: 269, distance: 112.1
click at [887, 269] on div "Trip details This trip cannot be edited because it is either under review, appr…" at bounding box center [942, 303] width 352 height 527
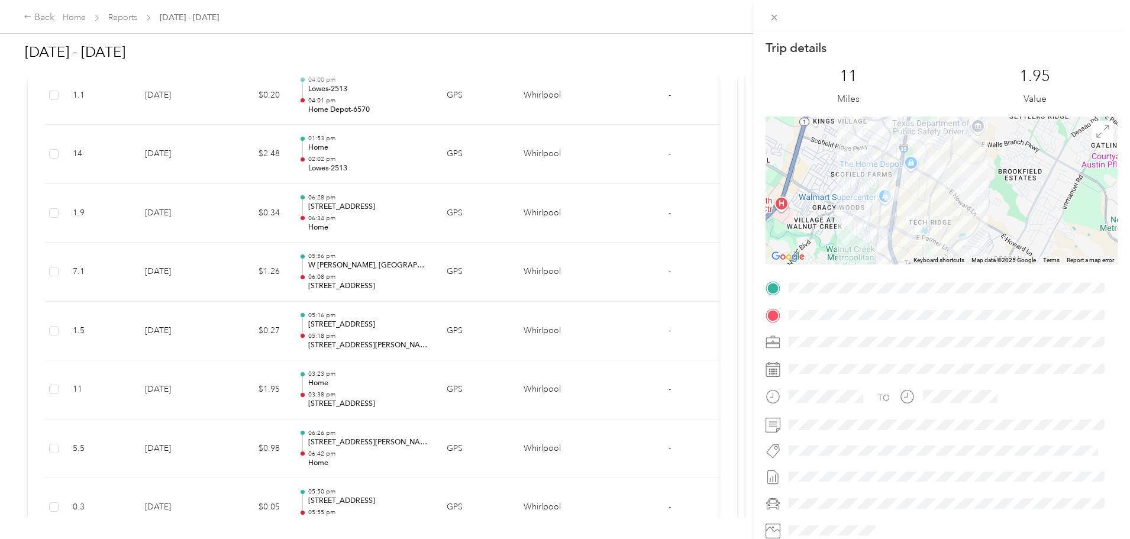
drag, startPoint x: 900, startPoint y: 152, endPoint x: 879, endPoint y: 218, distance: 69.4
click at [879, 218] on div at bounding box center [942, 191] width 352 height 148
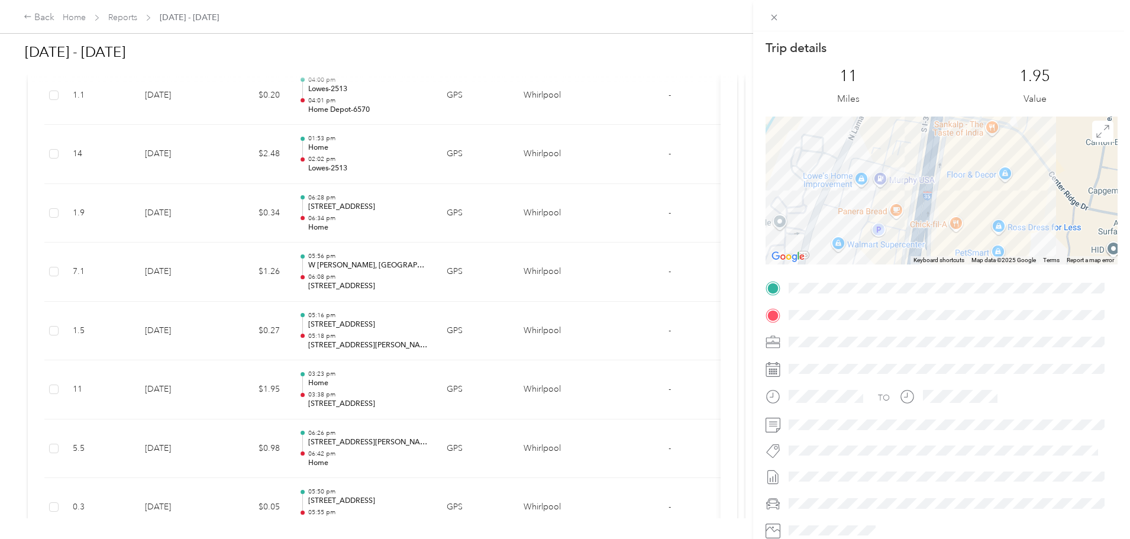
drag, startPoint x: 884, startPoint y: 196, endPoint x: 876, endPoint y: 210, distance: 15.4
click at [876, 212] on div at bounding box center [942, 191] width 352 height 148
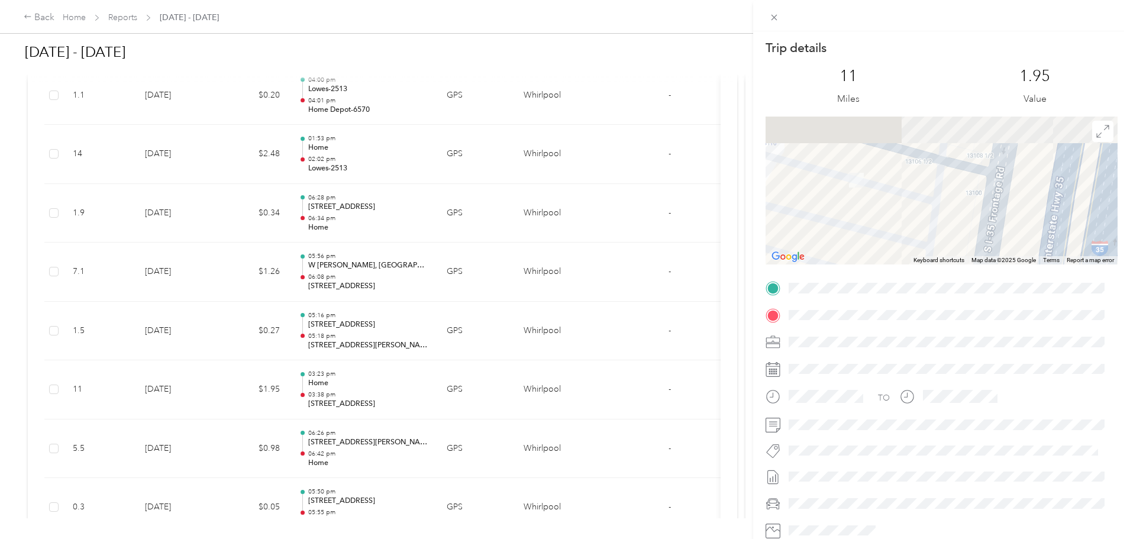
drag, startPoint x: 872, startPoint y: 178, endPoint x: 878, endPoint y: 247, distance: 69.5
click at [878, 249] on div at bounding box center [942, 191] width 352 height 148
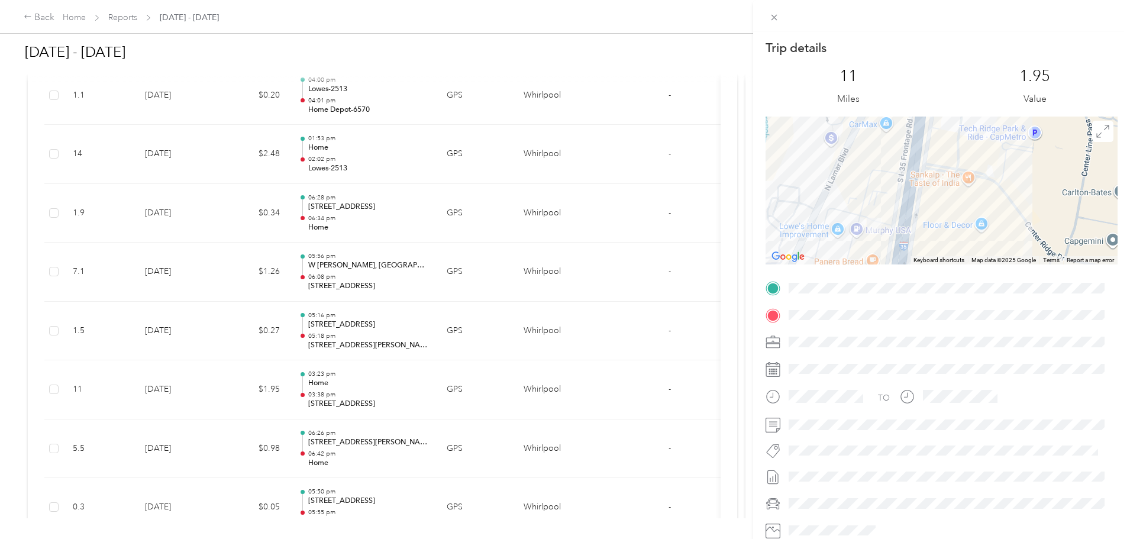
click at [467, 329] on div "Trip details This trip cannot be edited because it is either under review, appr…" at bounding box center [565, 269] width 1130 height 539
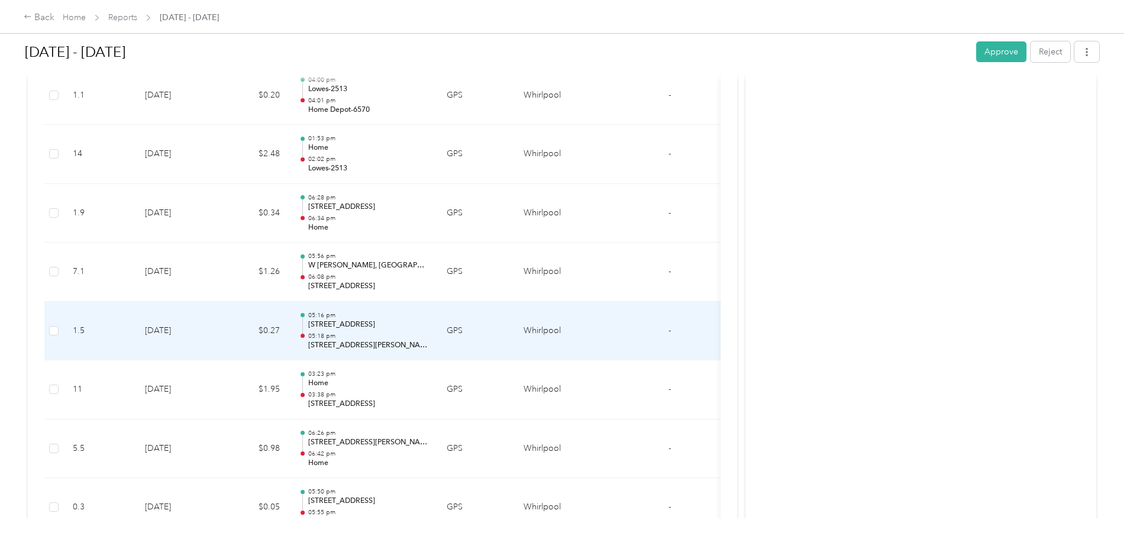
click at [428, 327] on p "[STREET_ADDRESS]" at bounding box center [368, 325] width 120 height 11
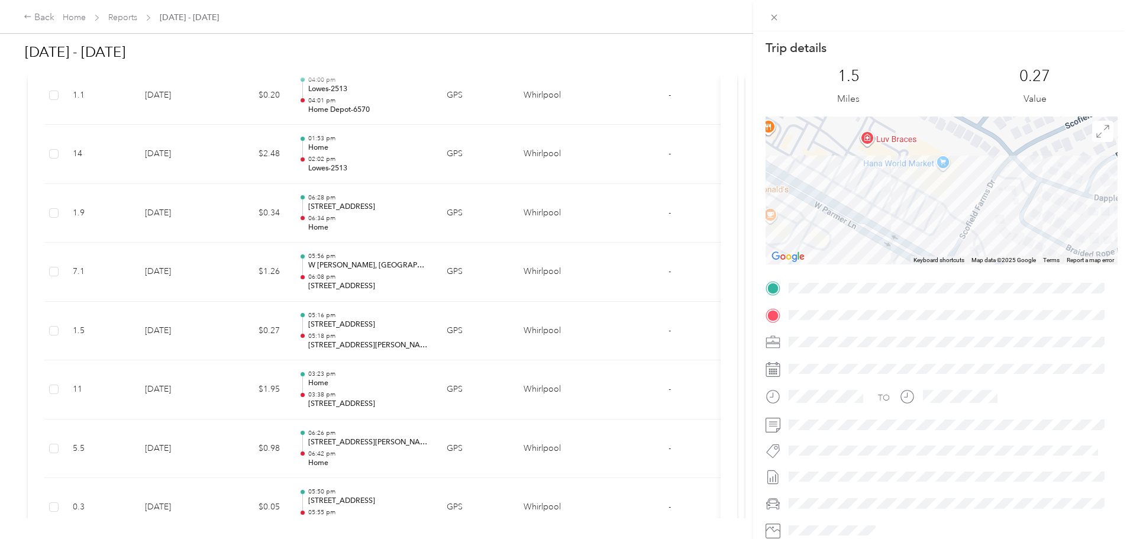
drag, startPoint x: 887, startPoint y: 149, endPoint x: 887, endPoint y: 181, distance: 32.6
click at [887, 181] on div at bounding box center [942, 191] width 352 height 148
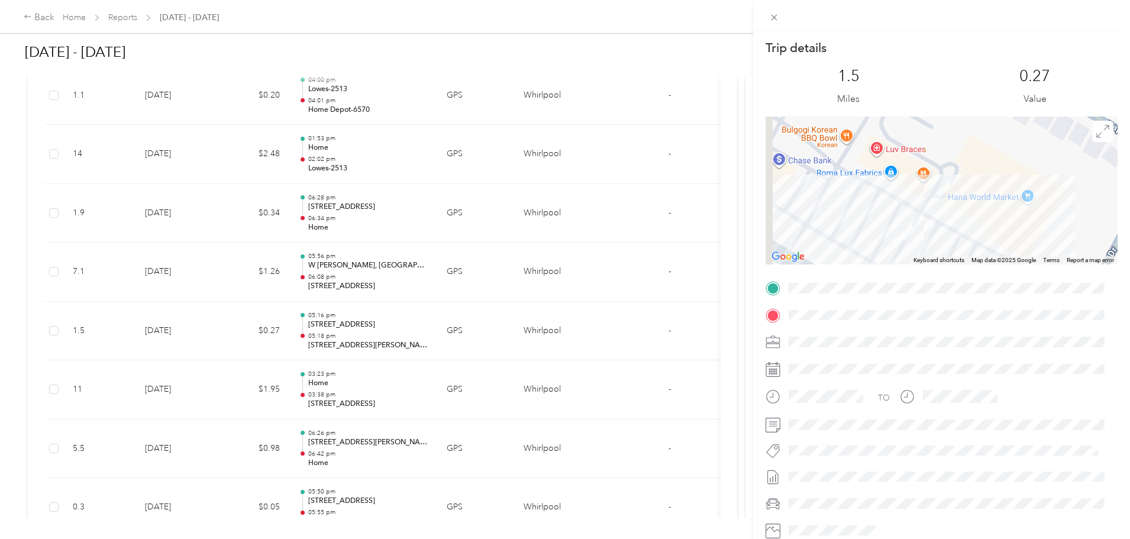
drag, startPoint x: 874, startPoint y: 162, endPoint x: 904, endPoint y: 204, distance: 51.6
click at [904, 204] on div at bounding box center [942, 191] width 352 height 148
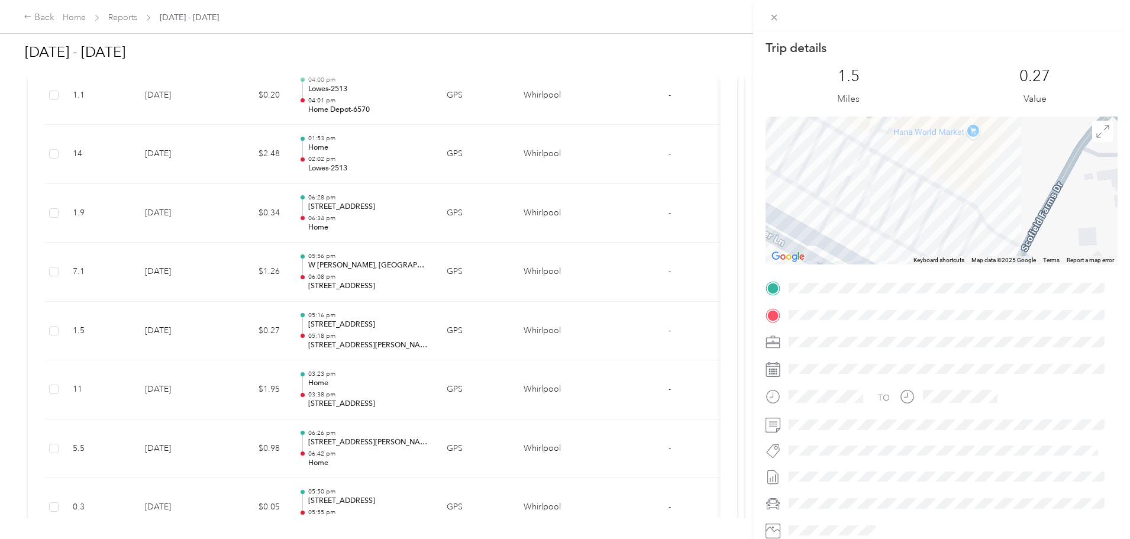
drag, startPoint x: 877, startPoint y: 194, endPoint x: 800, endPoint y: 203, distance: 76.9
click at [788, 201] on div at bounding box center [942, 191] width 352 height 148
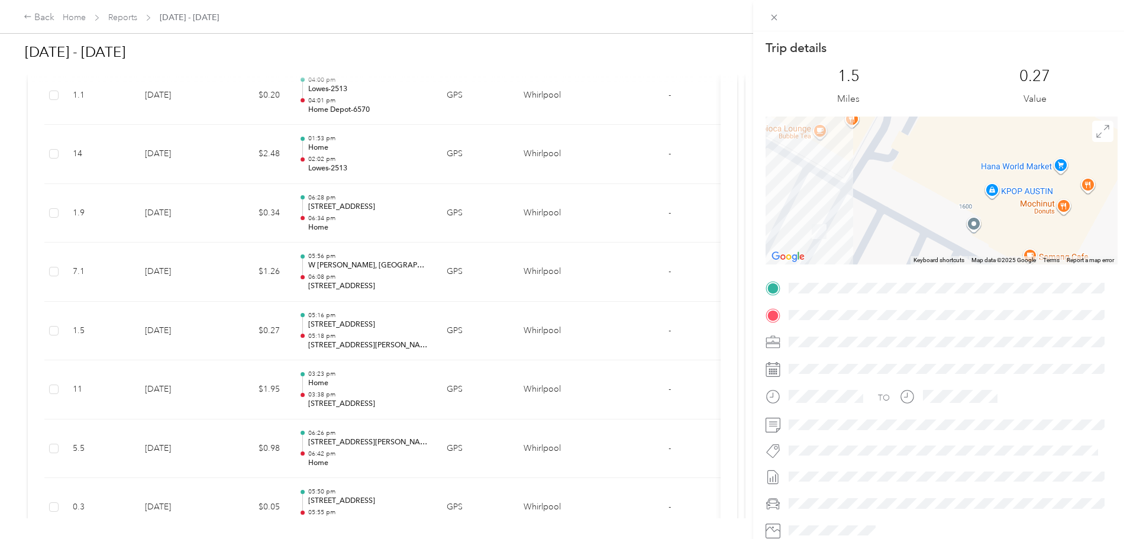
drag, startPoint x: 823, startPoint y: 223, endPoint x: 945, endPoint y: 179, distance: 129.4
click at [945, 179] on div at bounding box center [942, 191] width 352 height 148
click at [453, 264] on div "Trip details This trip cannot be edited because it is either under review, appr…" at bounding box center [565, 269] width 1130 height 539
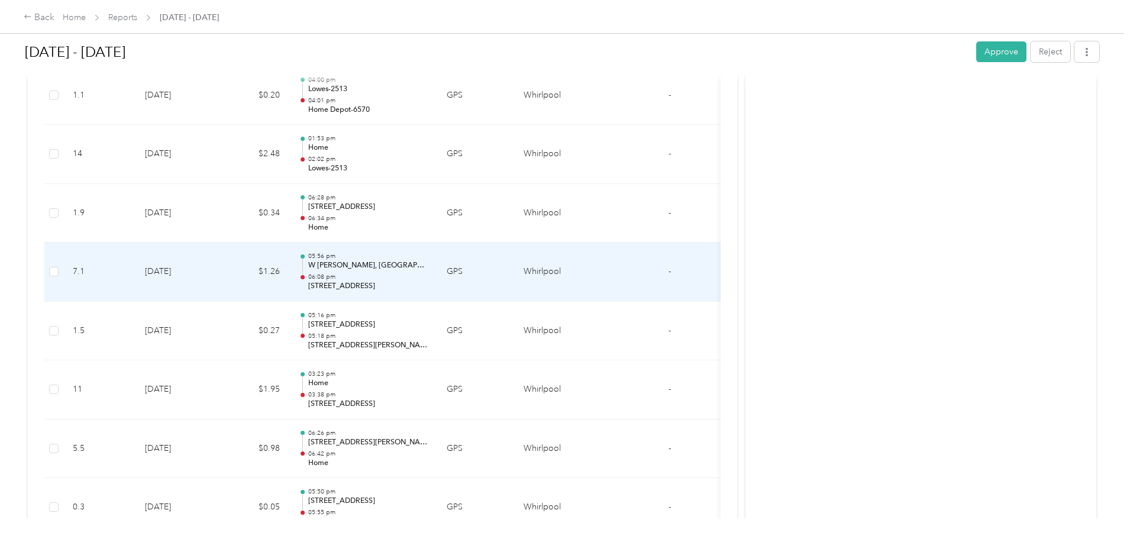
click at [428, 272] on div "05:56 pm W [PERSON_NAME], [GEOGRAPHIC_DATA], [GEOGRAPHIC_DATA], [GEOGRAPHIC_DAT…" at bounding box center [368, 272] width 120 height 40
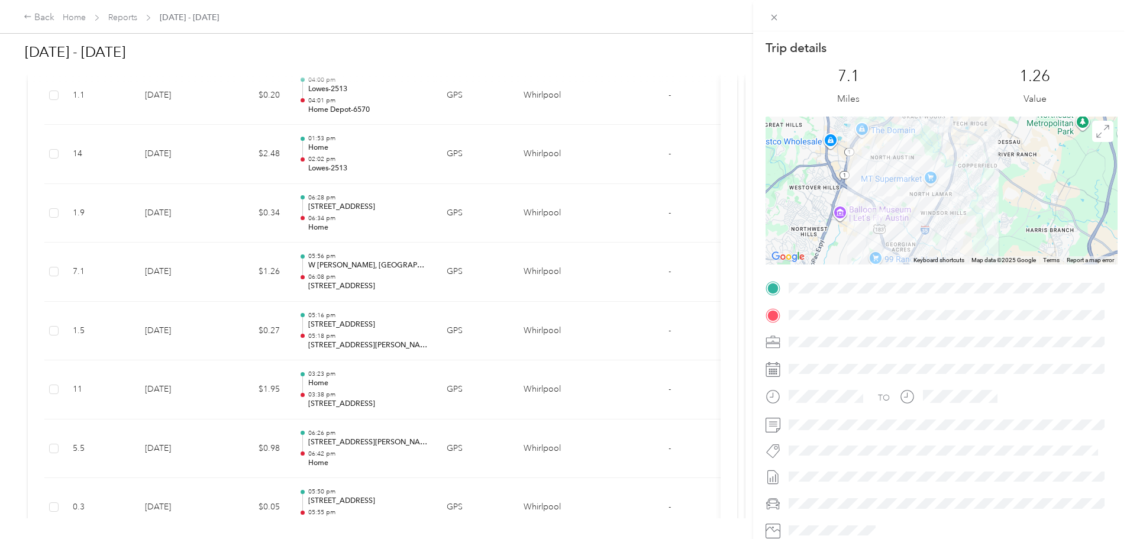
drag, startPoint x: 964, startPoint y: 189, endPoint x: 869, endPoint y: 228, distance: 102.2
click at [869, 228] on div at bounding box center [942, 191] width 352 height 148
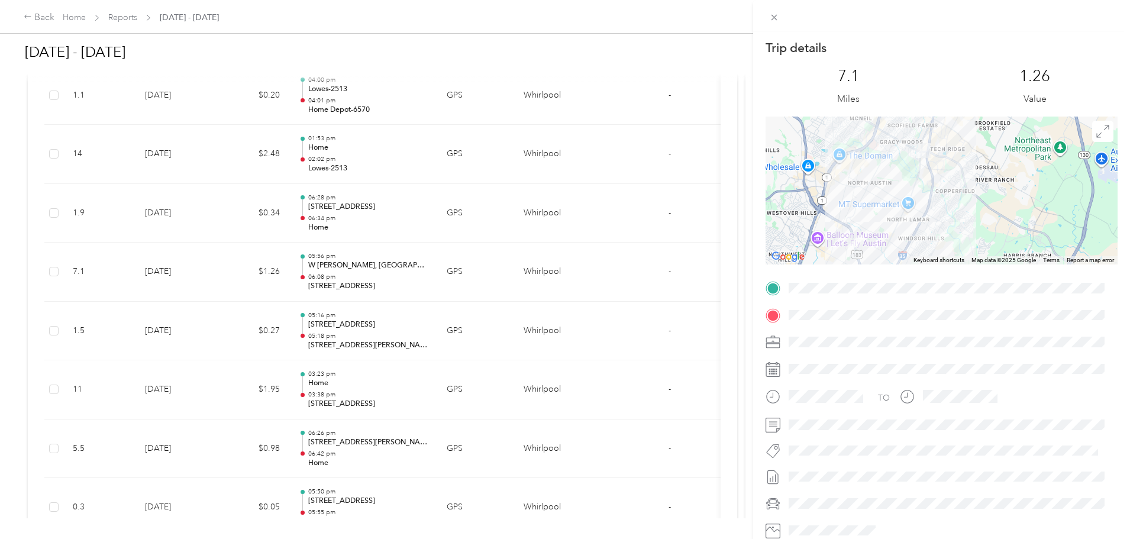
drag, startPoint x: 910, startPoint y: 187, endPoint x: 867, endPoint y: 237, distance: 65.5
click at [866, 247] on div at bounding box center [942, 191] width 352 height 148
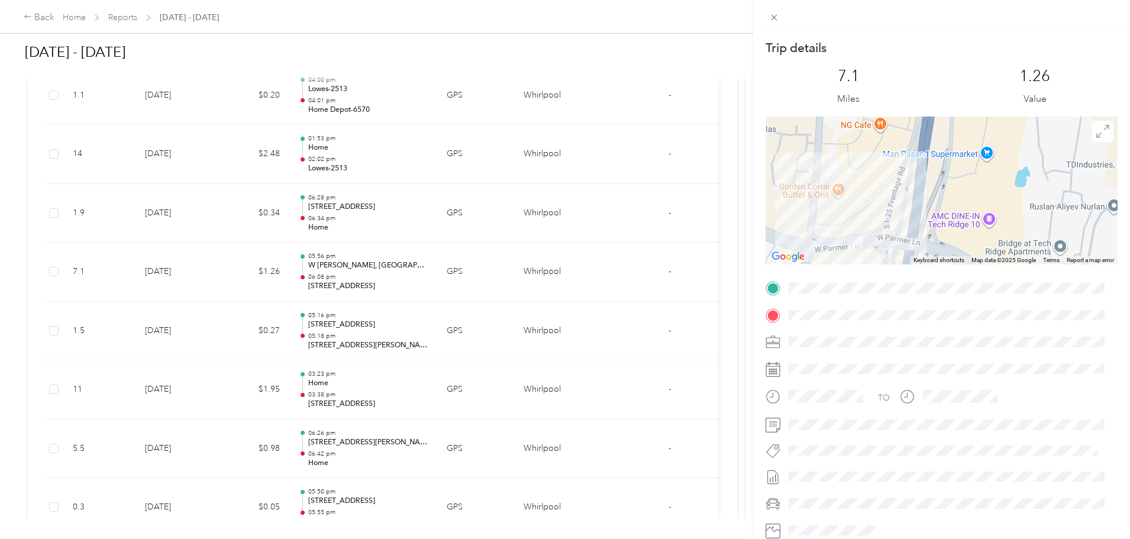
drag, startPoint x: 863, startPoint y: 233, endPoint x: 891, endPoint y: 182, distance: 58.0
click at [891, 182] on div at bounding box center [942, 191] width 352 height 148
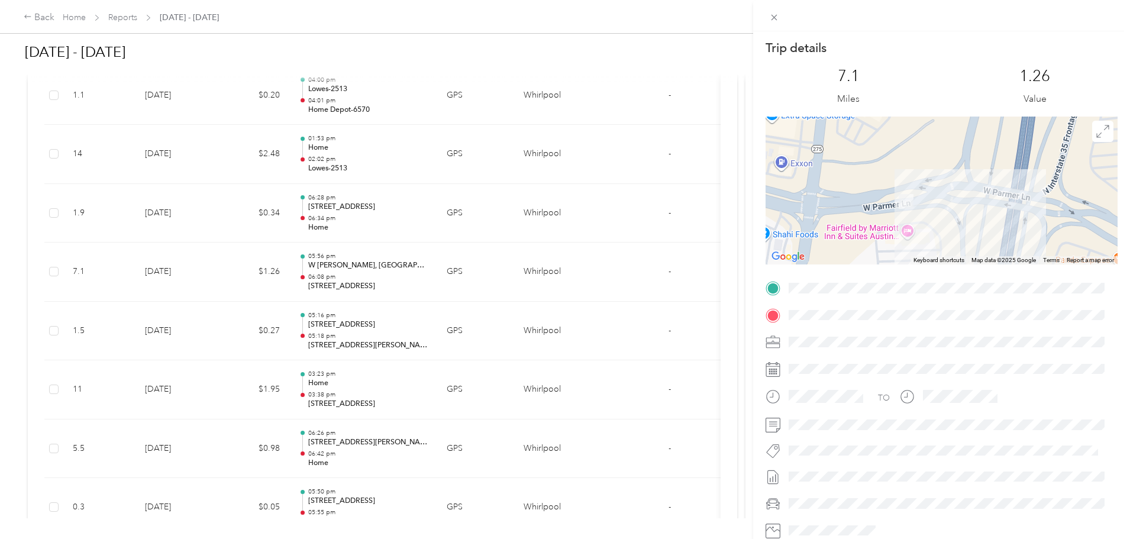
click at [301, 219] on div "Trip details This trip cannot be edited because it is either under review, appr…" at bounding box center [565, 269] width 1130 height 539
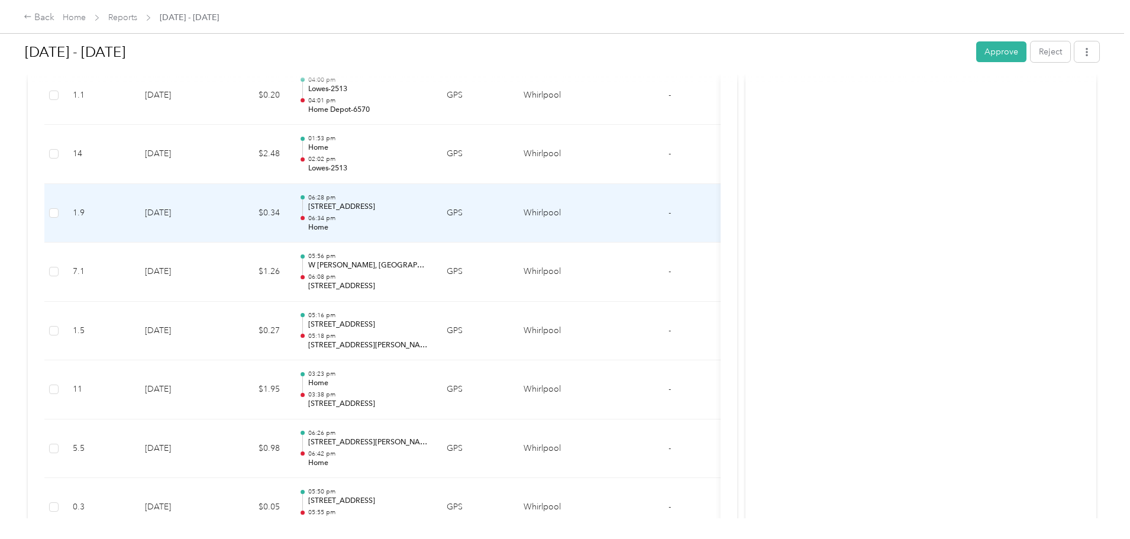
click at [428, 217] on p "06:34 pm" at bounding box center [368, 218] width 120 height 8
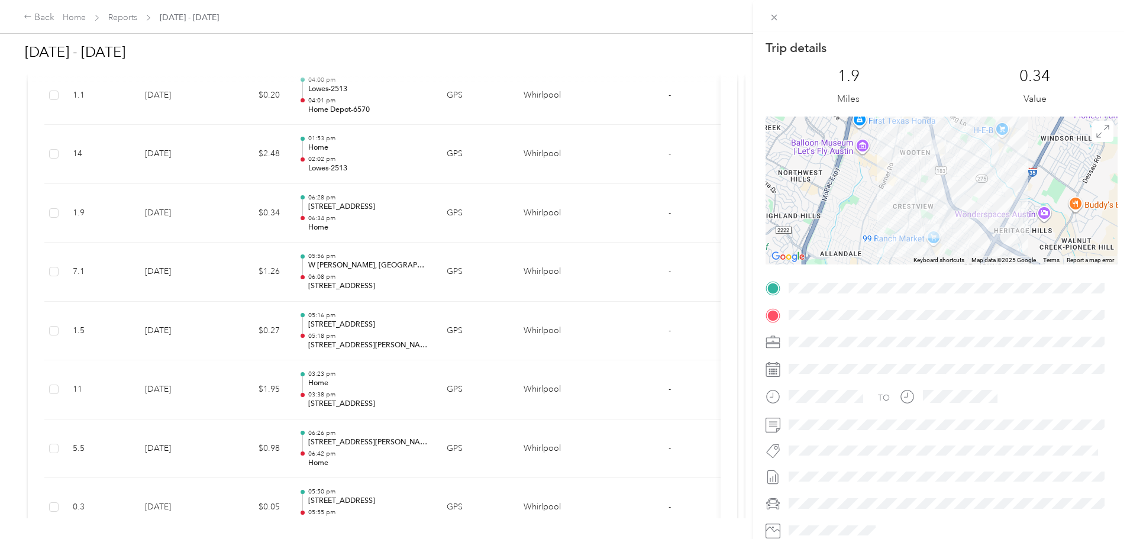
click at [469, 266] on div "Trip details This trip cannot be edited because it is either under review, appr…" at bounding box center [565, 269] width 1130 height 539
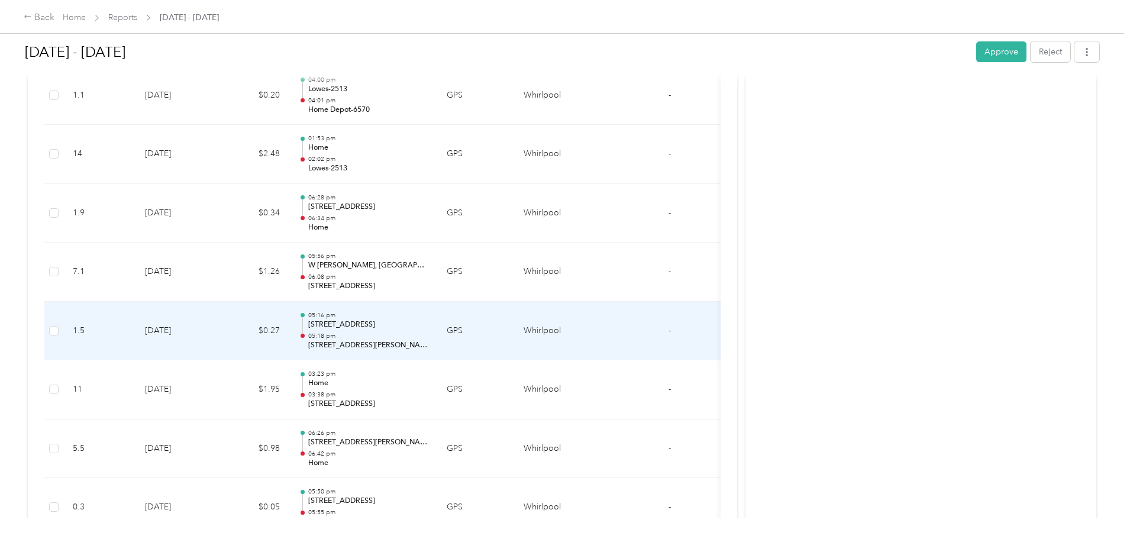
click at [428, 345] on p "[STREET_ADDRESS][PERSON_NAME]" at bounding box center [368, 345] width 120 height 11
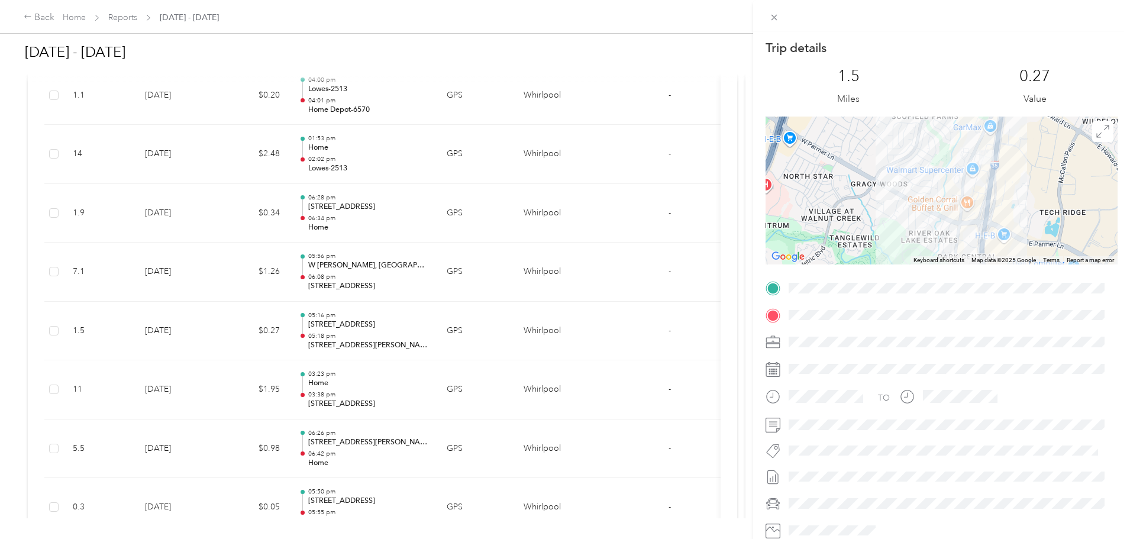
click at [466, 277] on div "Trip details This trip cannot be edited because it is either under review, appr…" at bounding box center [565, 269] width 1130 height 539
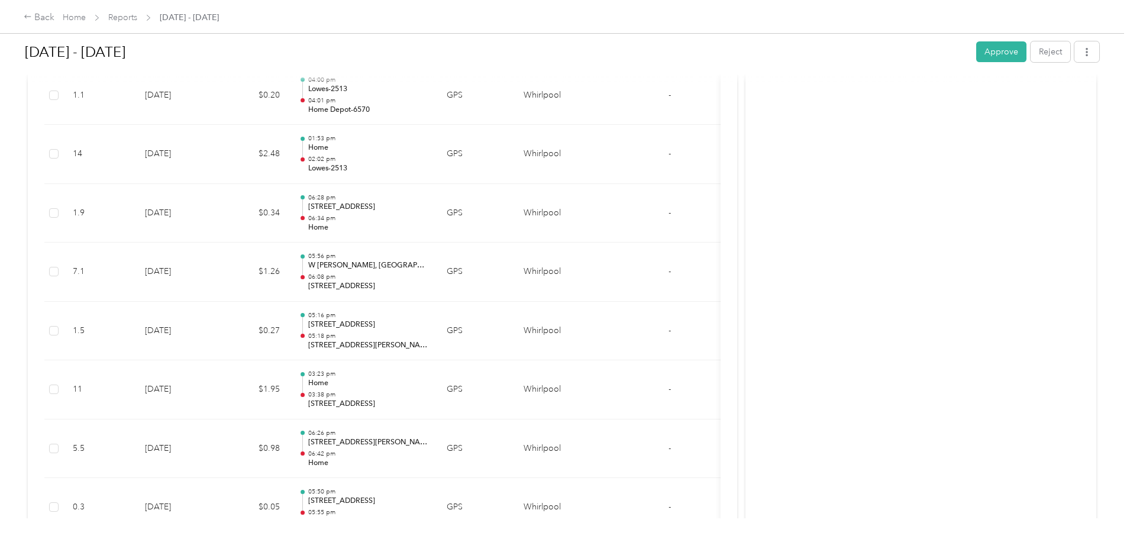
click at [73, 292] on div "Back Home Reports [DATE] - [DATE] [DATE] - [DATE] Approve Reject Needs Approval…" at bounding box center [562, 269] width 1125 height 539
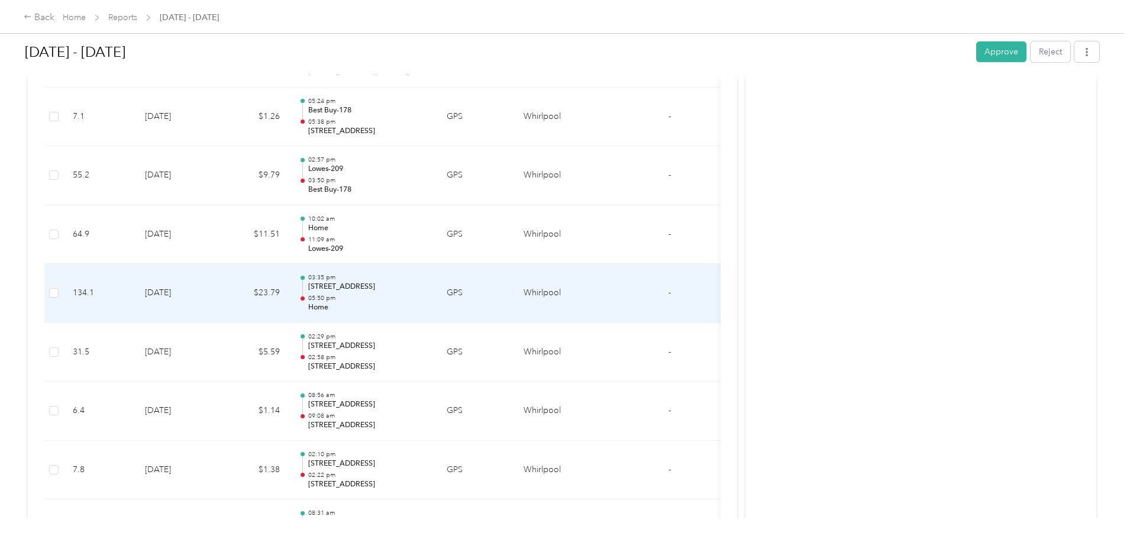
scroll to position [2012, 0]
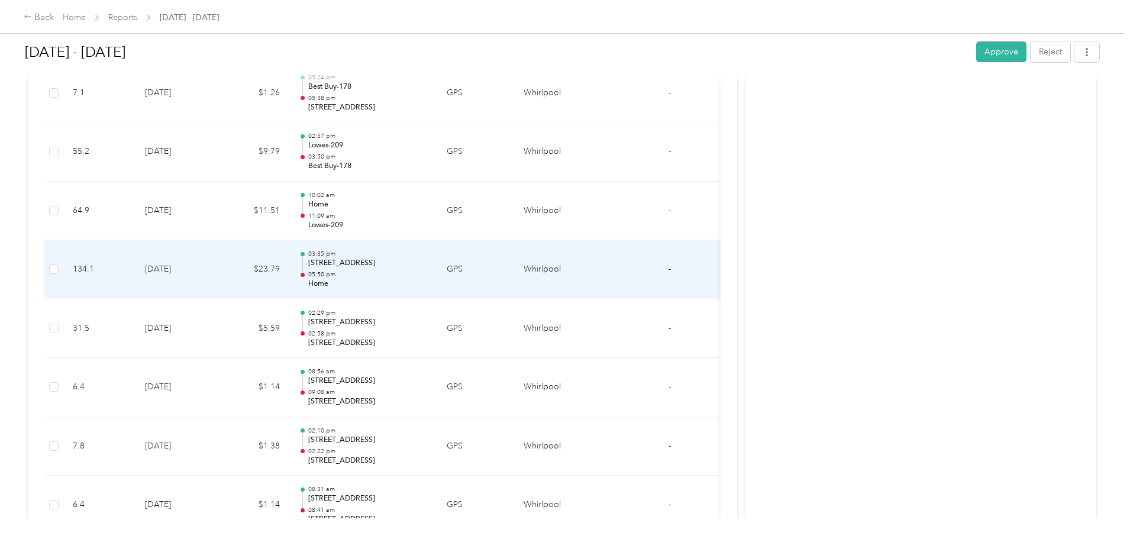
click at [218, 270] on td "[DATE]" at bounding box center [177, 269] width 83 height 59
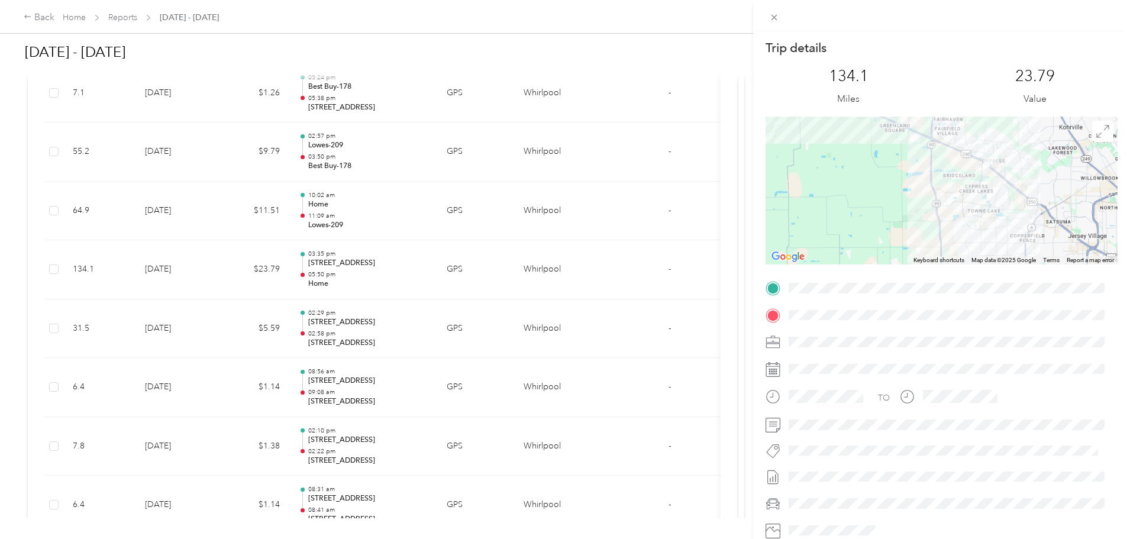
drag, startPoint x: 962, startPoint y: 128, endPoint x: 909, endPoint y: 75, distance: 75.3
click at [909, 75] on div "Trip details This trip cannot be edited because it is either under review, appr…" at bounding box center [942, 303] width 352 height 527
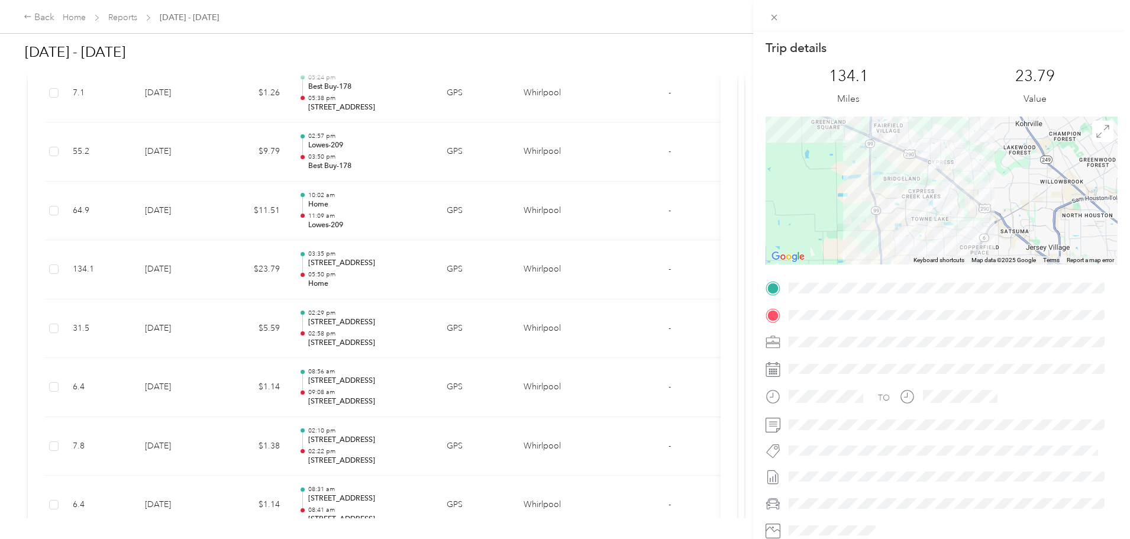
drag, startPoint x: 935, startPoint y: 195, endPoint x: 933, endPoint y: 217, distance: 22.0
click at [934, 216] on div at bounding box center [942, 191] width 352 height 148
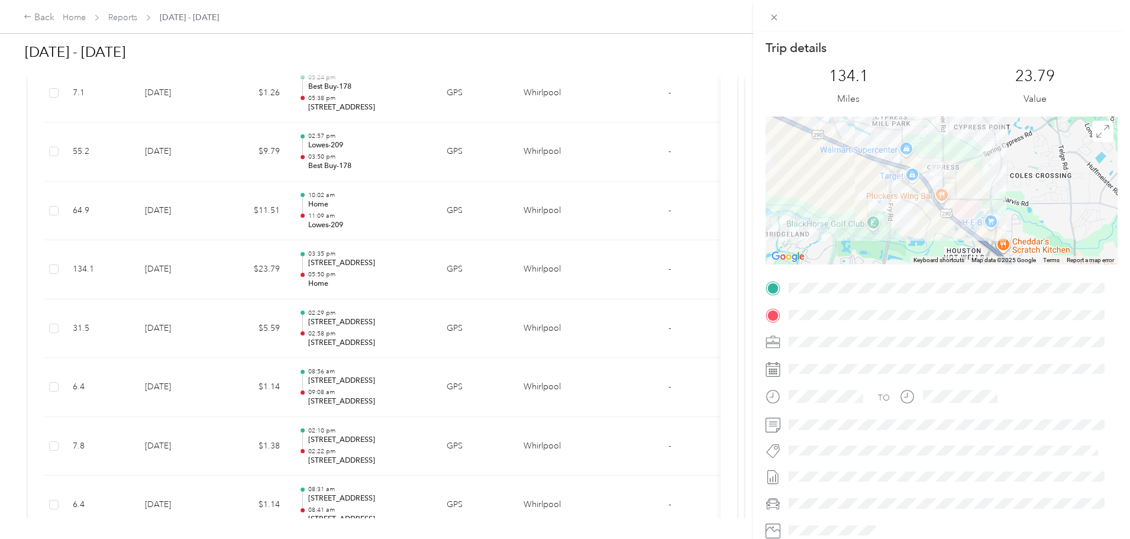
drag, startPoint x: 930, startPoint y: 157, endPoint x: 924, endPoint y: 193, distance: 36.1
click at [924, 193] on div at bounding box center [942, 191] width 352 height 148
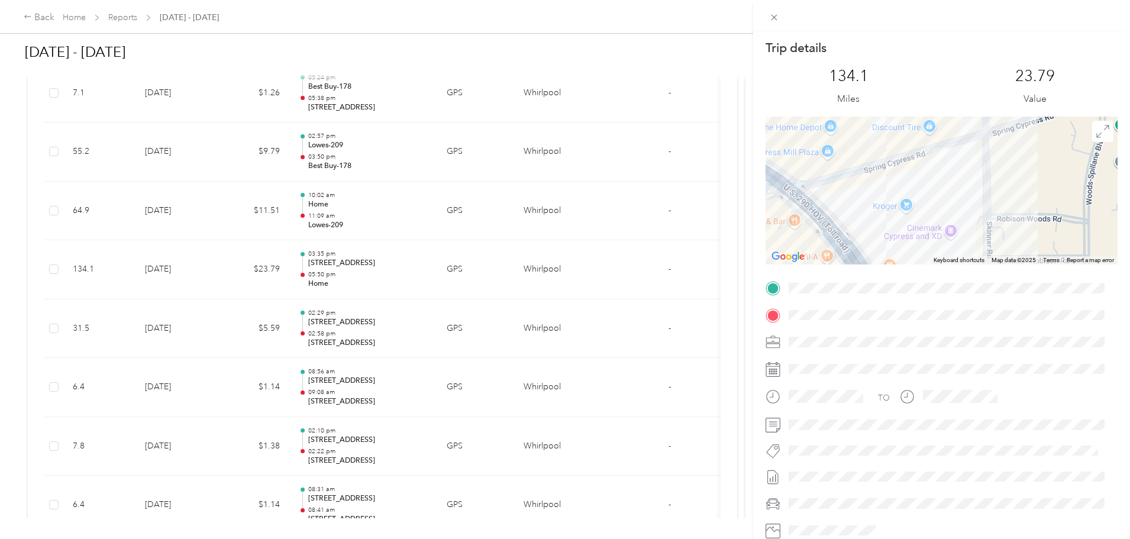
drag, startPoint x: 919, startPoint y: 194, endPoint x: 980, endPoint y: 159, distance: 70.3
click at [980, 159] on div at bounding box center [942, 191] width 352 height 148
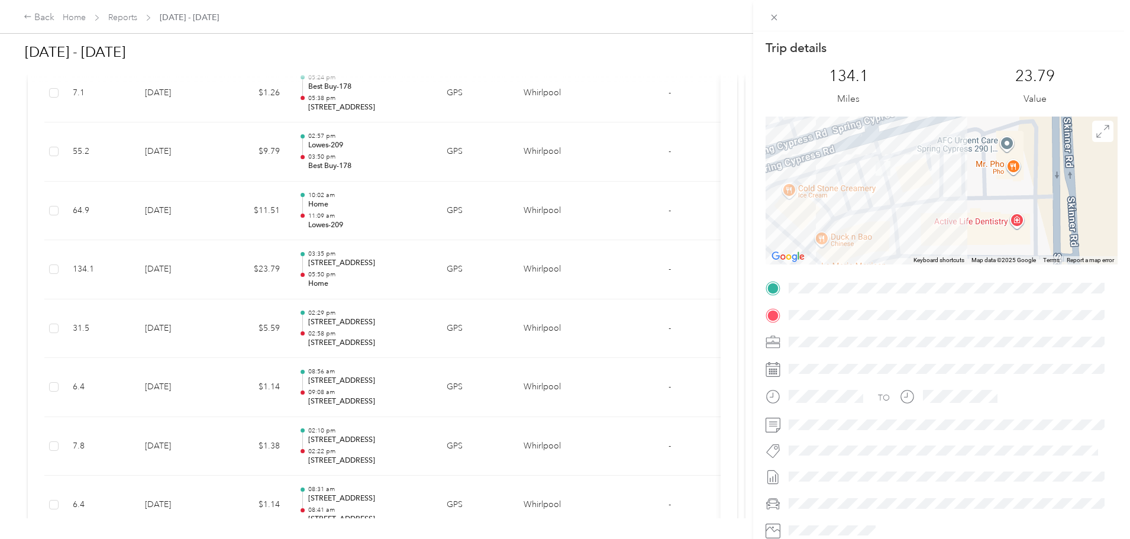
drag, startPoint x: 928, startPoint y: 169, endPoint x: 927, endPoint y: 250, distance: 81.1
click at [927, 250] on div at bounding box center [942, 191] width 352 height 148
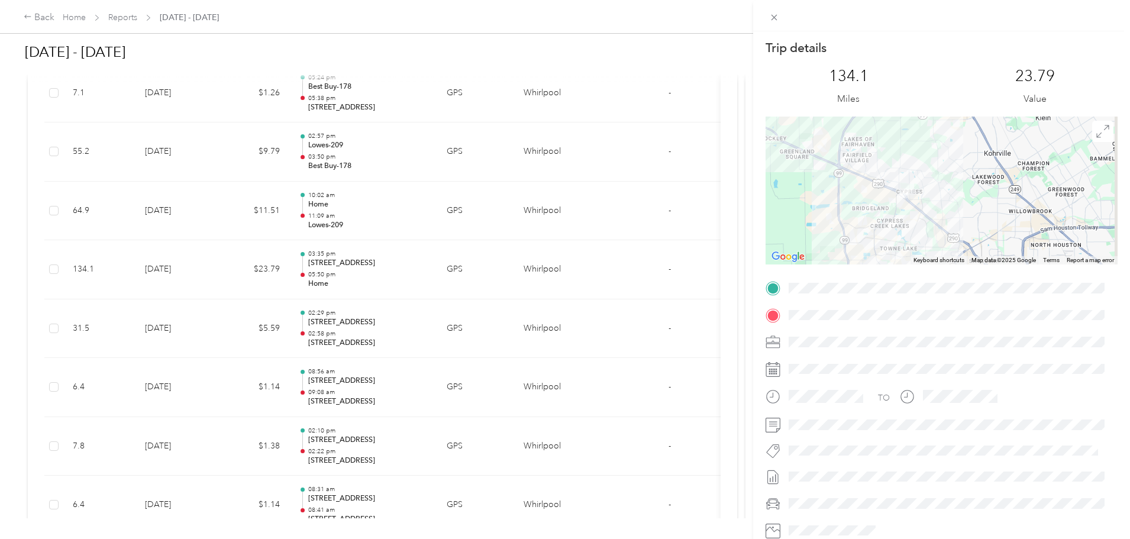
click at [484, 342] on div "Trip details This trip cannot be edited because it is either under review, appr…" at bounding box center [565, 269] width 1130 height 539
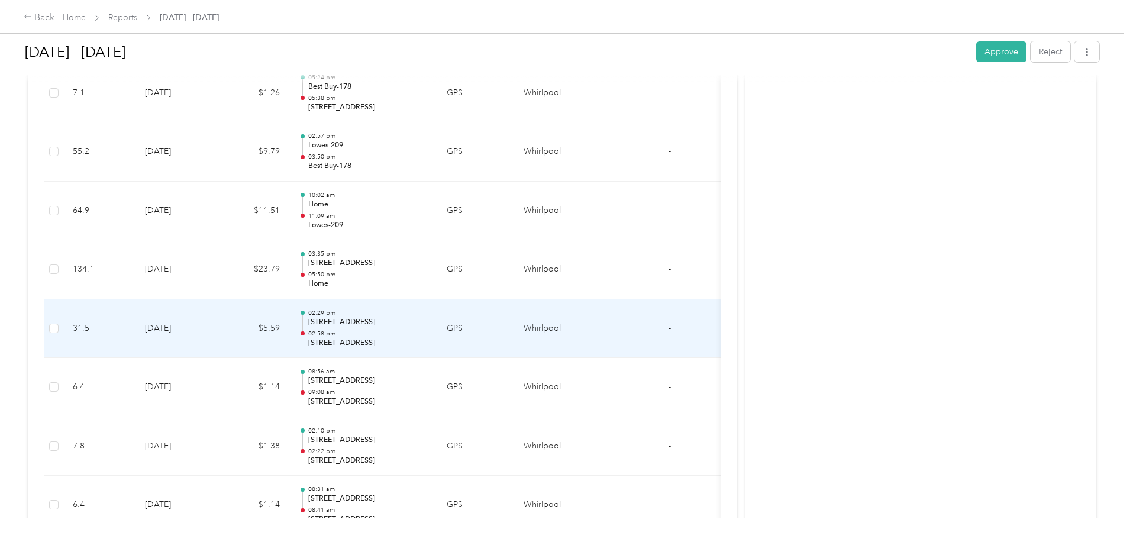
click at [428, 331] on p "02:58 pm" at bounding box center [368, 334] width 120 height 8
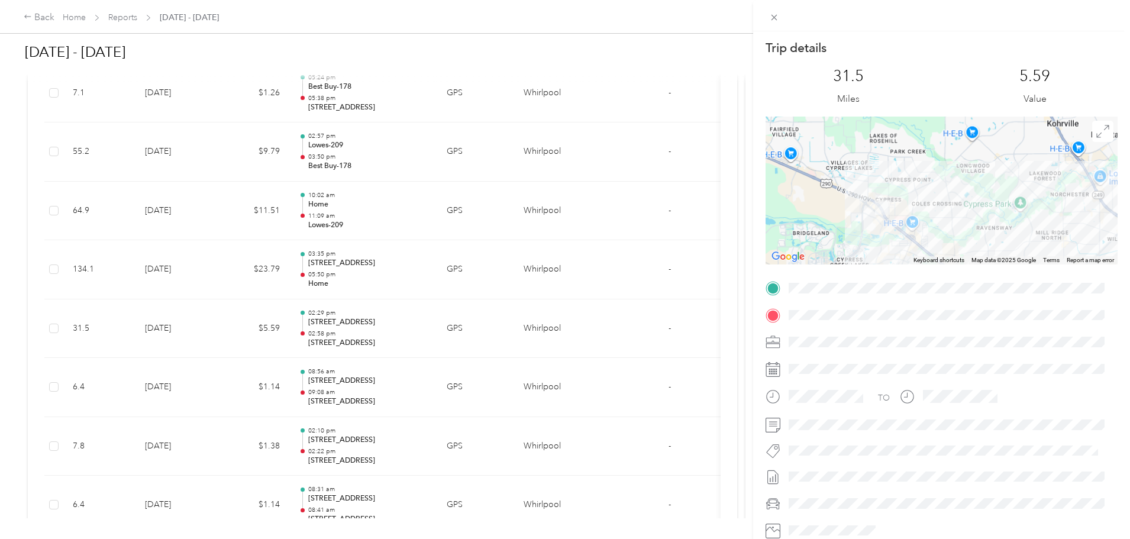
drag, startPoint x: 860, startPoint y: 240, endPoint x: 858, endPoint y: 246, distance: 6.2
click at [858, 246] on div at bounding box center [942, 191] width 352 height 148
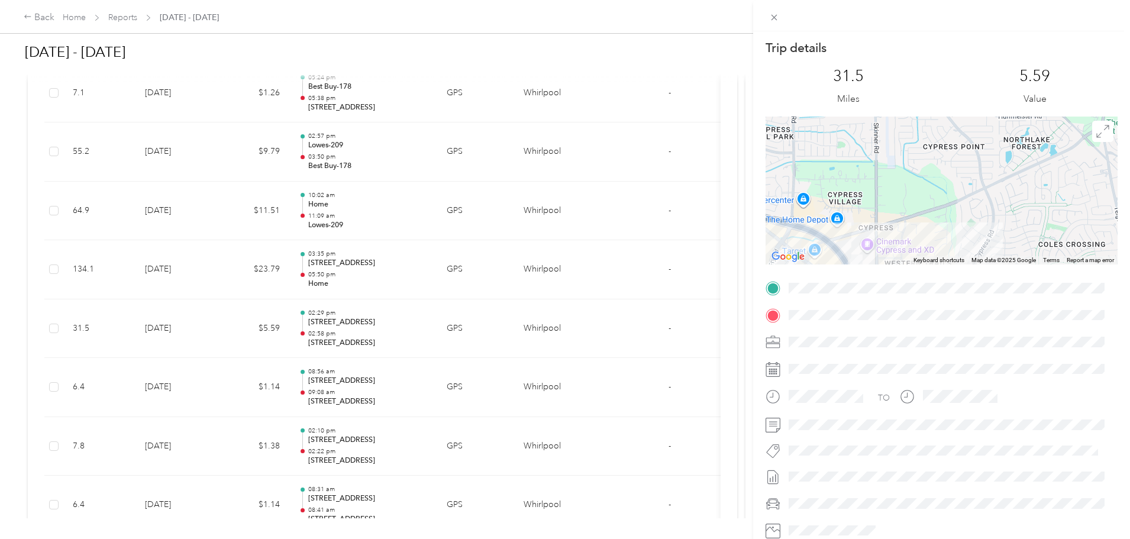
drag, startPoint x: 866, startPoint y: 239, endPoint x: 871, endPoint y: 165, distance: 74.2
click at [871, 165] on div at bounding box center [942, 191] width 352 height 148
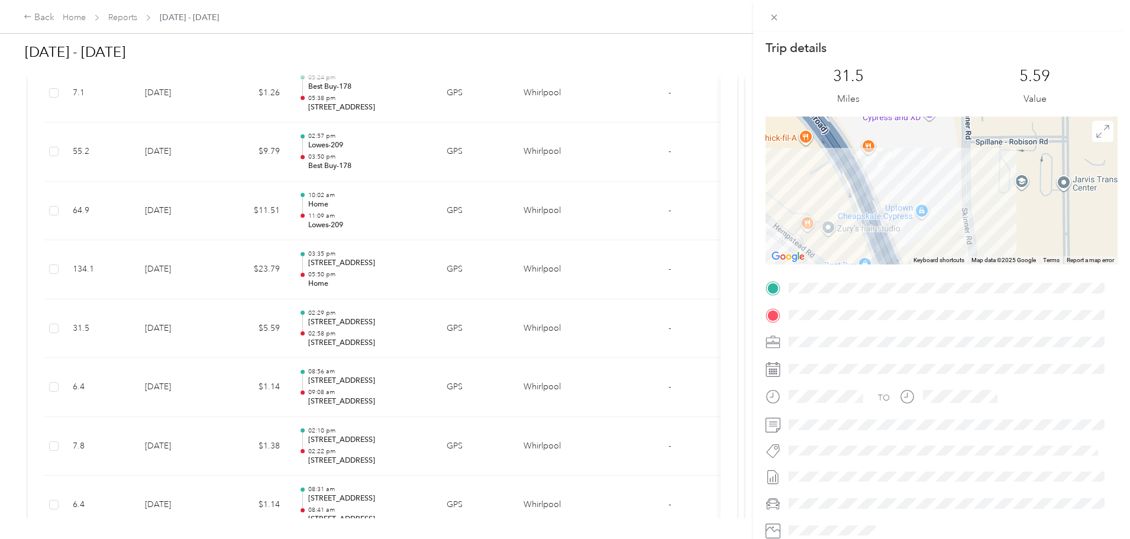
drag, startPoint x: 901, startPoint y: 162, endPoint x: 891, endPoint y: 202, distance: 41.3
click at [891, 202] on div at bounding box center [942, 191] width 352 height 148
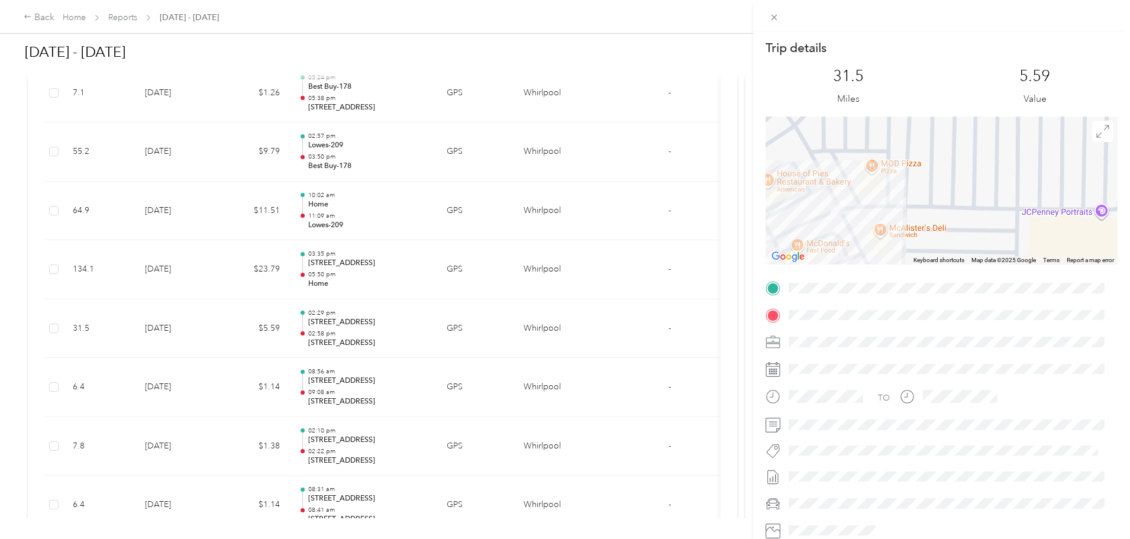
drag, startPoint x: 853, startPoint y: 233, endPoint x: 930, endPoint y: 153, distance: 110.9
click at [930, 153] on div at bounding box center [942, 191] width 352 height 148
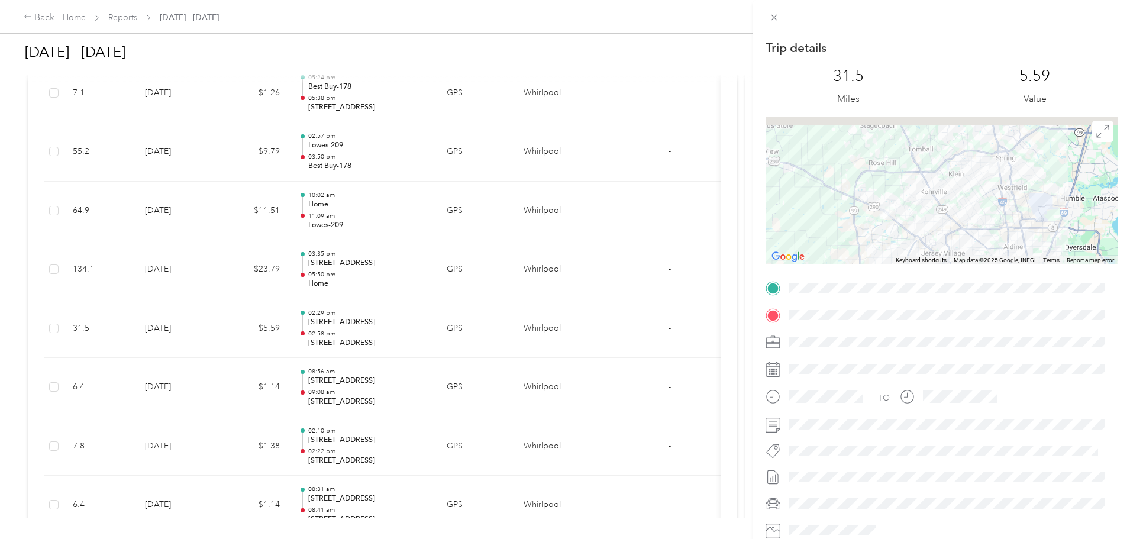
drag, startPoint x: 996, startPoint y: 161, endPoint x: 922, endPoint y: 216, distance: 92.7
click at [926, 217] on div at bounding box center [942, 191] width 352 height 148
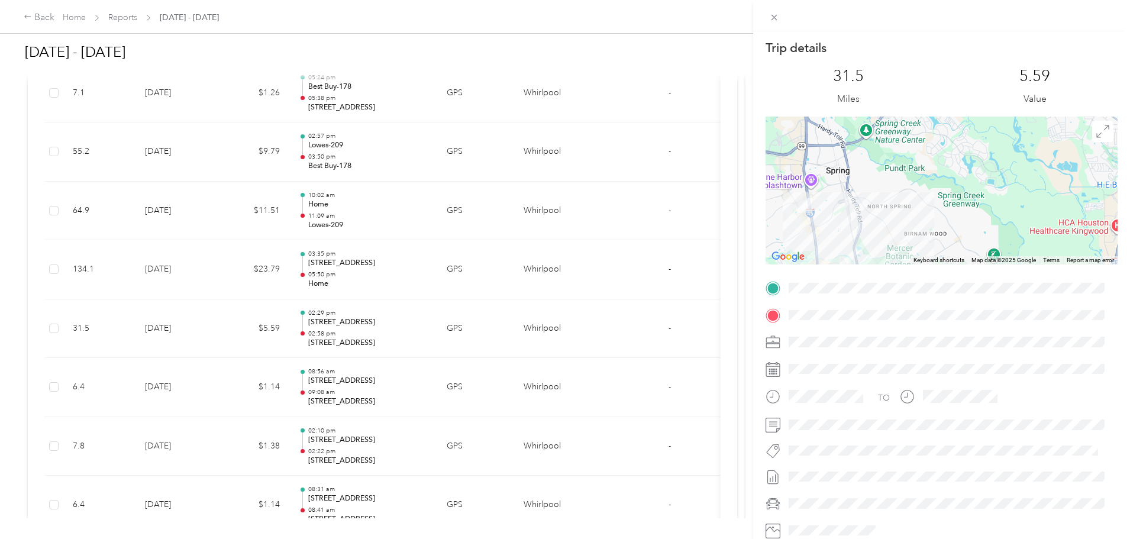
drag, startPoint x: 872, startPoint y: 207, endPoint x: 937, endPoint y: 189, distance: 67.3
click at [937, 189] on div at bounding box center [942, 191] width 352 height 148
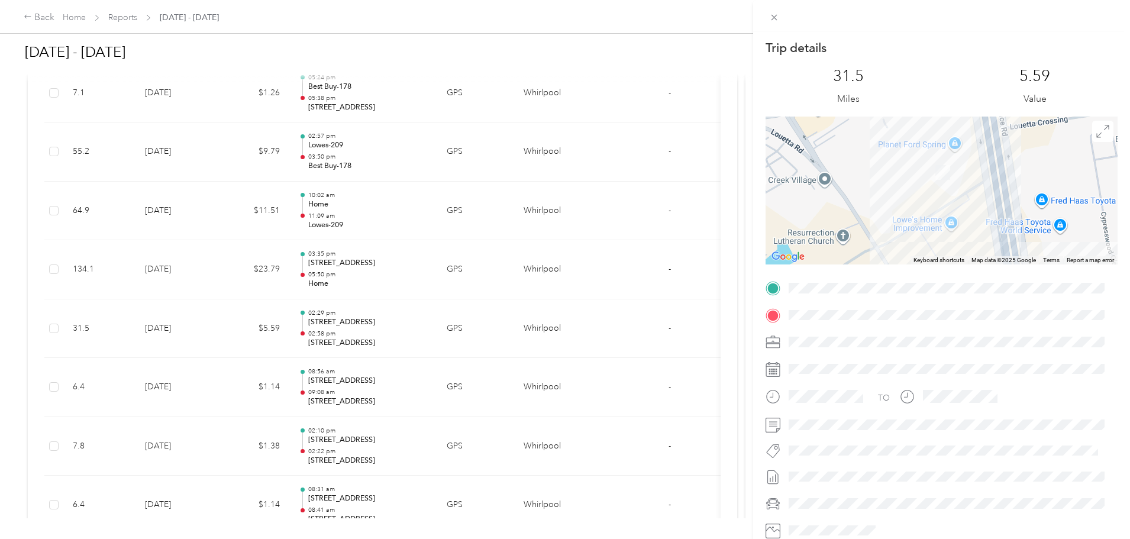
drag, startPoint x: 907, startPoint y: 156, endPoint x: 859, endPoint y: 179, distance: 52.4
click at [859, 179] on div at bounding box center [942, 191] width 352 height 148
click at [63, 349] on div "Trip details This trip cannot be edited because it is either under review, appr…" at bounding box center [565, 269] width 1130 height 539
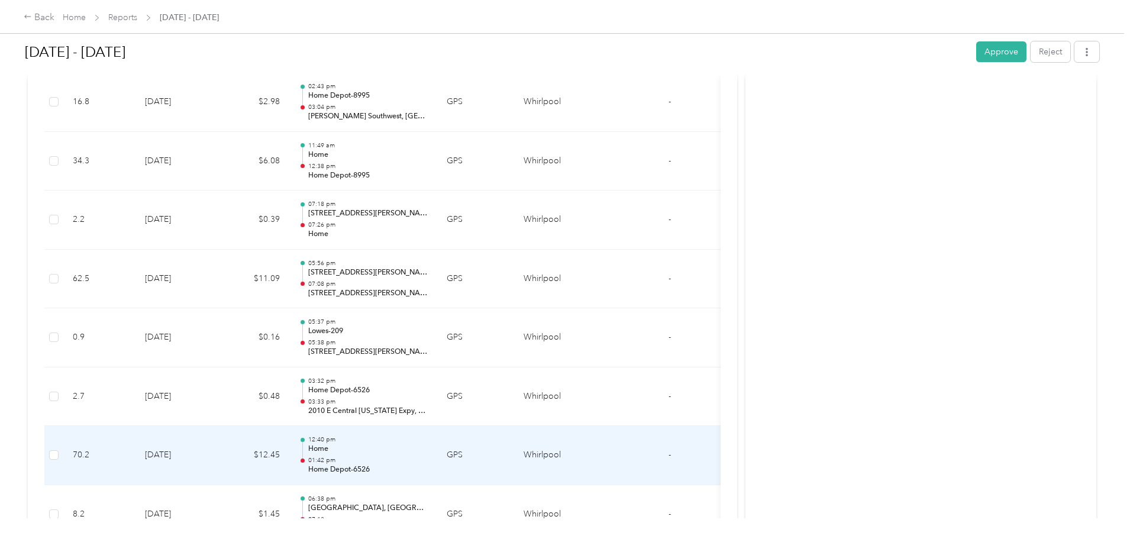
scroll to position [3255, 0]
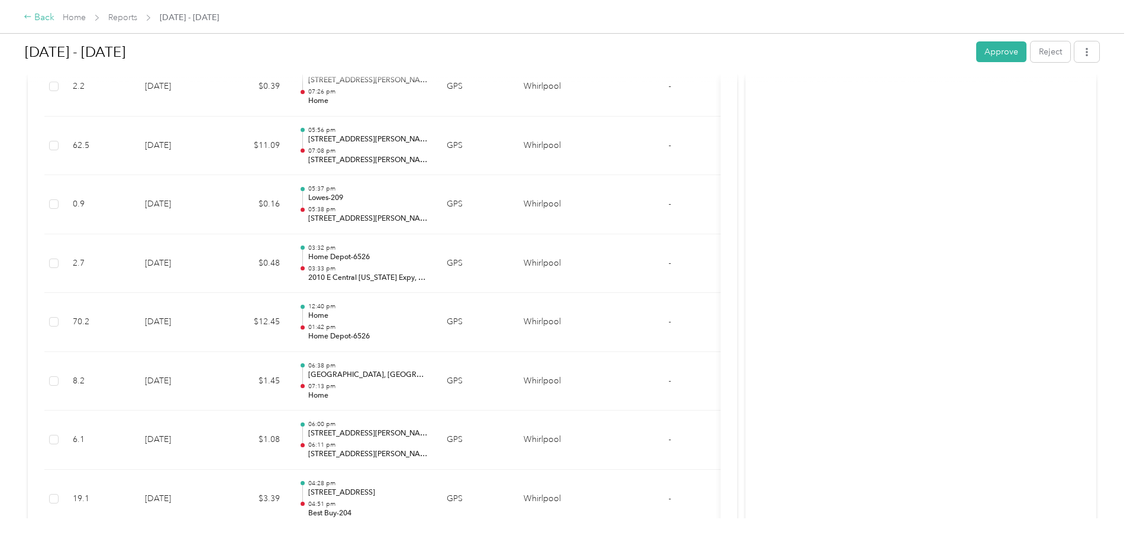
click at [54, 21] on div "Back" at bounding box center [39, 18] width 31 height 14
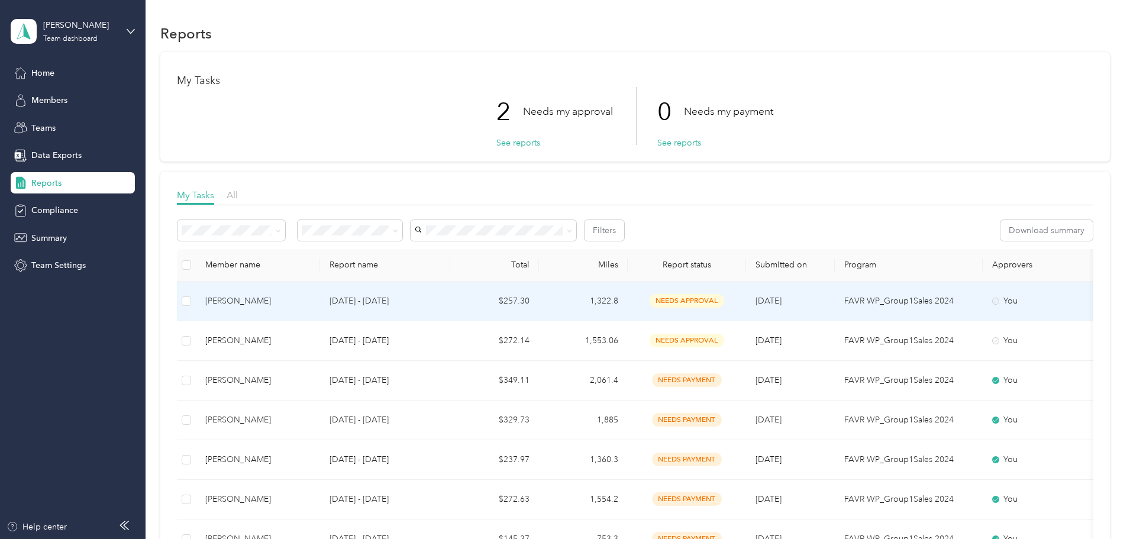
click at [320, 308] on td "[PERSON_NAME]" at bounding box center [258, 302] width 124 height 40
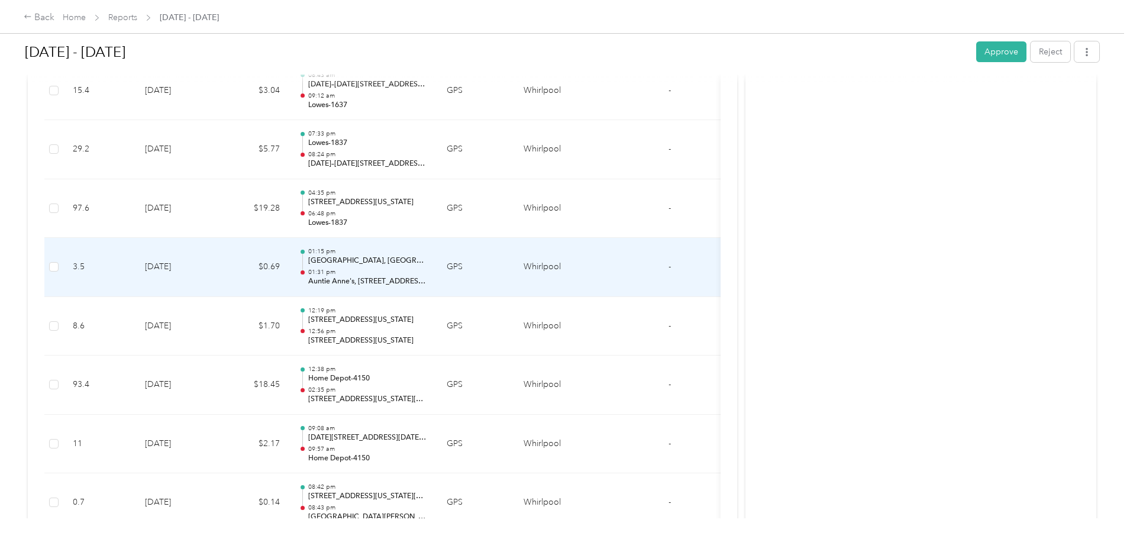
scroll to position [473, 0]
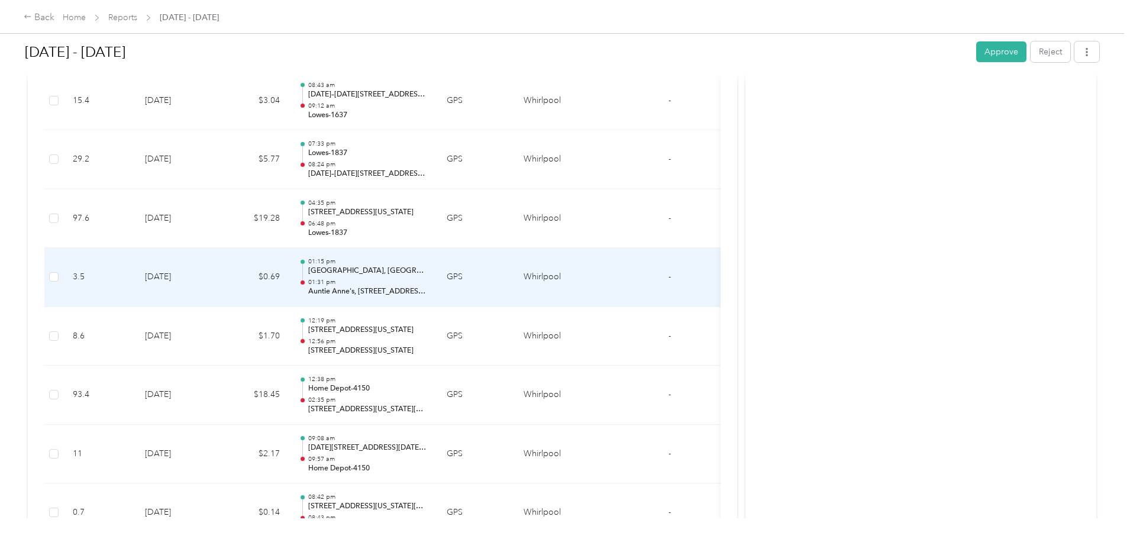
click at [428, 282] on p "01:31 pm" at bounding box center [368, 282] width 120 height 8
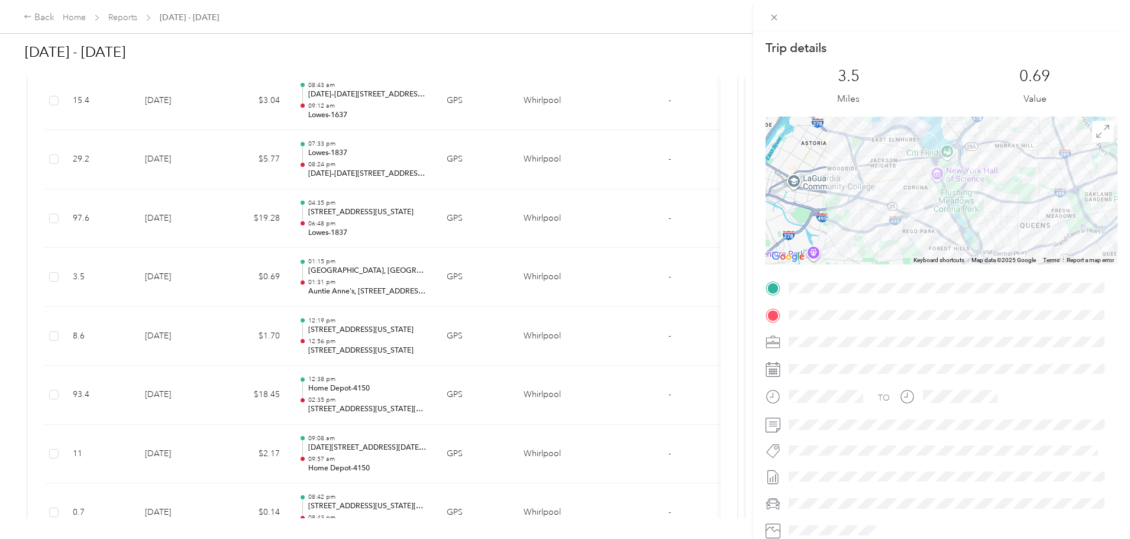
click at [505, 224] on div "Trip details This trip cannot be edited because it is either under review, appr…" at bounding box center [565, 269] width 1130 height 539
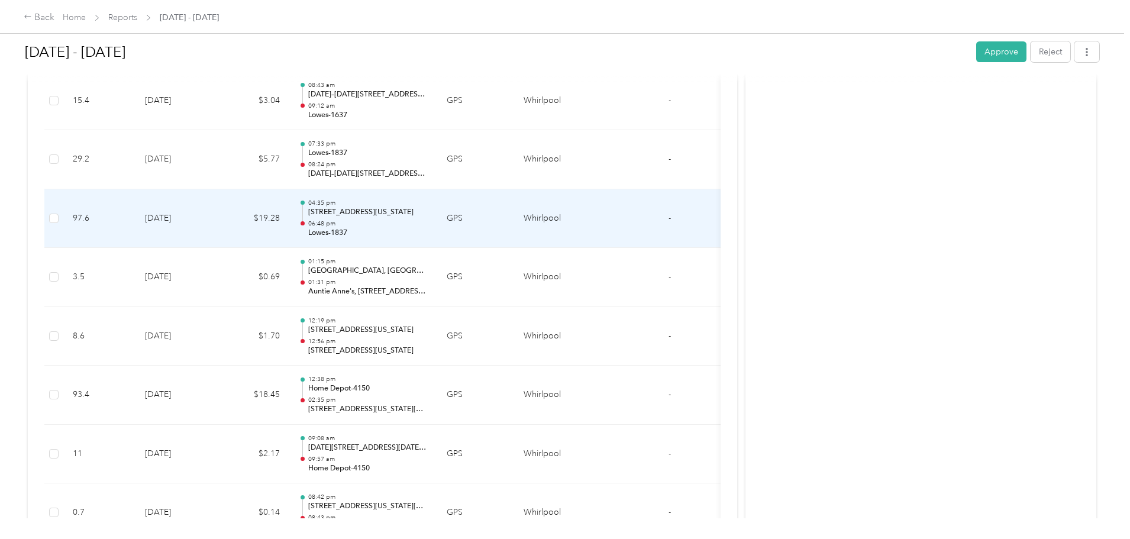
click at [428, 236] on p "Lowes-1837" at bounding box center [368, 233] width 120 height 11
